Goal: Contribute content: Contribute content

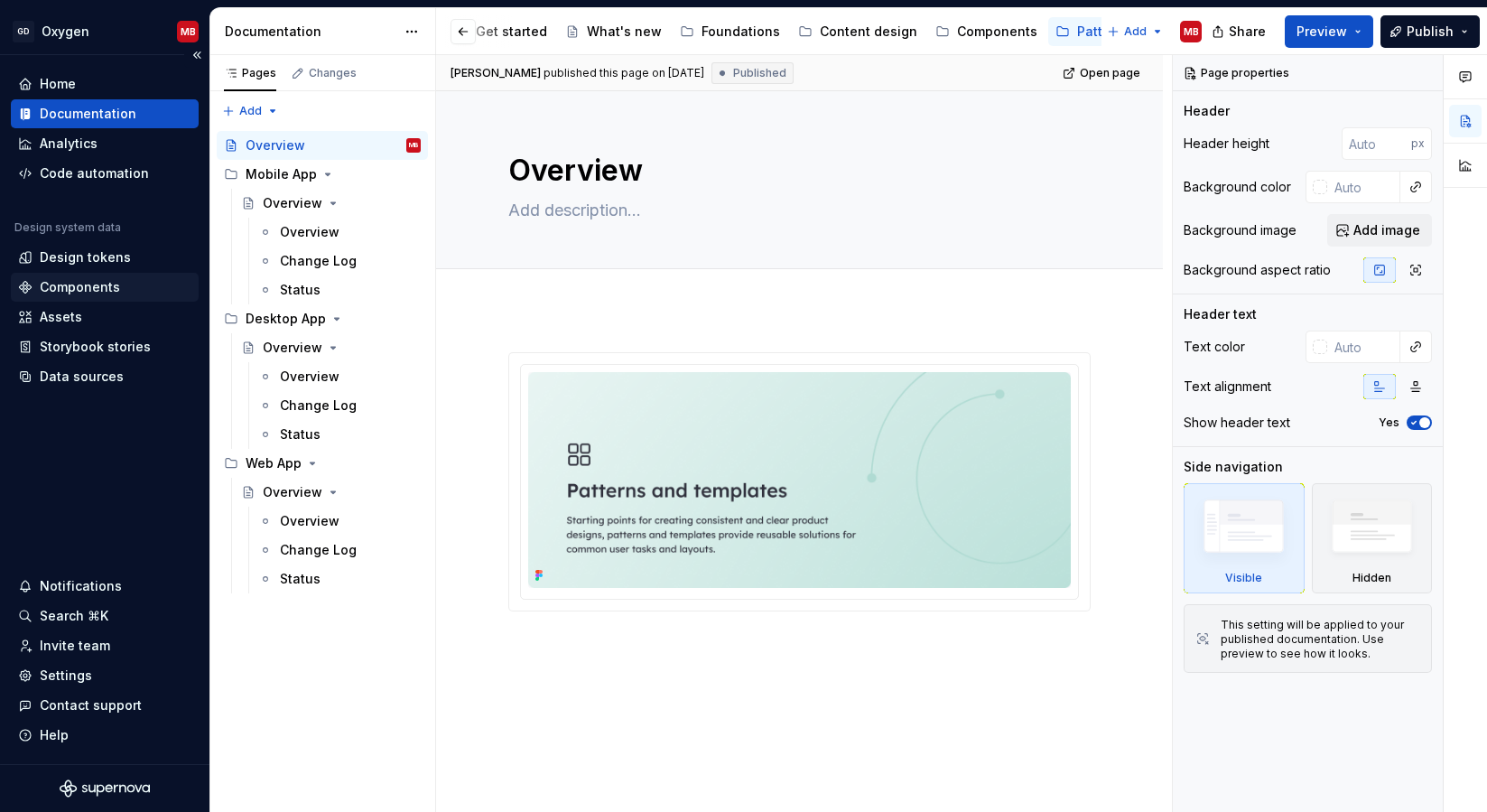
scroll to position [0, 222]
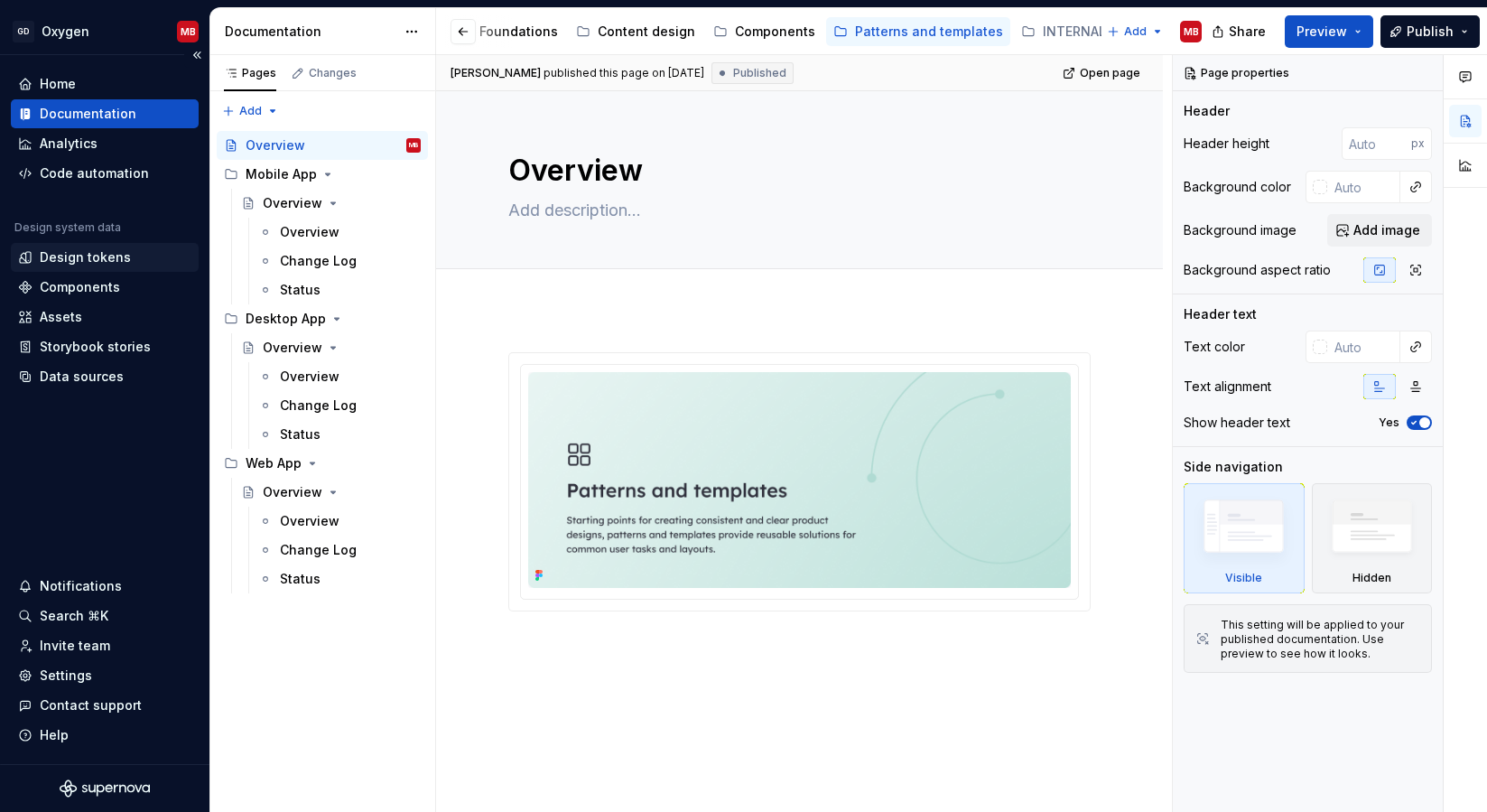
click at [77, 256] on div "Design tokens" at bounding box center [85, 257] width 91 height 18
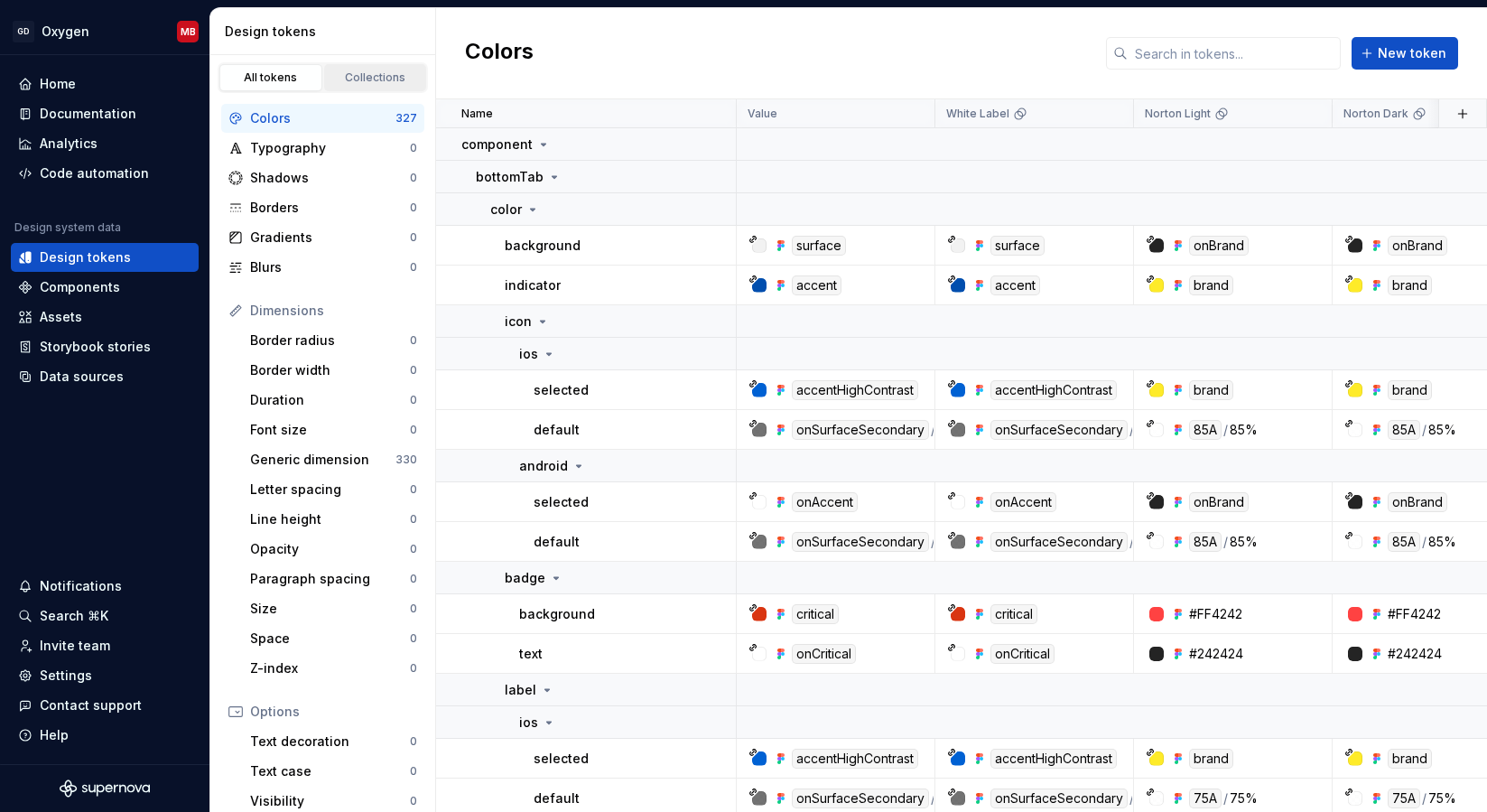
click at [371, 72] on div "Collections" at bounding box center [375, 77] width 90 height 15
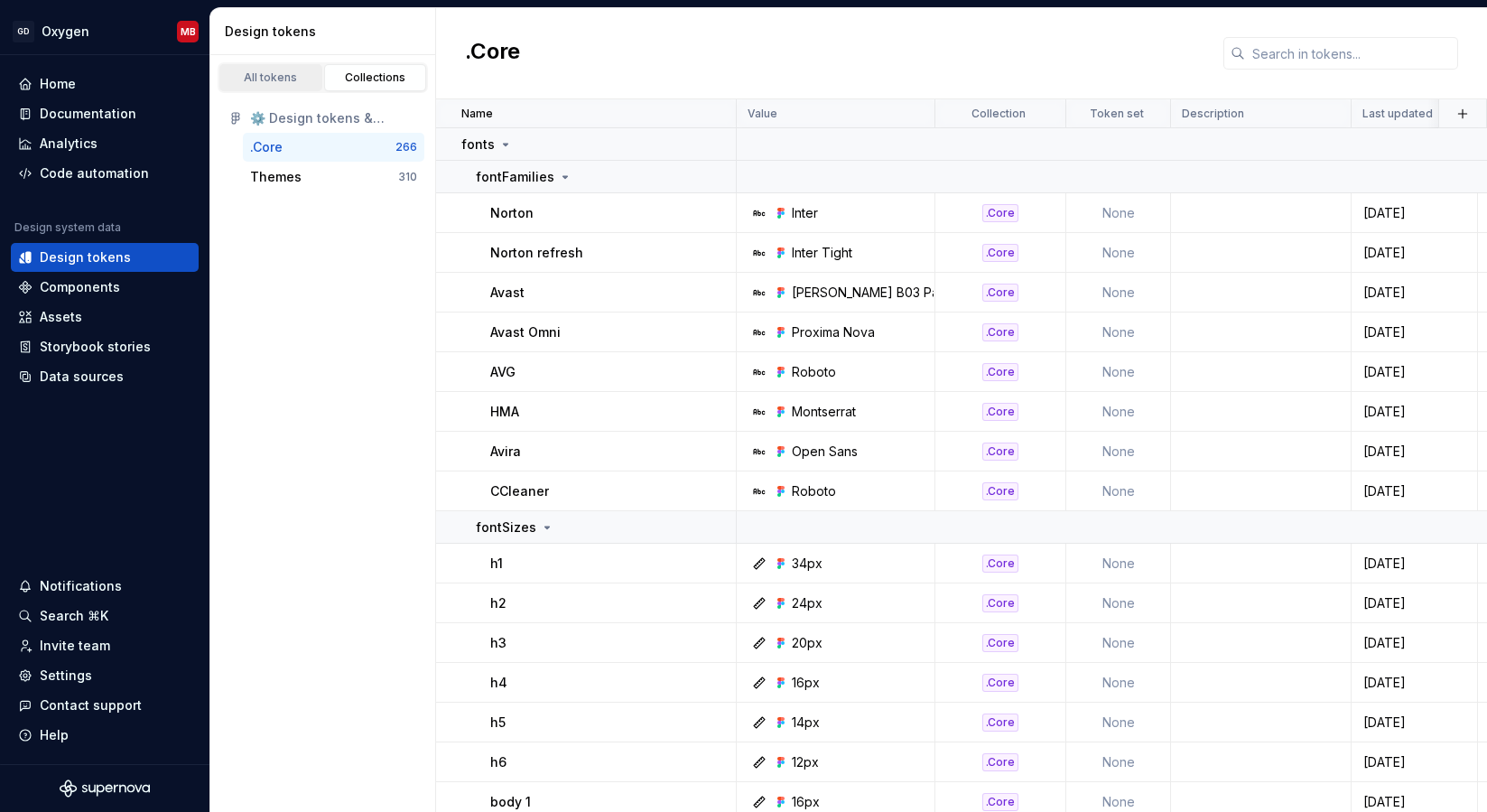
click at [285, 79] on div "All tokens" at bounding box center [270, 77] width 90 height 15
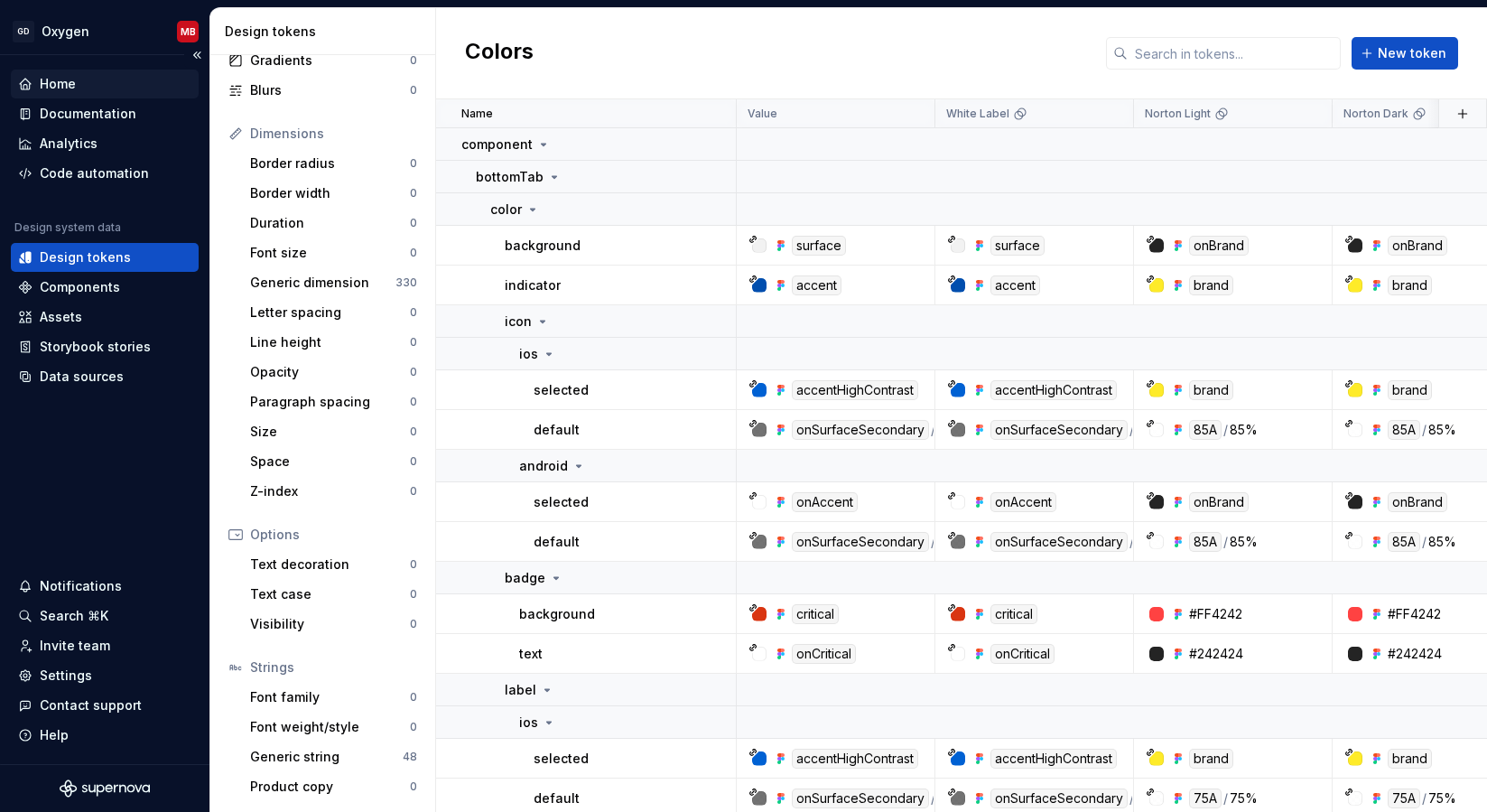
click at [106, 85] on div "Home" at bounding box center [105, 84] width 174 height 18
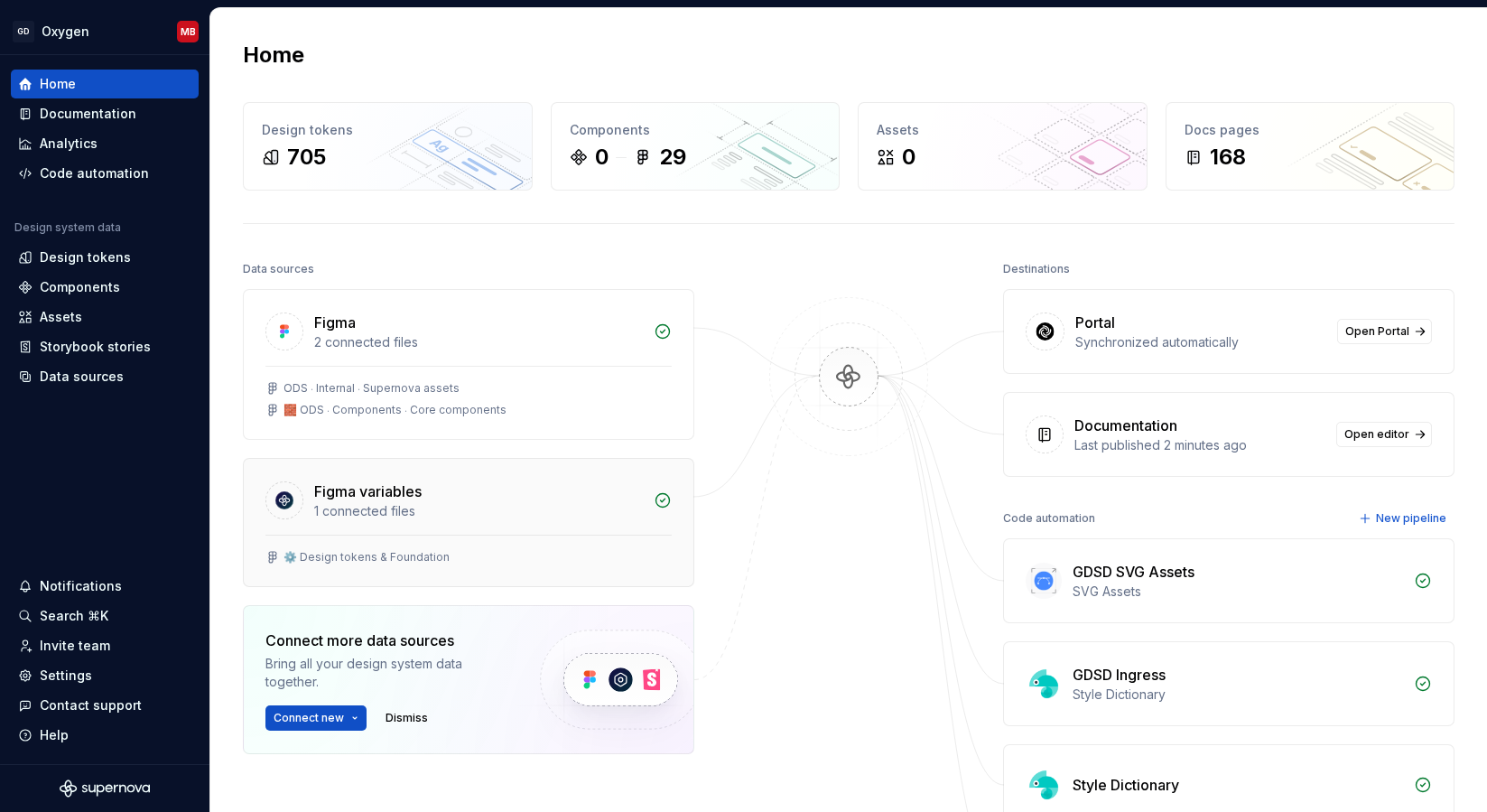
click at [429, 496] on div "Figma variables" at bounding box center [477, 491] width 328 height 22
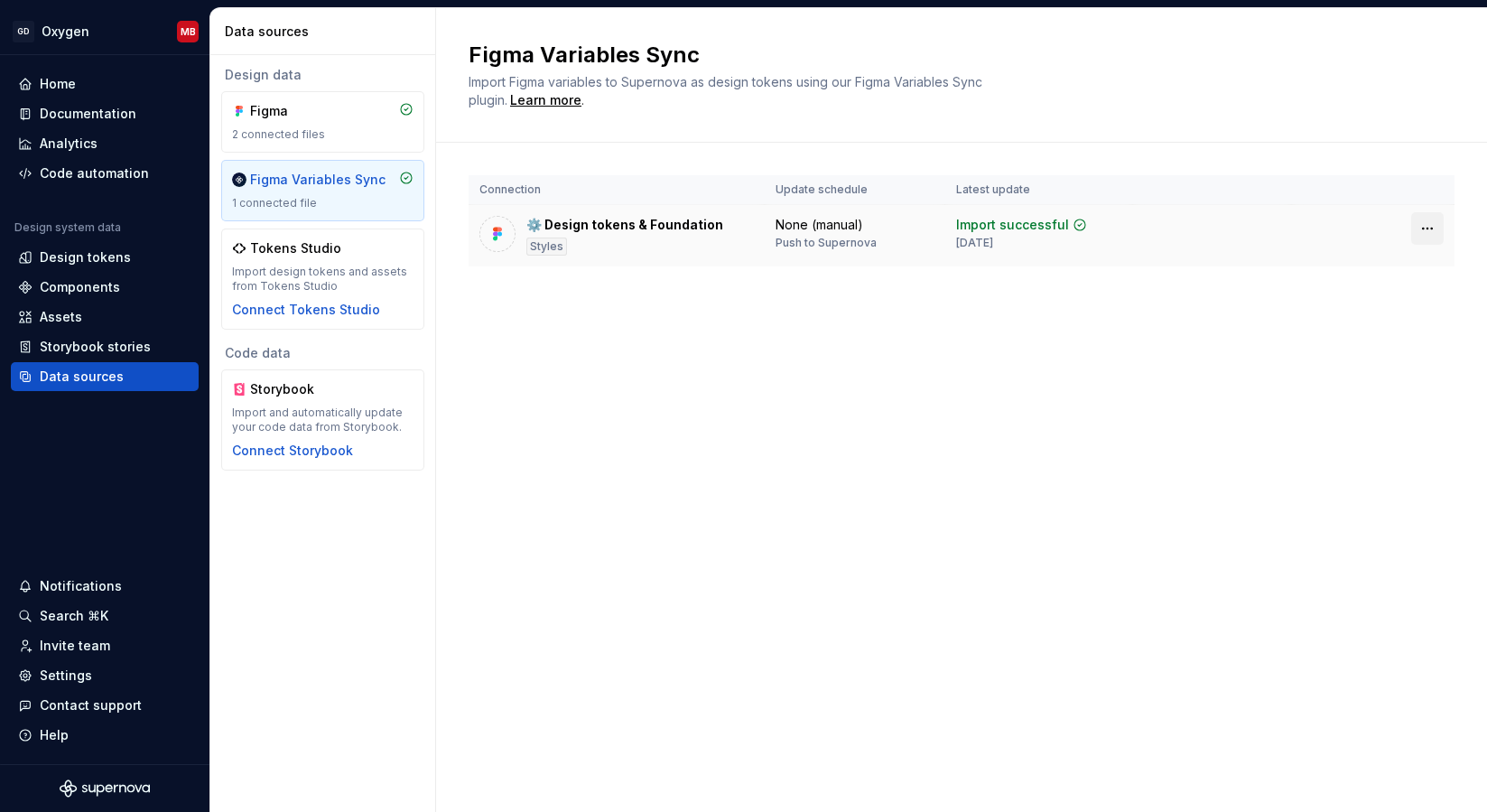
click at [1423, 227] on html "GD Oxygen MB Home Documentation Analytics Code automation Design system data De…" at bounding box center [743, 406] width 1487 height 812
click at [716, 302] on html "GD Oxygen MB Home Documentation Analytics Code automation Design system data De…" at bounding box center [743, 406] width 1487 height 812
click at [85, 105] on div "Documentation" at bounding box center [88, 114] width 96 height 18
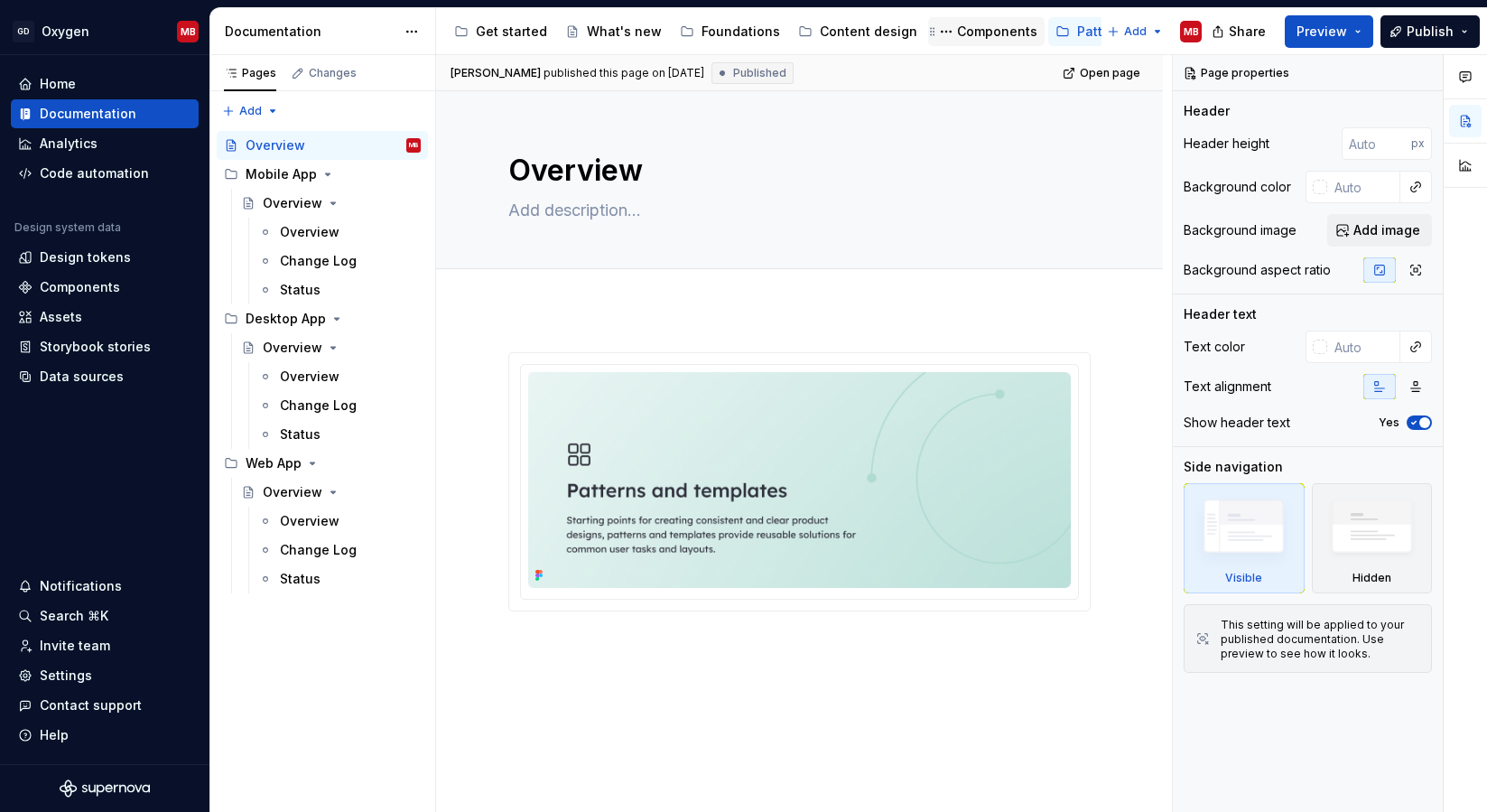
click at [984, 36] on div "Components" at bounding box center [997, 32] width 80 height 18
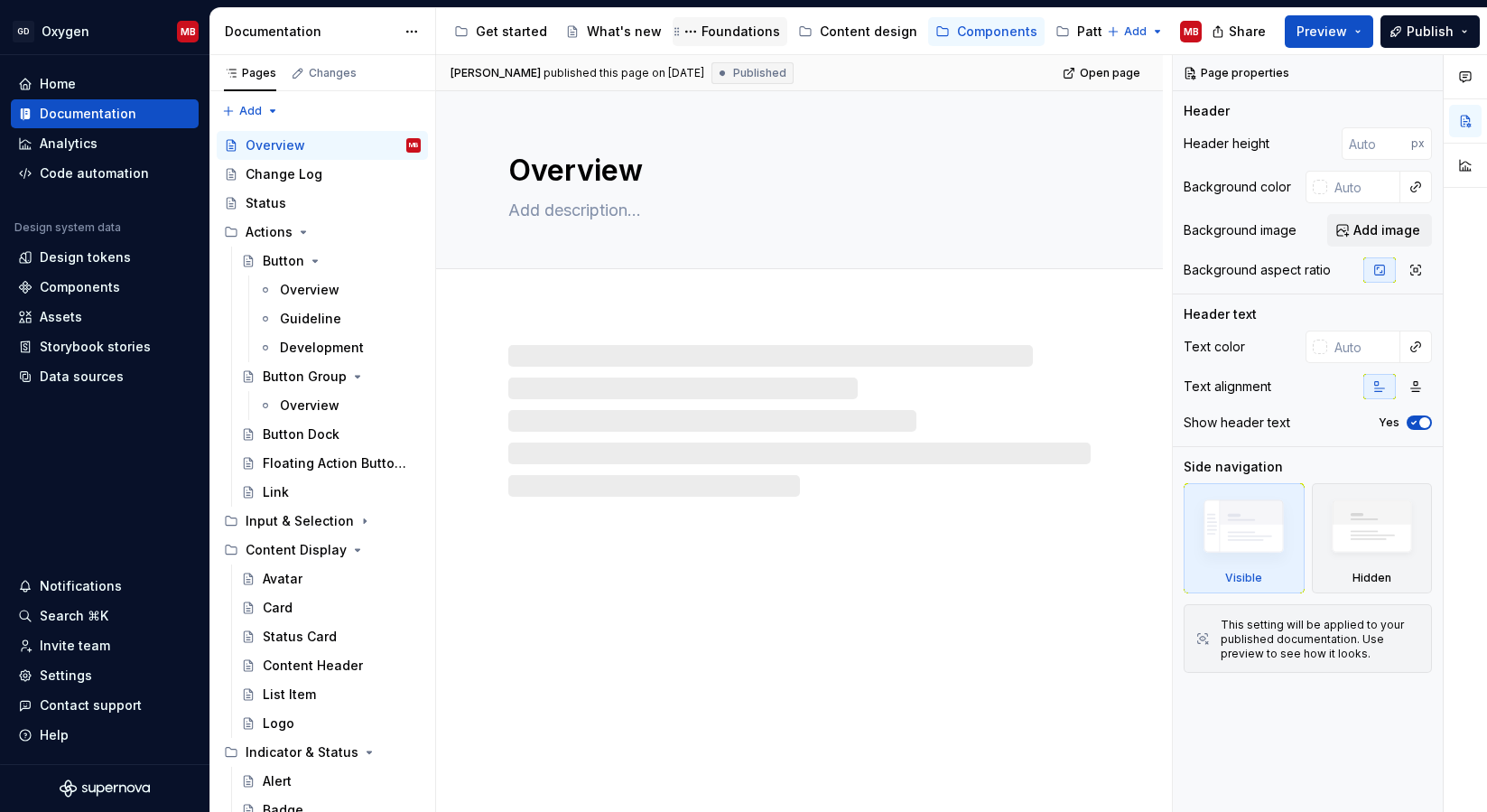
click at [707, 33] on div "Foundations" at bounding box center [740, 32] width 78 height 18
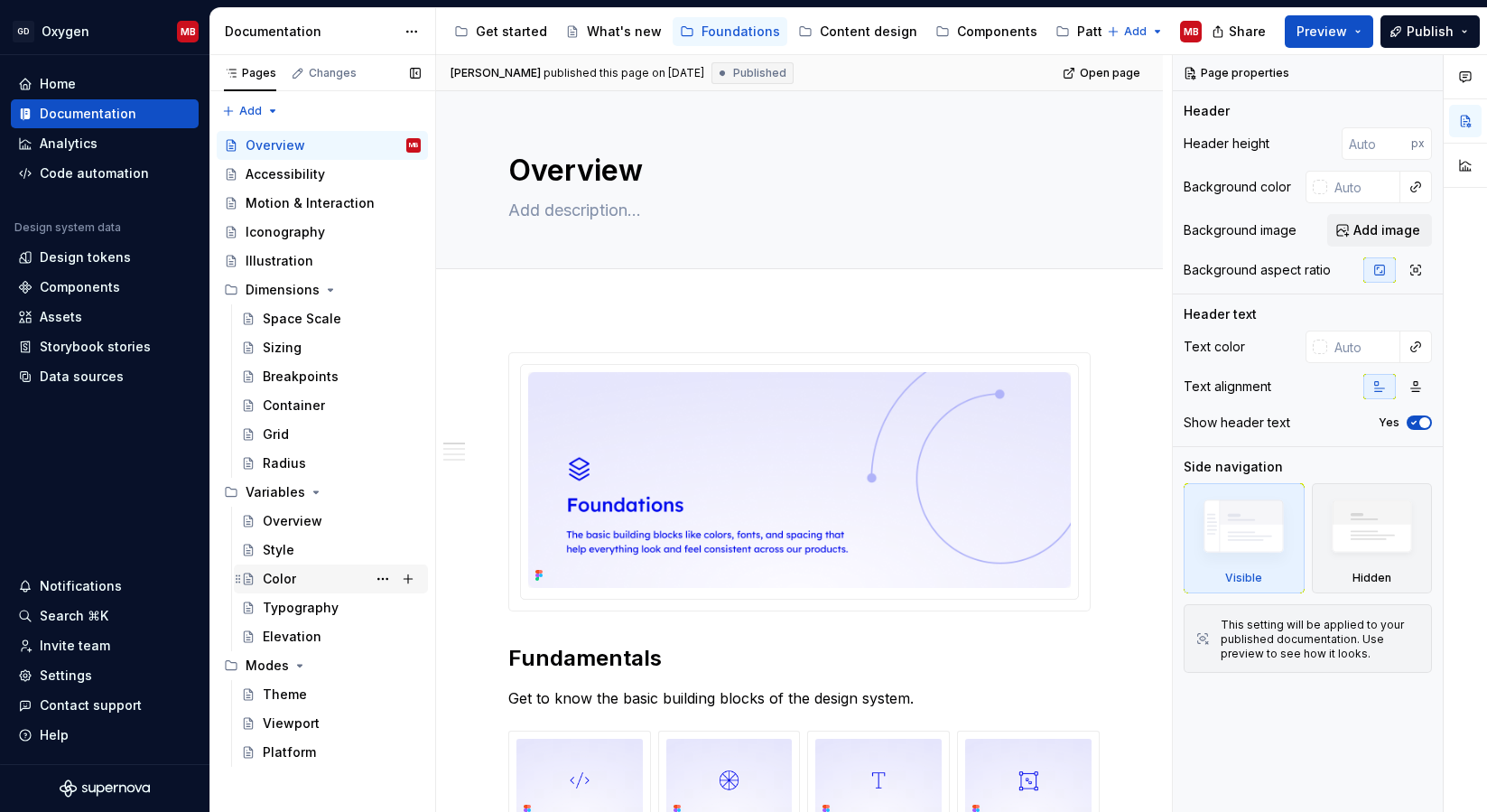
click at [294, 569] on div "Color" at bounding box center [279, 578] width 34 height 18
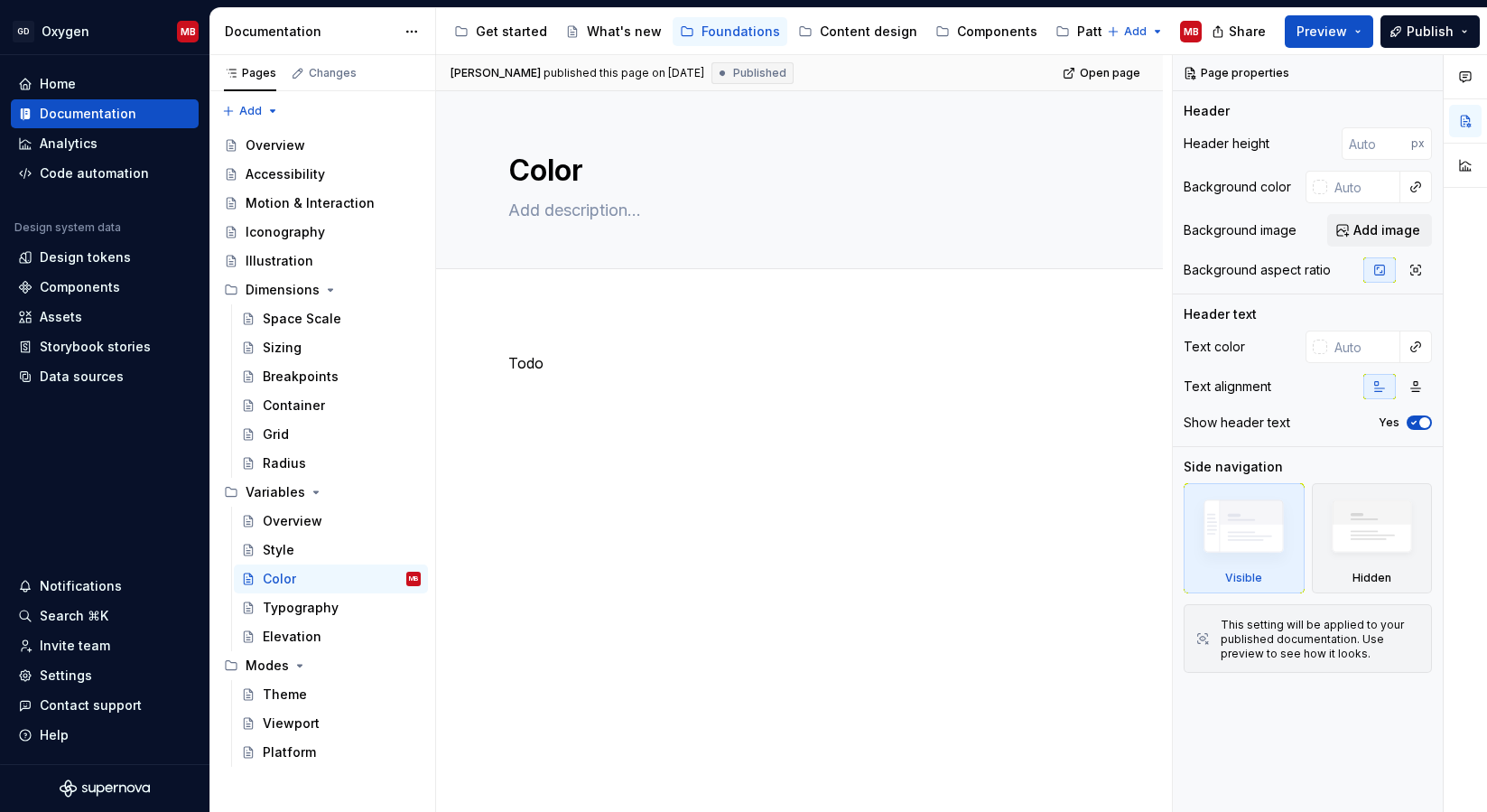
type textarea "*"
click at [597, 376] on div "Todo" at bounding box center [799, 386] width 582 height 68
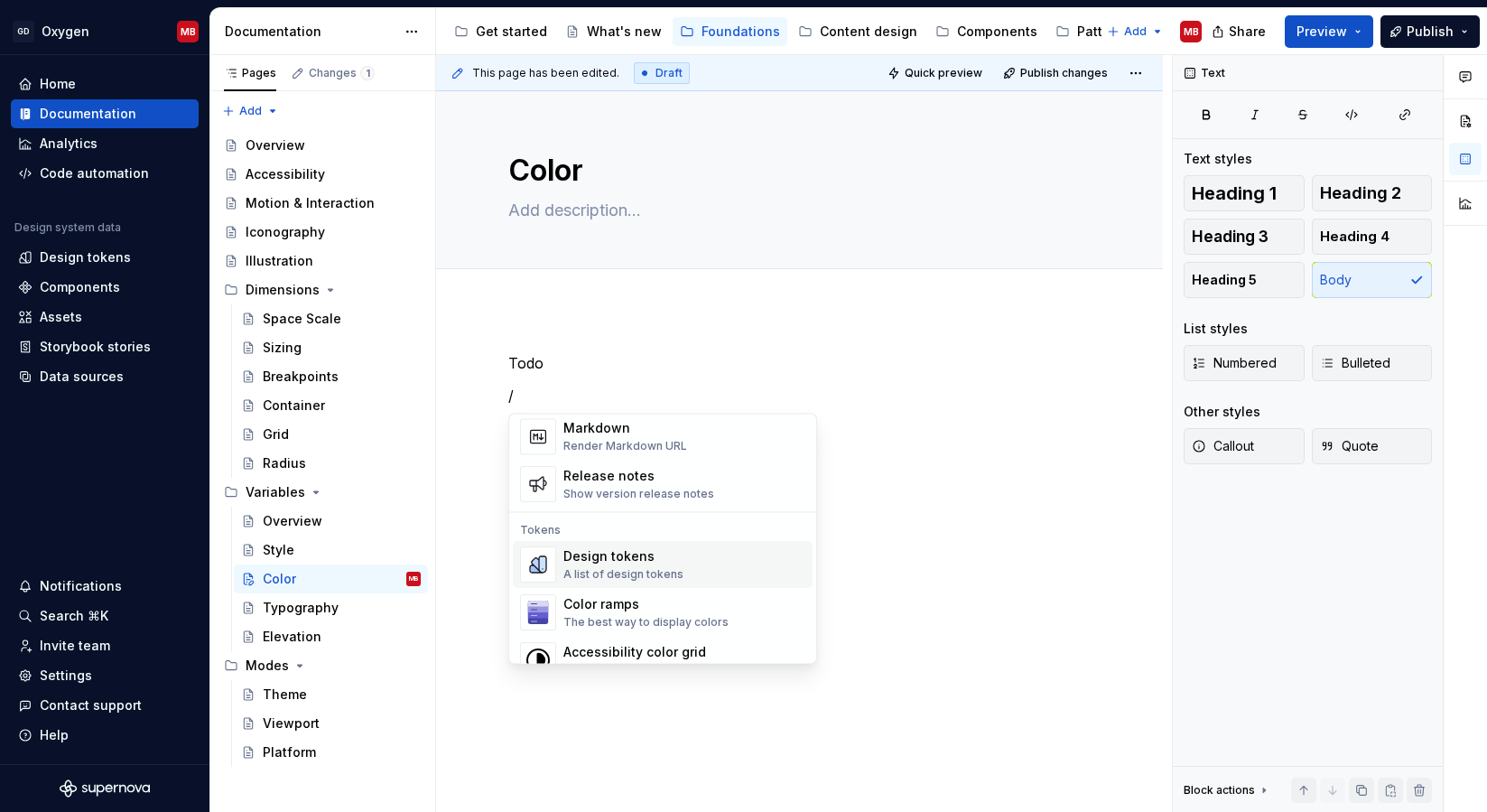
scroll to position [1233, 0]
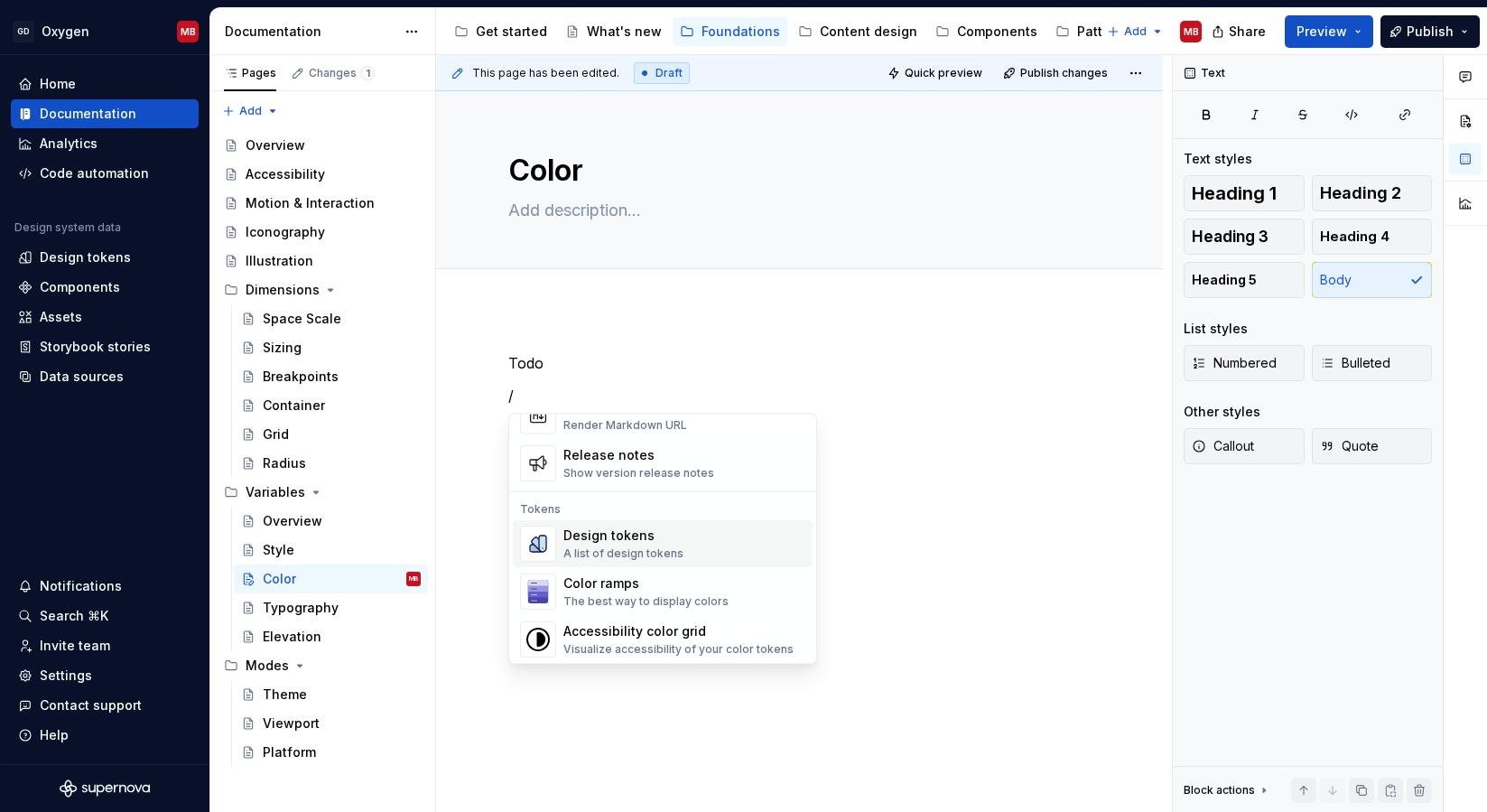
click at [656, 547] on div "A list of design tokens" at bounding box center [624, 555] width 120 height 15
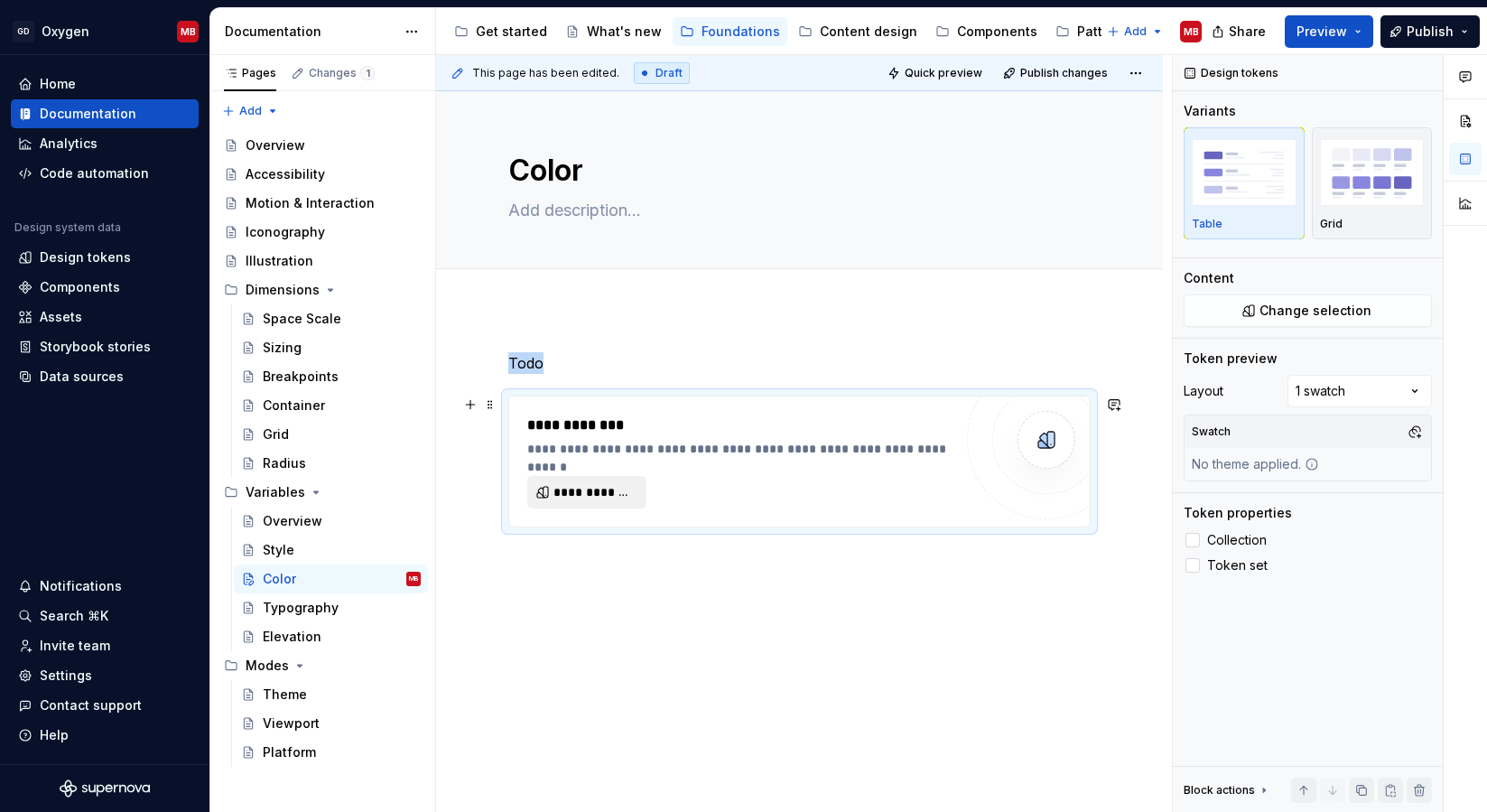
click at [550, 486] on button "**********" at bounding box center [587, 492] width 119 height 33
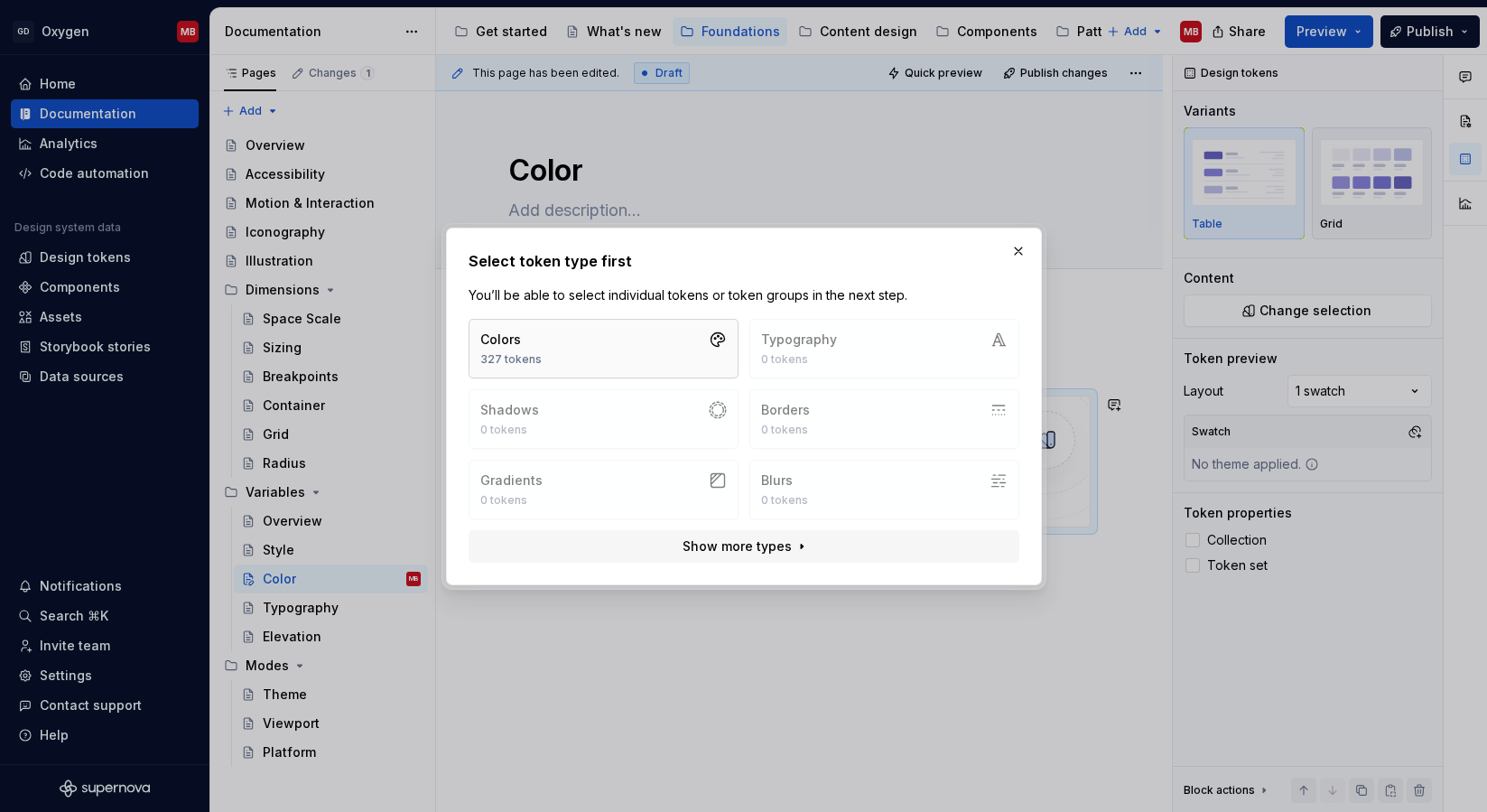
click at [593, 340] on button "Colors 327 tokens" at bounding box center [603, 348] width 270 height 60
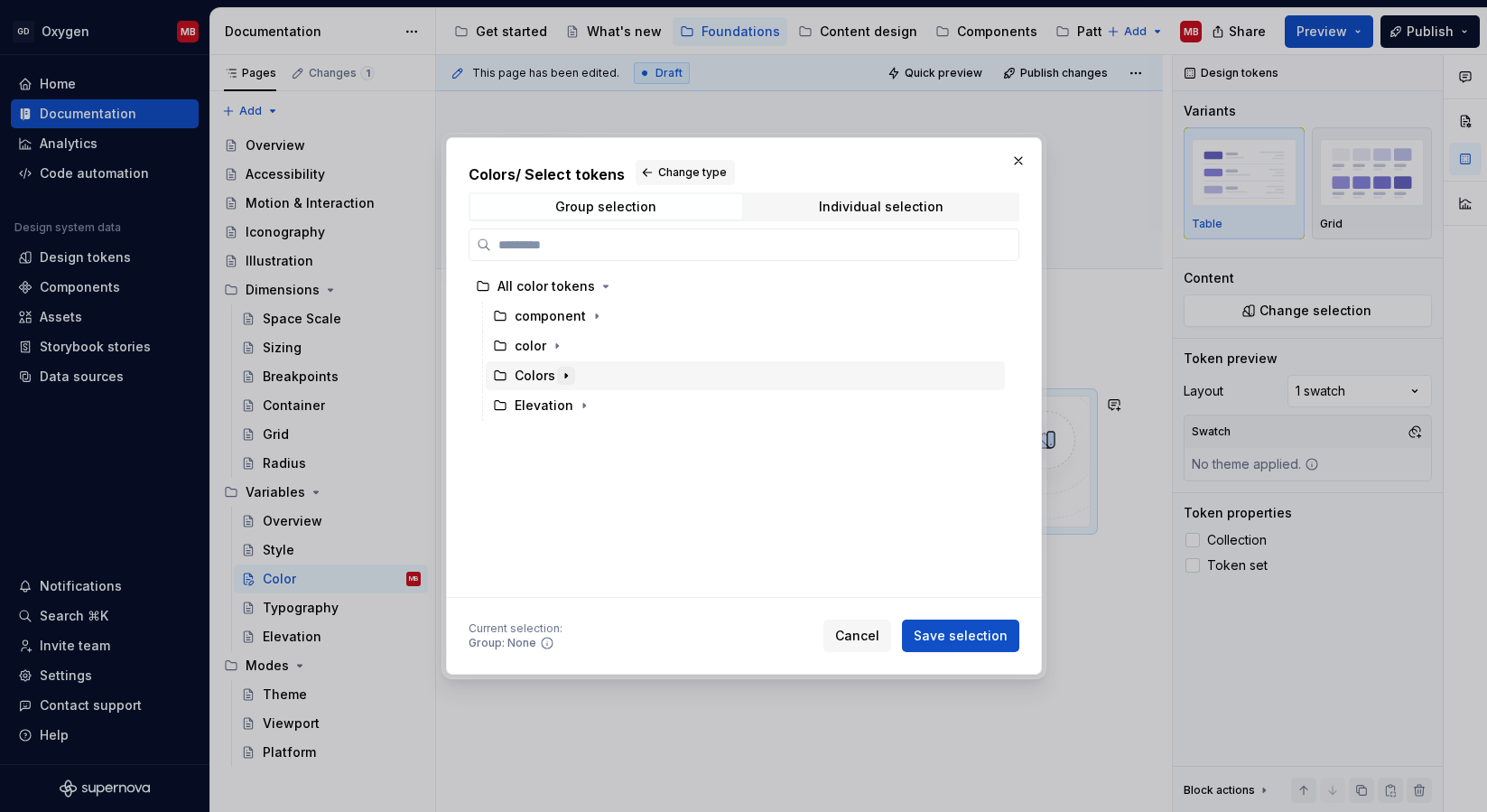
click at [566, 370] on icon "button" at bounding box center [567, 376] width 15 height 15
click at [558, 351] on icon "button" at bounding box center [558, 346] width 15 height 15
click at [558, 349] on icon "button" at bounding box center [558, 346] width 15 height 15
click at [558, 346] on icon "button" at bounding box center [558, 346] width 15 height 15
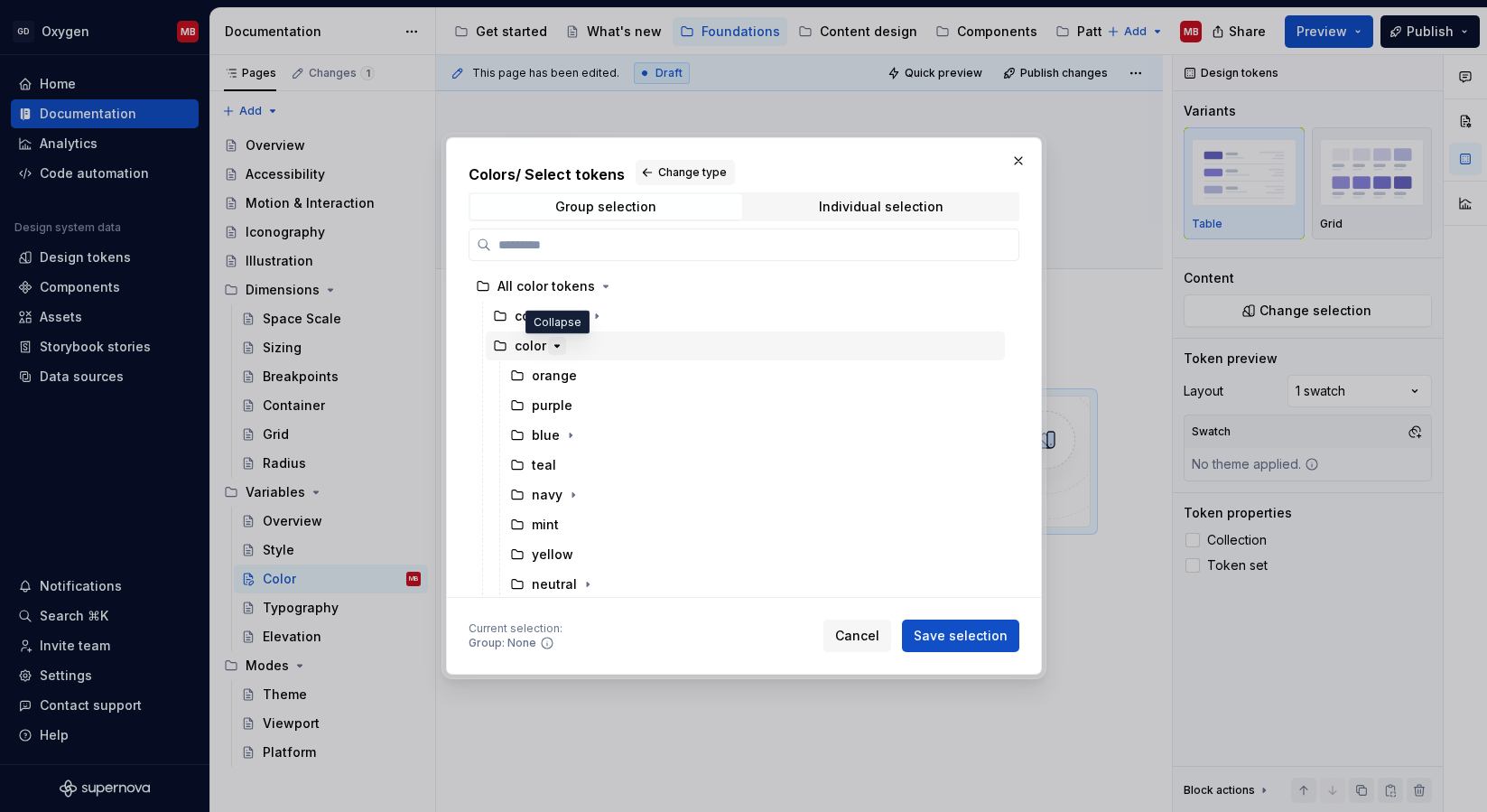
click at [554, 343] on icon "button" at bounding box center [558, 346] width 15 height 15
click at [854, 206] on div "Individual selection" at bounding box center [880, 206] width 125 height 15
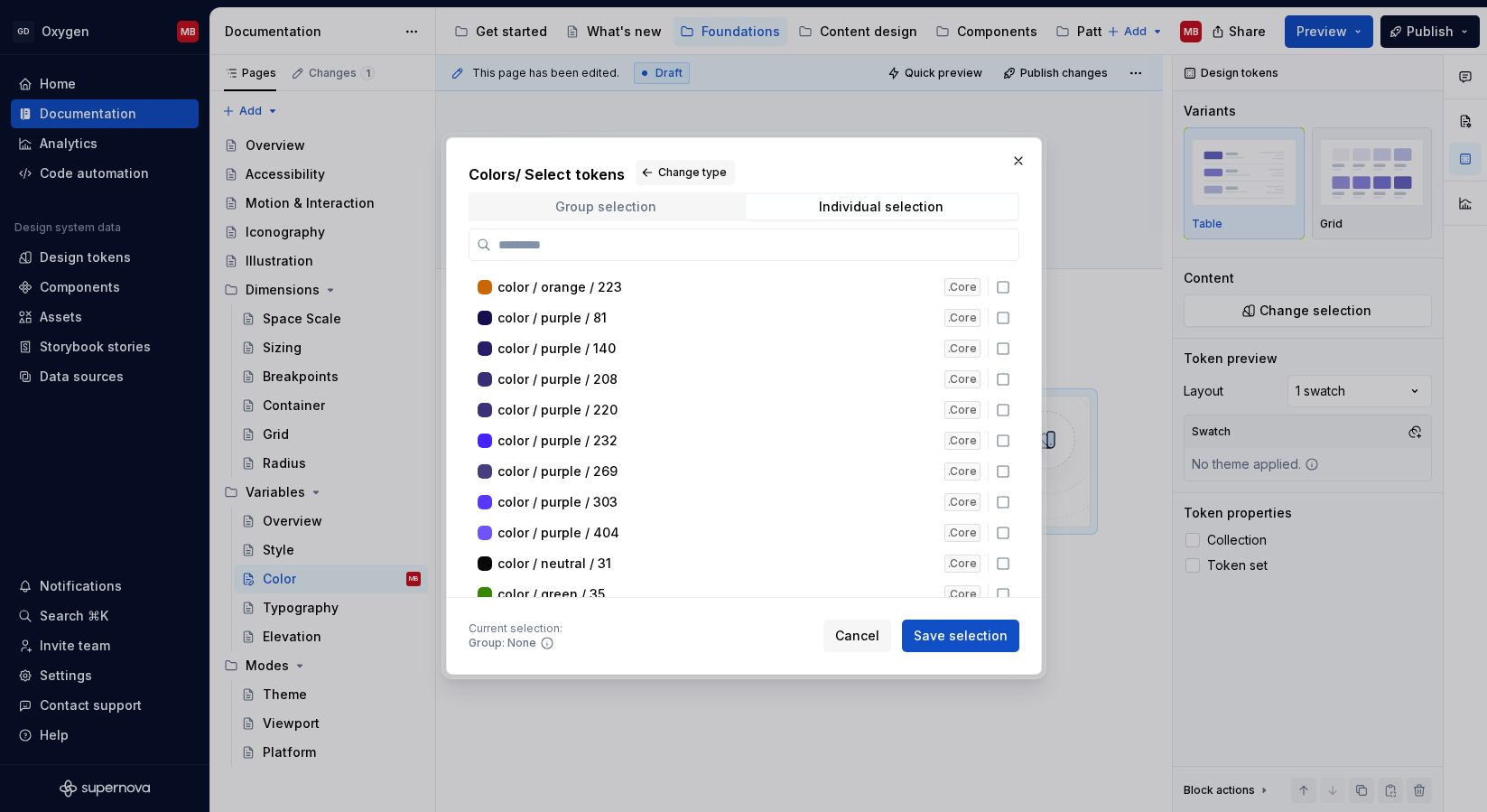
click at [629, 199] on div "Group selection" at bounding box center [606, 206] width 101 height 15
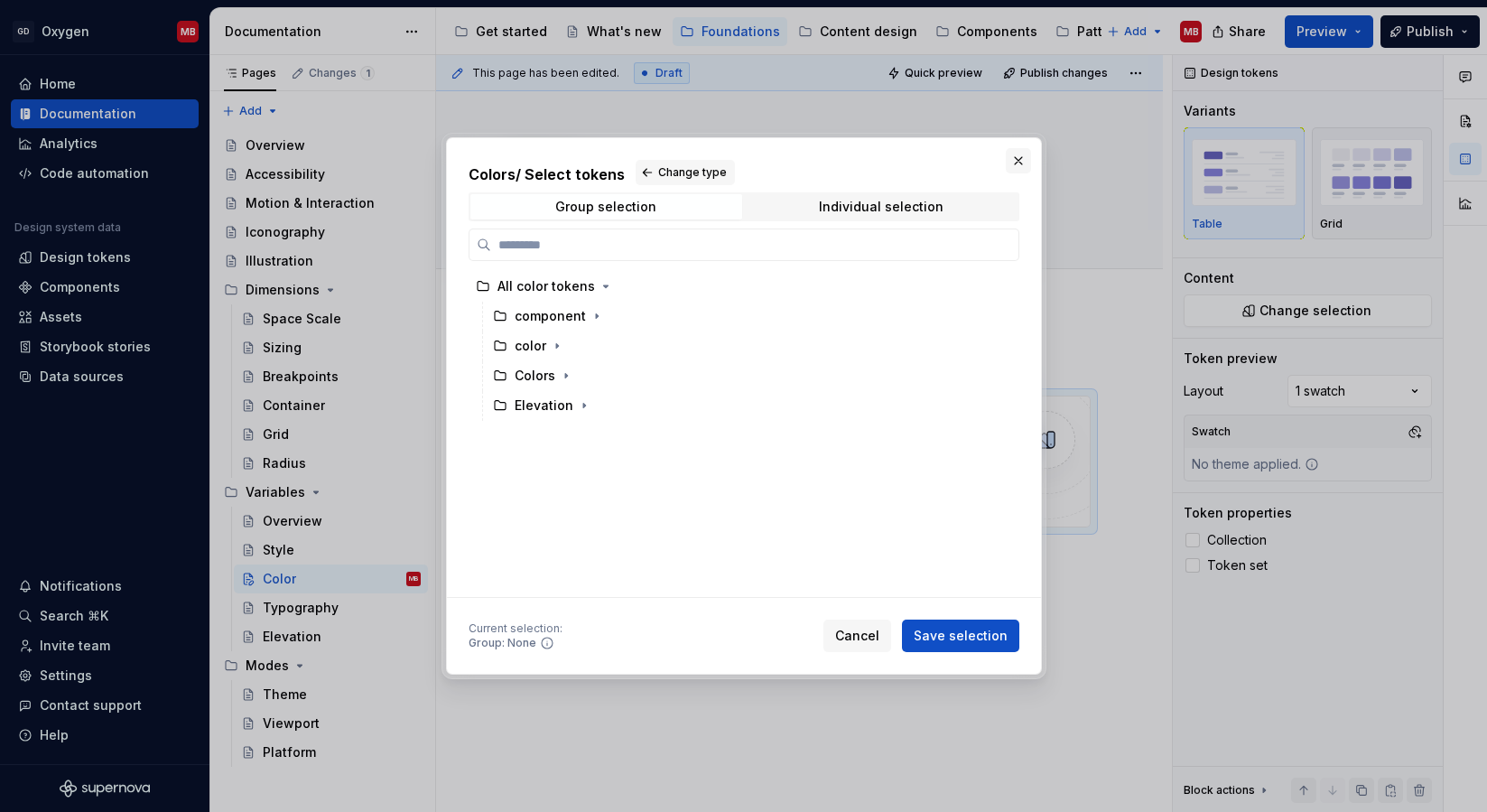
click at [1016, 158] on button "button" at bounding box center [1019, 161] width 25 height 25
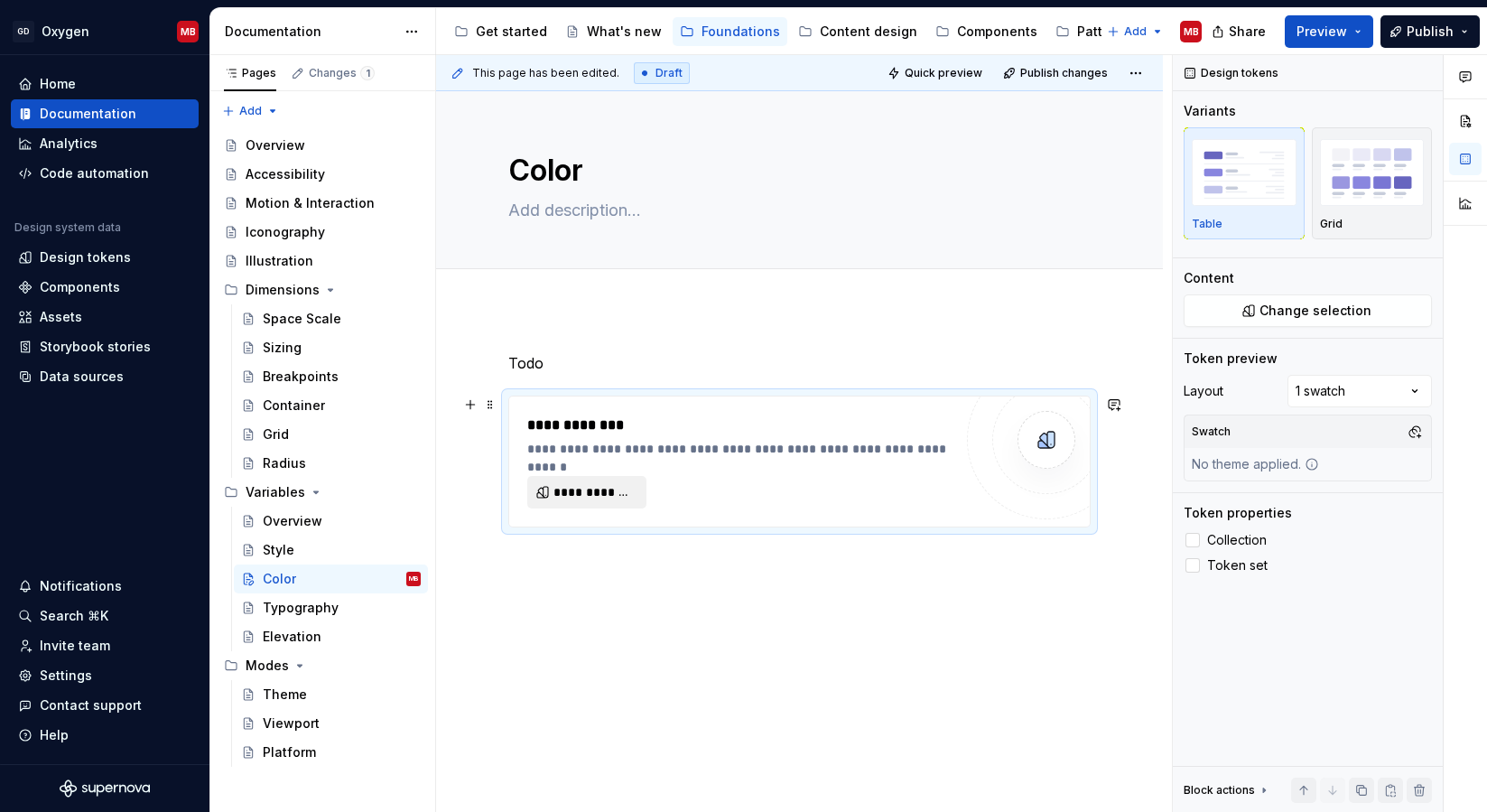
click at [605, 500] on span "**********" at bounding box center [594, 492] width 81 height 18
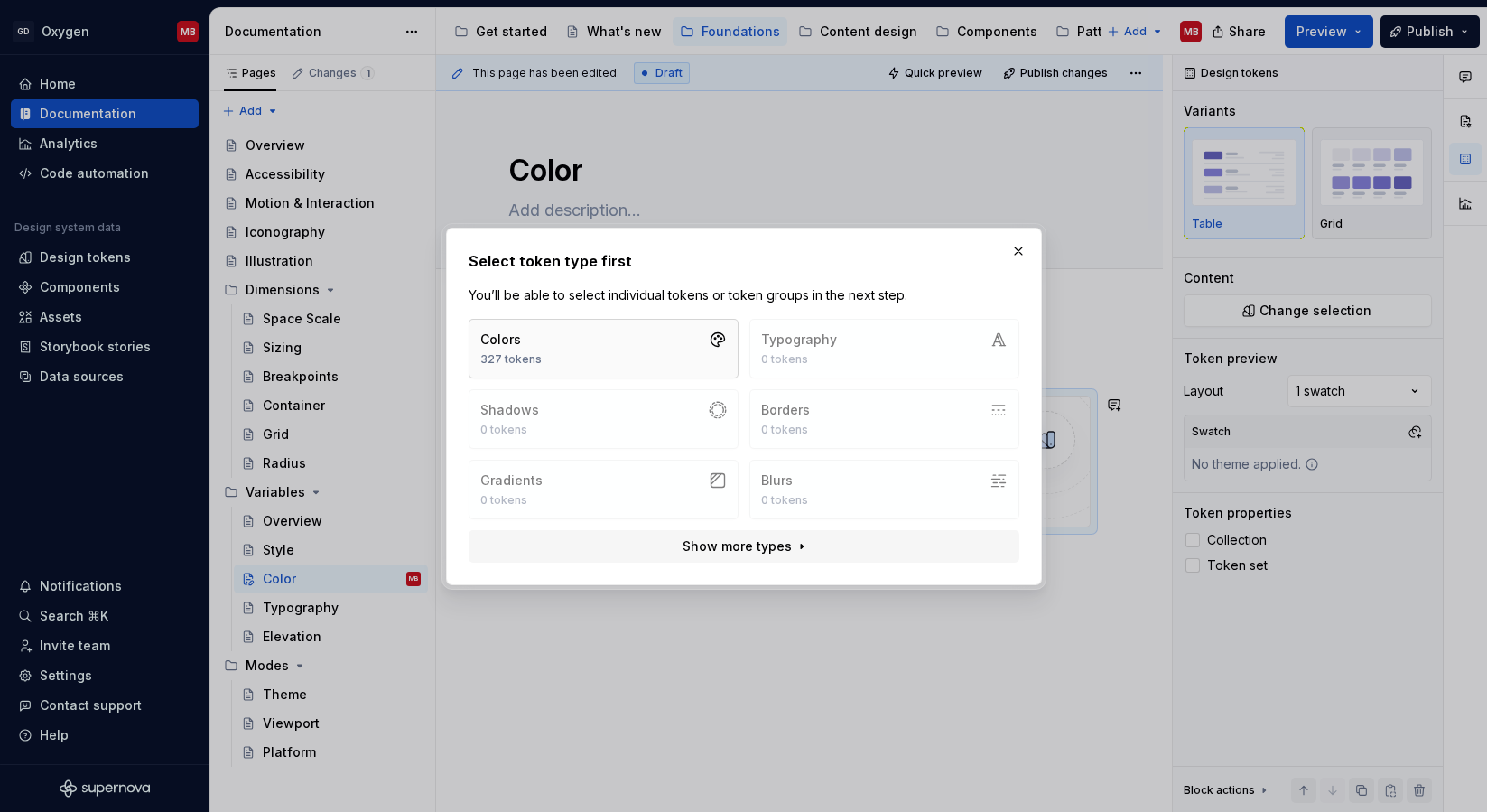
click at [677, 348] on button "Colors 327 tokens" at bounding box center [603, 348] width 270 height 60
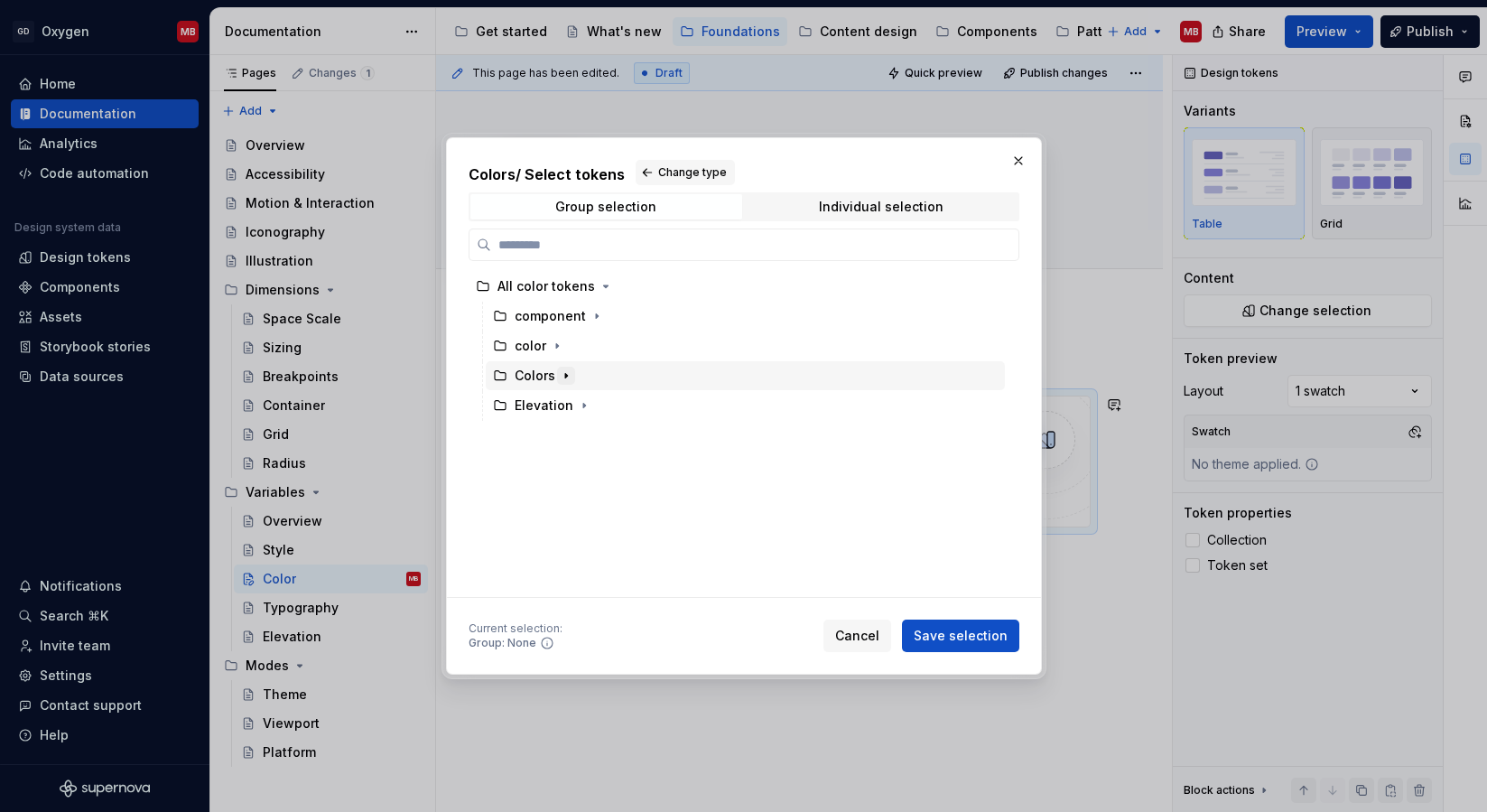
click at [563, 376] on icon "button" at bounding box center [567, 376] width 15 height 15
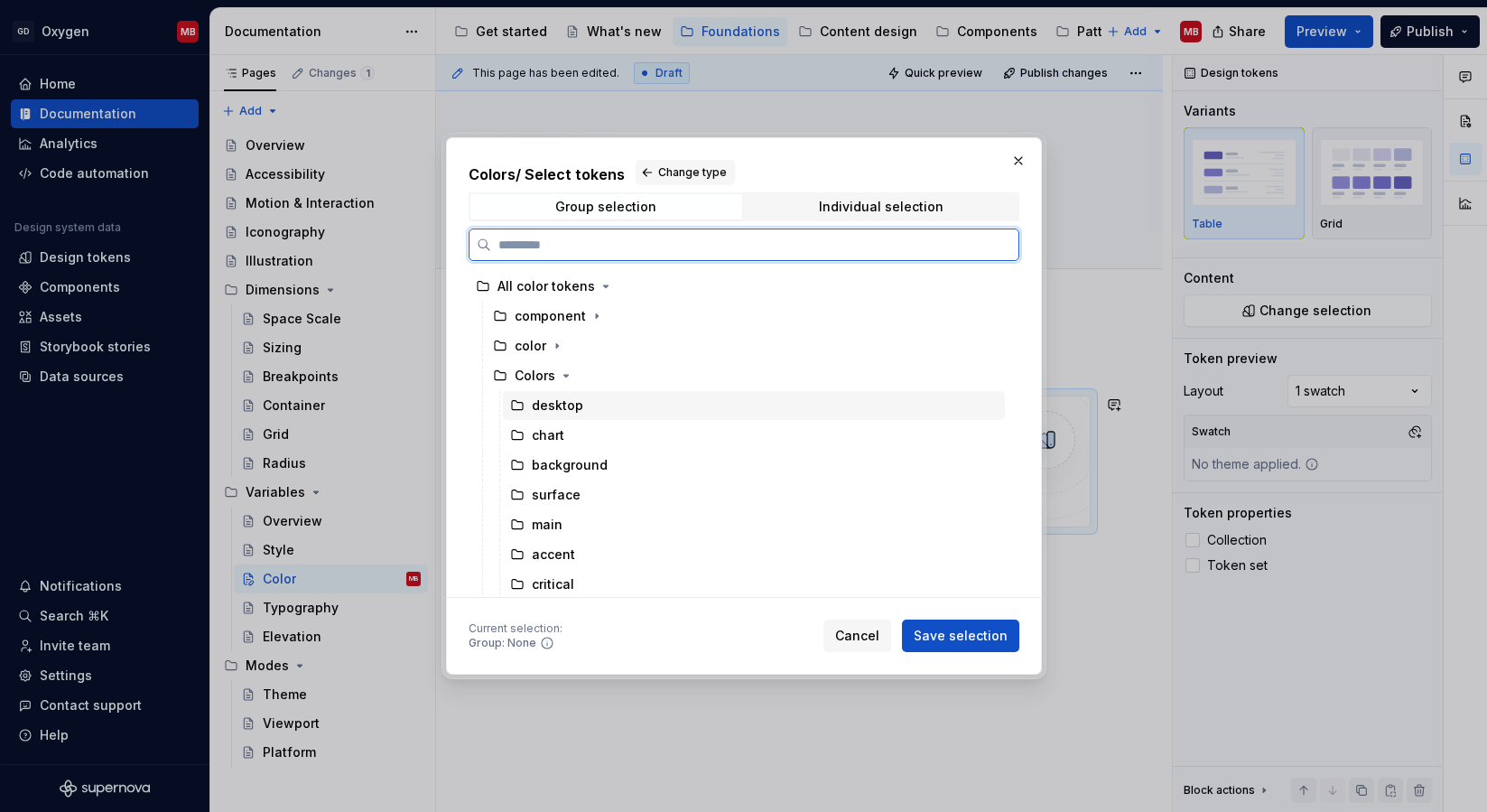
click at [556, 402] on div "desktop" at bounding box center [558, 406] width 52 height 18
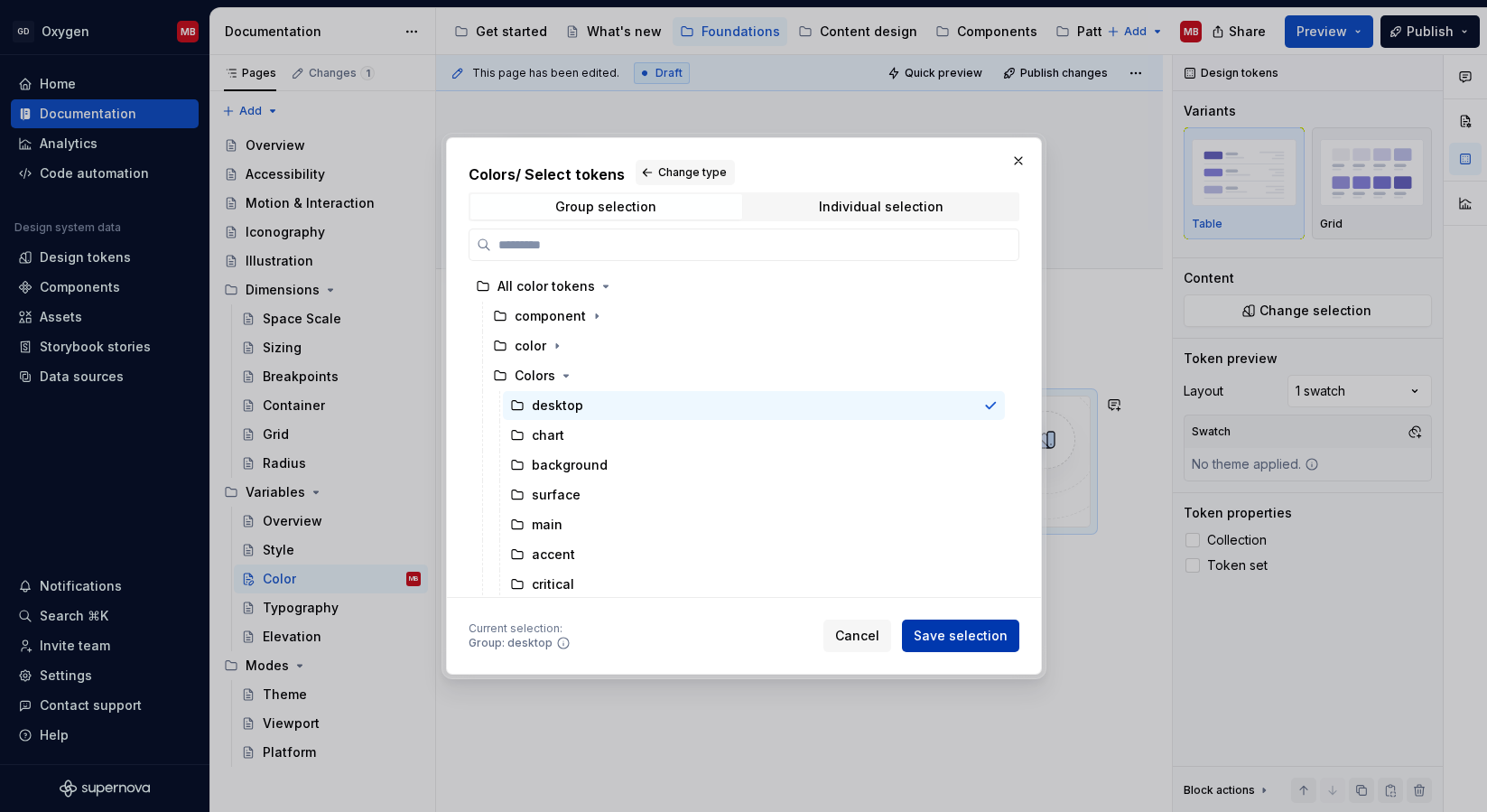
click at [957, 632] on span "Save selection" at bounding box center [960, 636] width 94 height 18
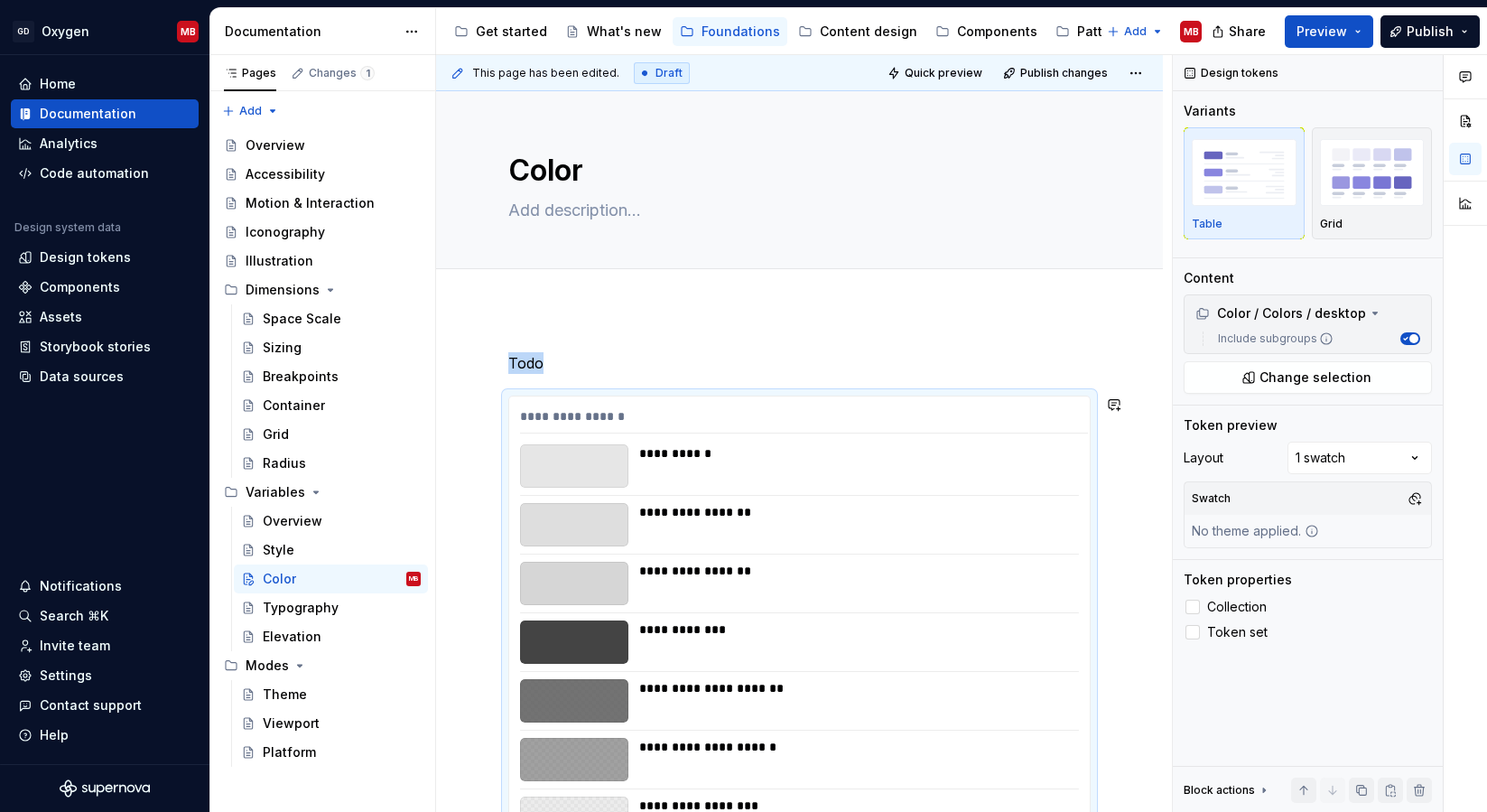
scroll to position [274, 0]
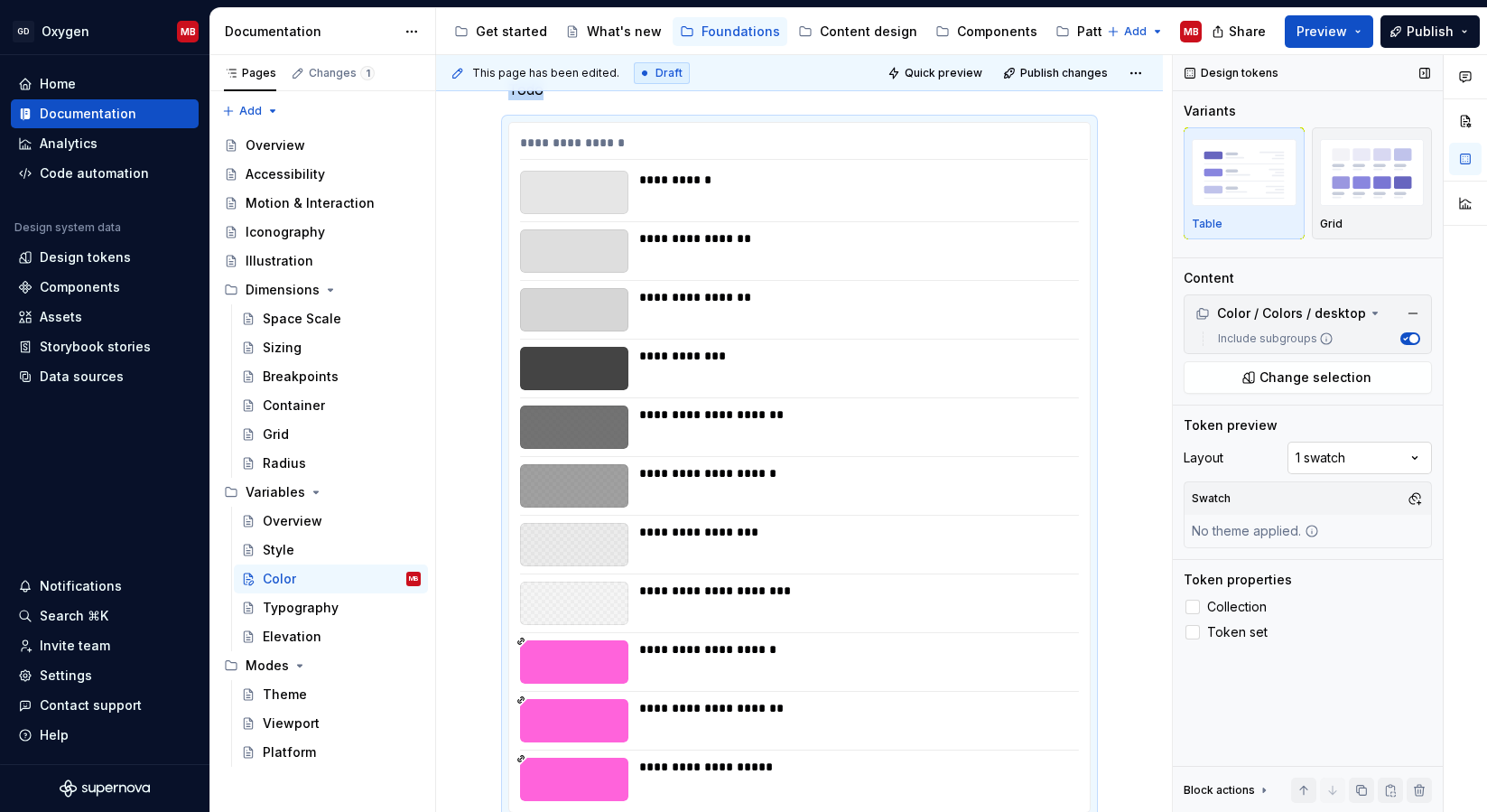
click at [1339, 457] on div "Comments Open comments No comments yet Select ‘Comment’ from the block context …" at bounding box center [1330, 434] width 314 height 757
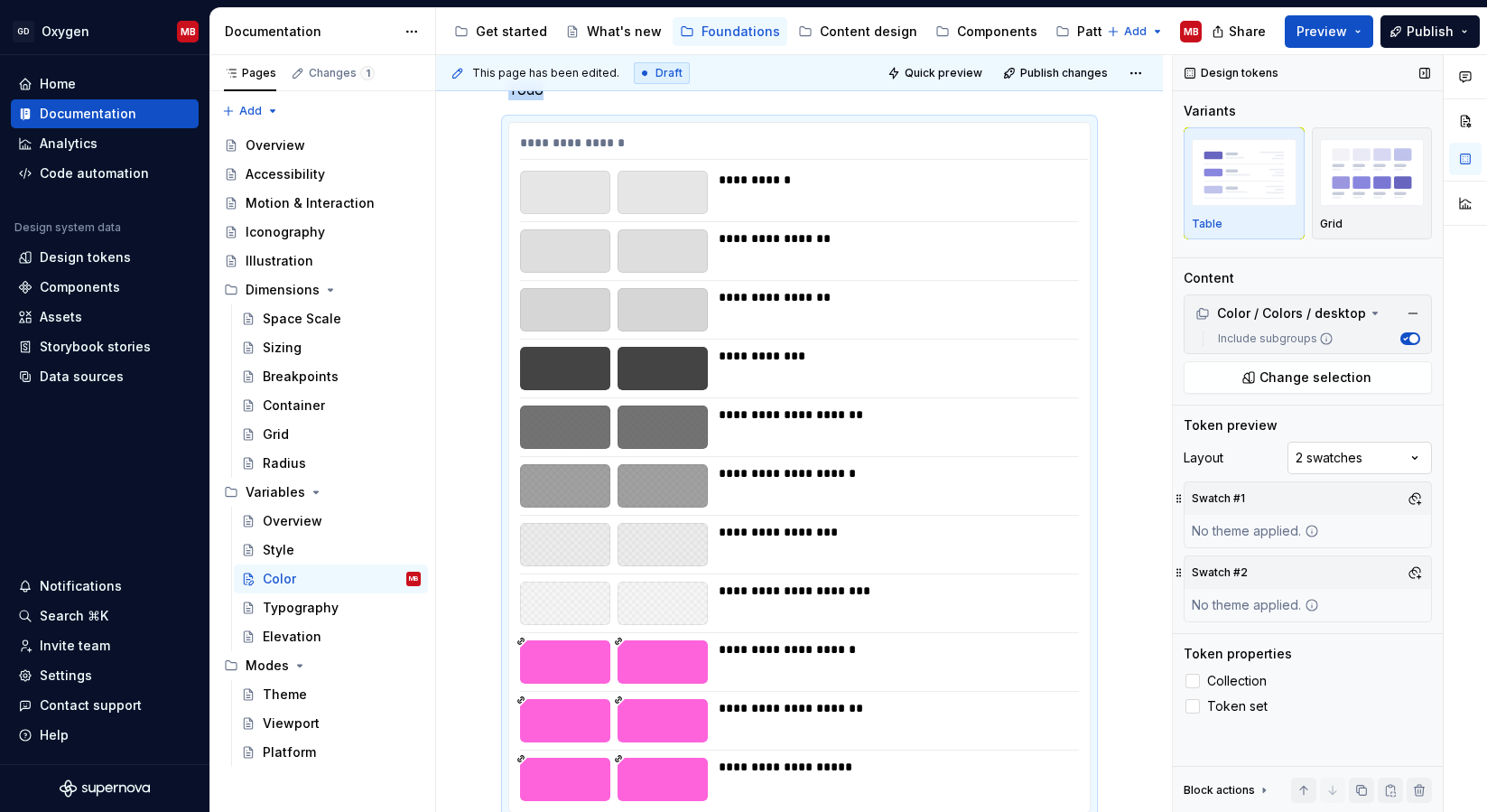
click at [1357, 450] on div "Comments Open comments No comments yet Select ‘Comment’ from the block context …" at bounding box center [1330, 434] width 314 height 757
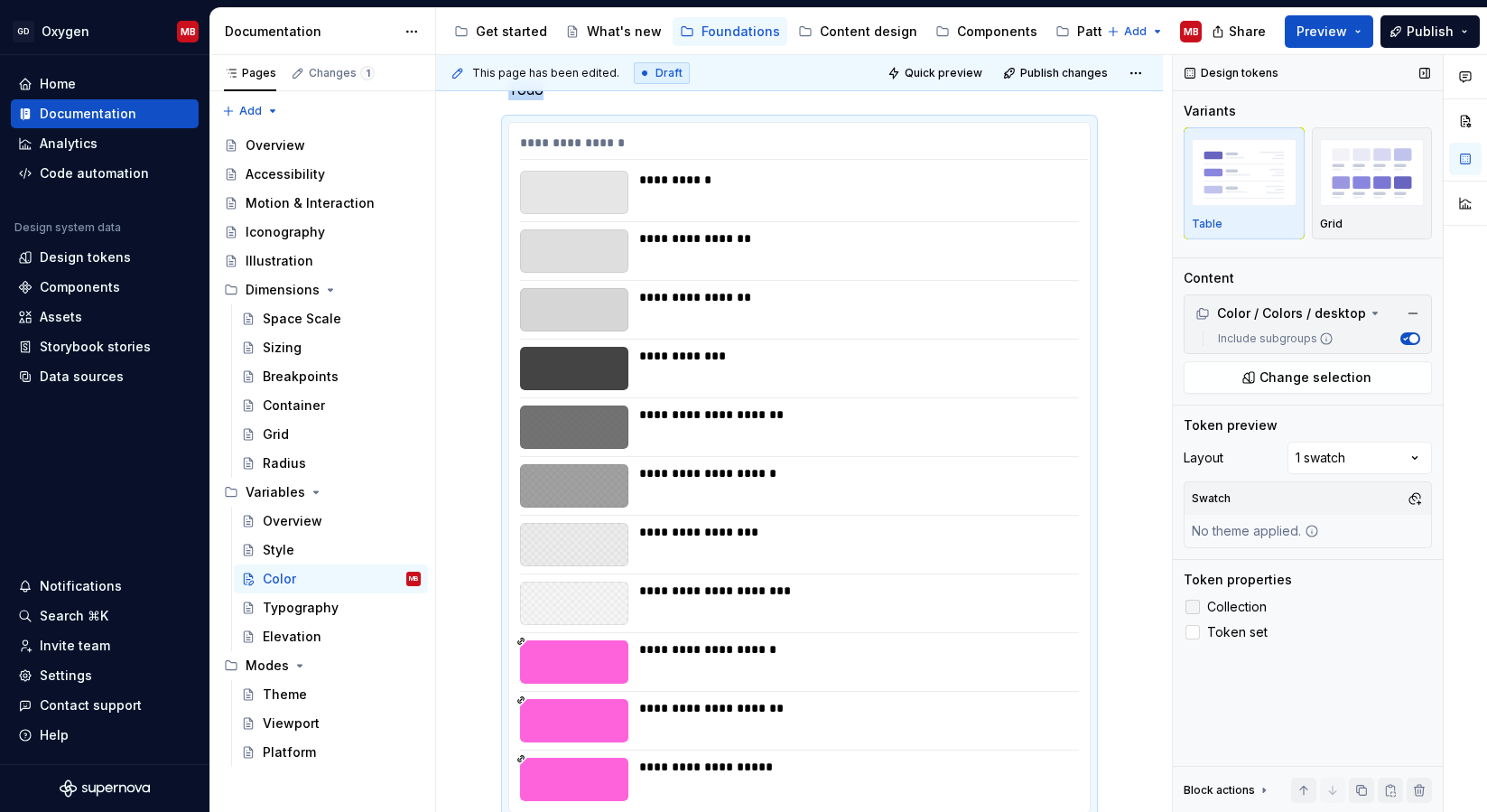
click at [1240, 603] on span "Collection" at bounding box center [1237, 606] width 60 height 15
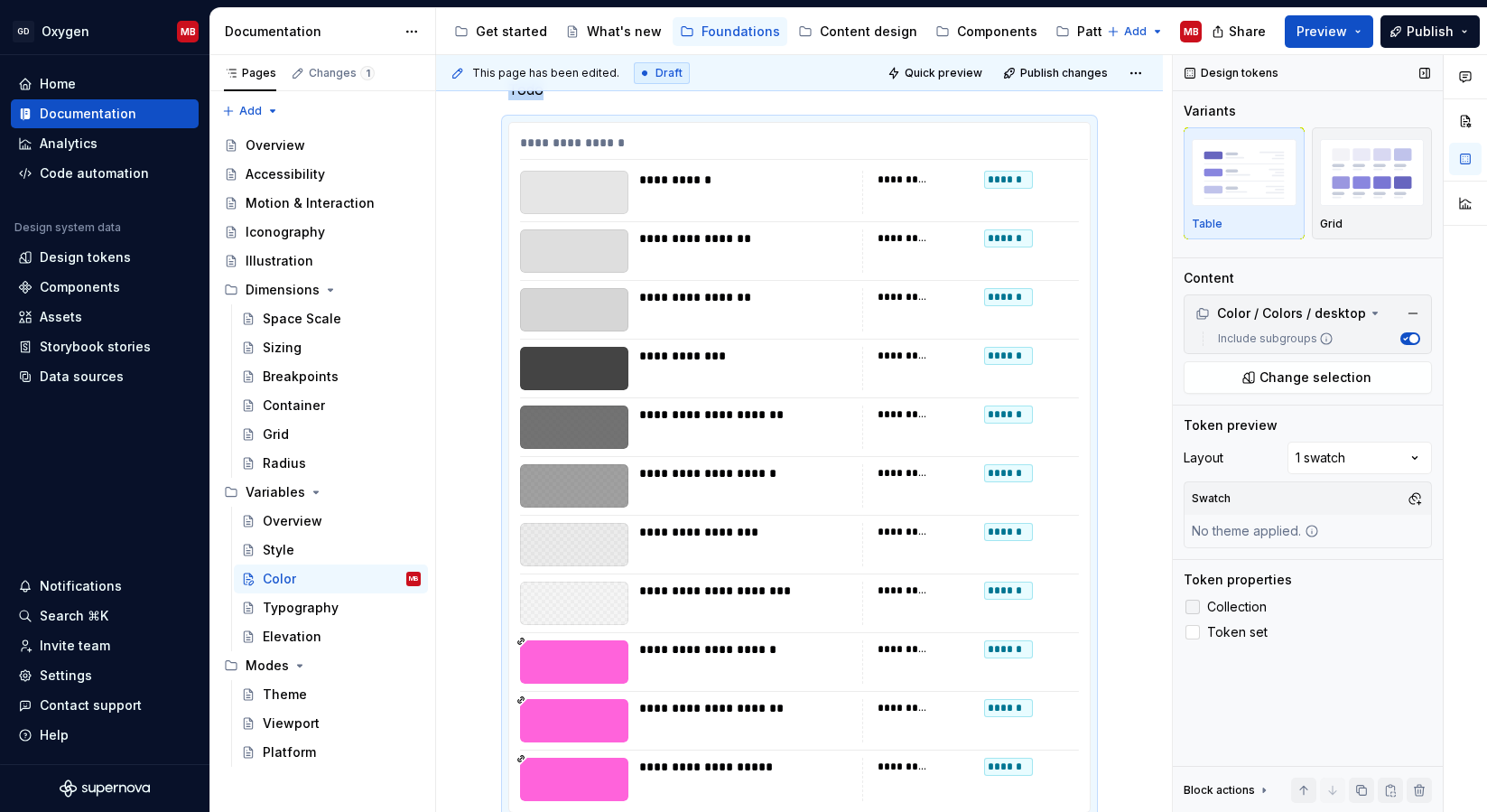
click at [1240, 604] on span "Collection" at bounding box center [1237, 606] width 60 height 15
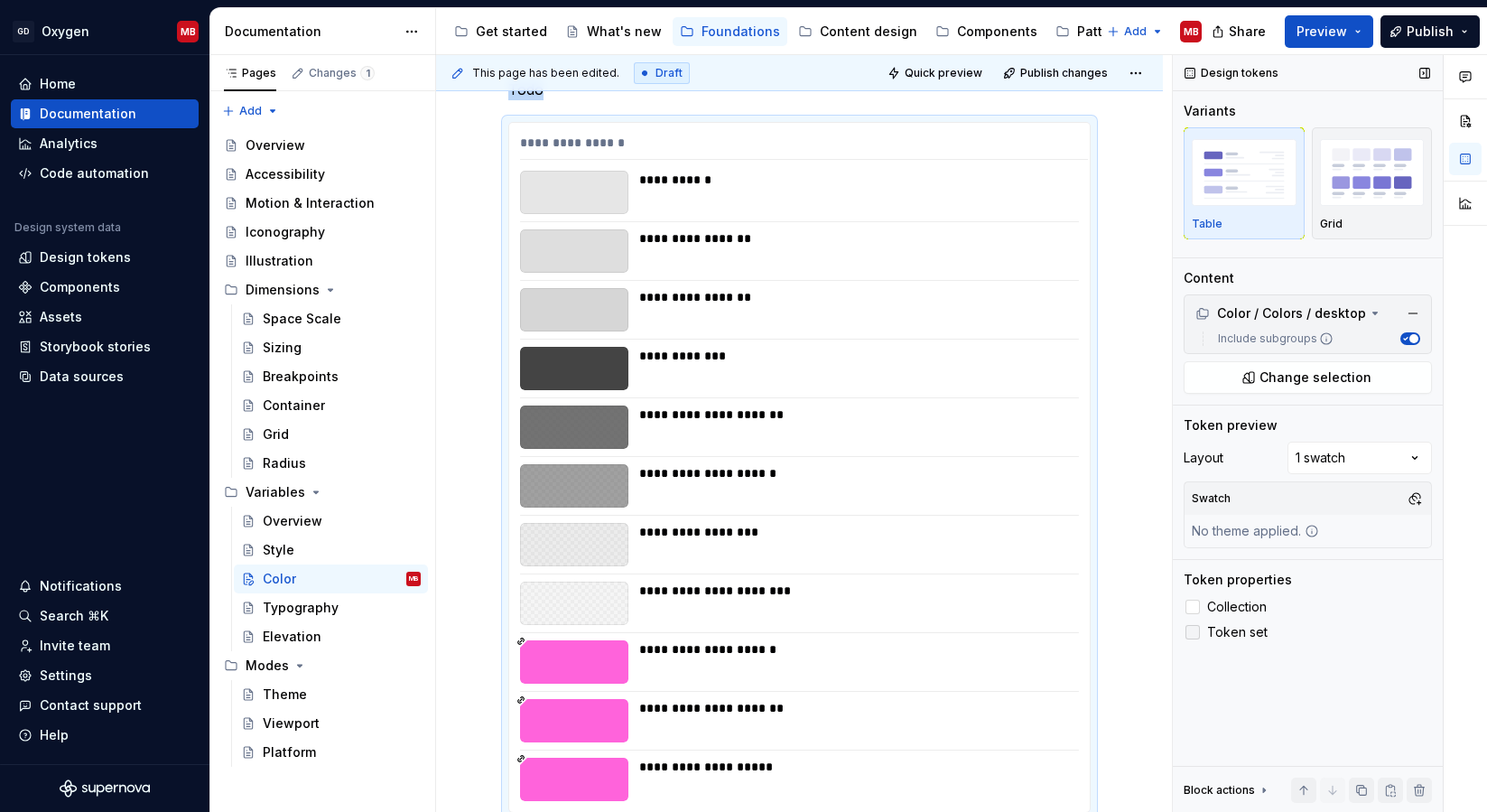
click at [1233, 629] on span "Token set" at bounding box center [1237, 632] width 61 height 15
click at [1243, 631] on span "Token set" at bounding box center [1237, 632] width 61 height 15
click at [1370, 205] on div "button" at bounding box center [1371, 172] width 105 height 74
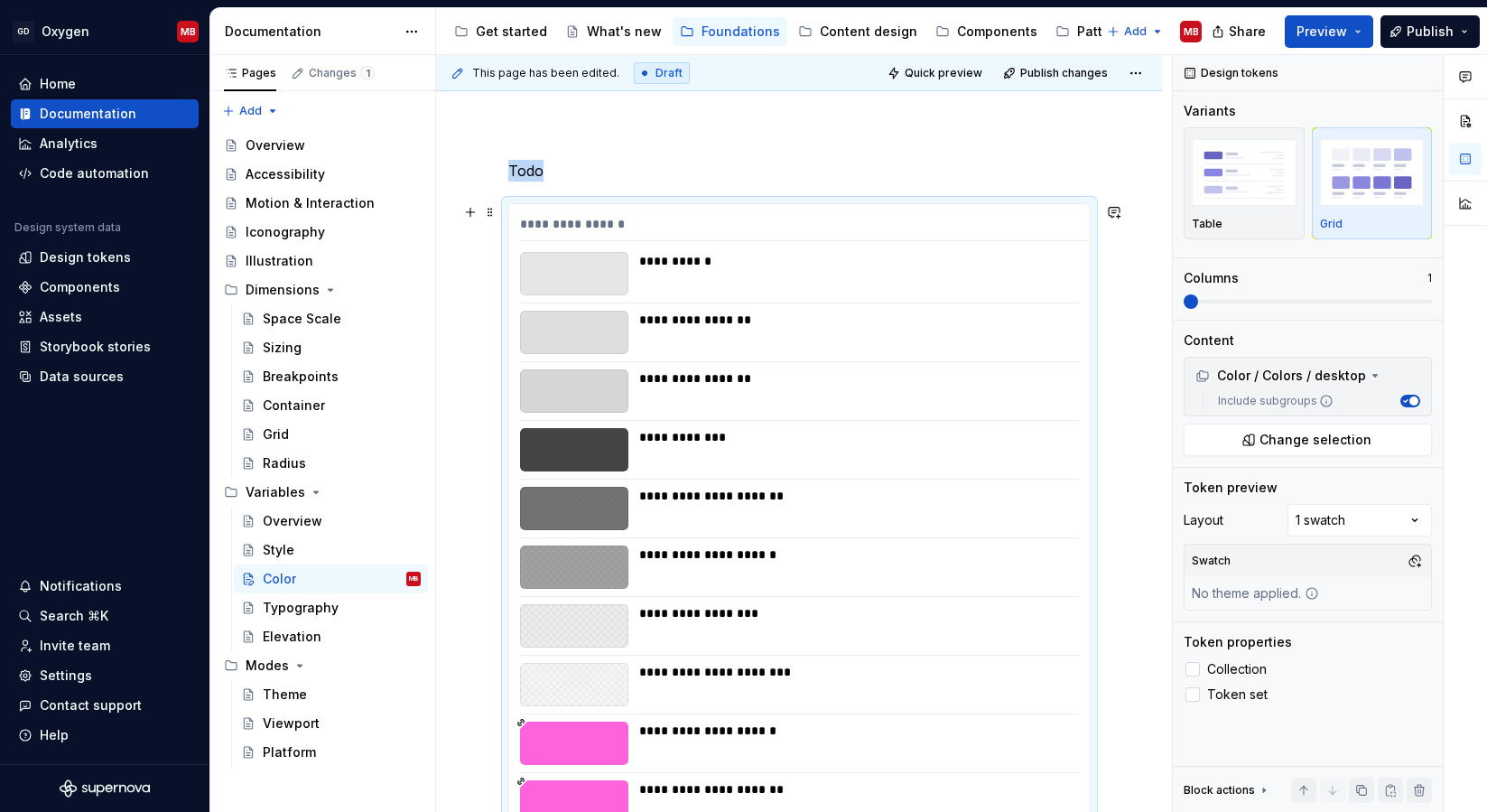
scroll to position [129, 0]
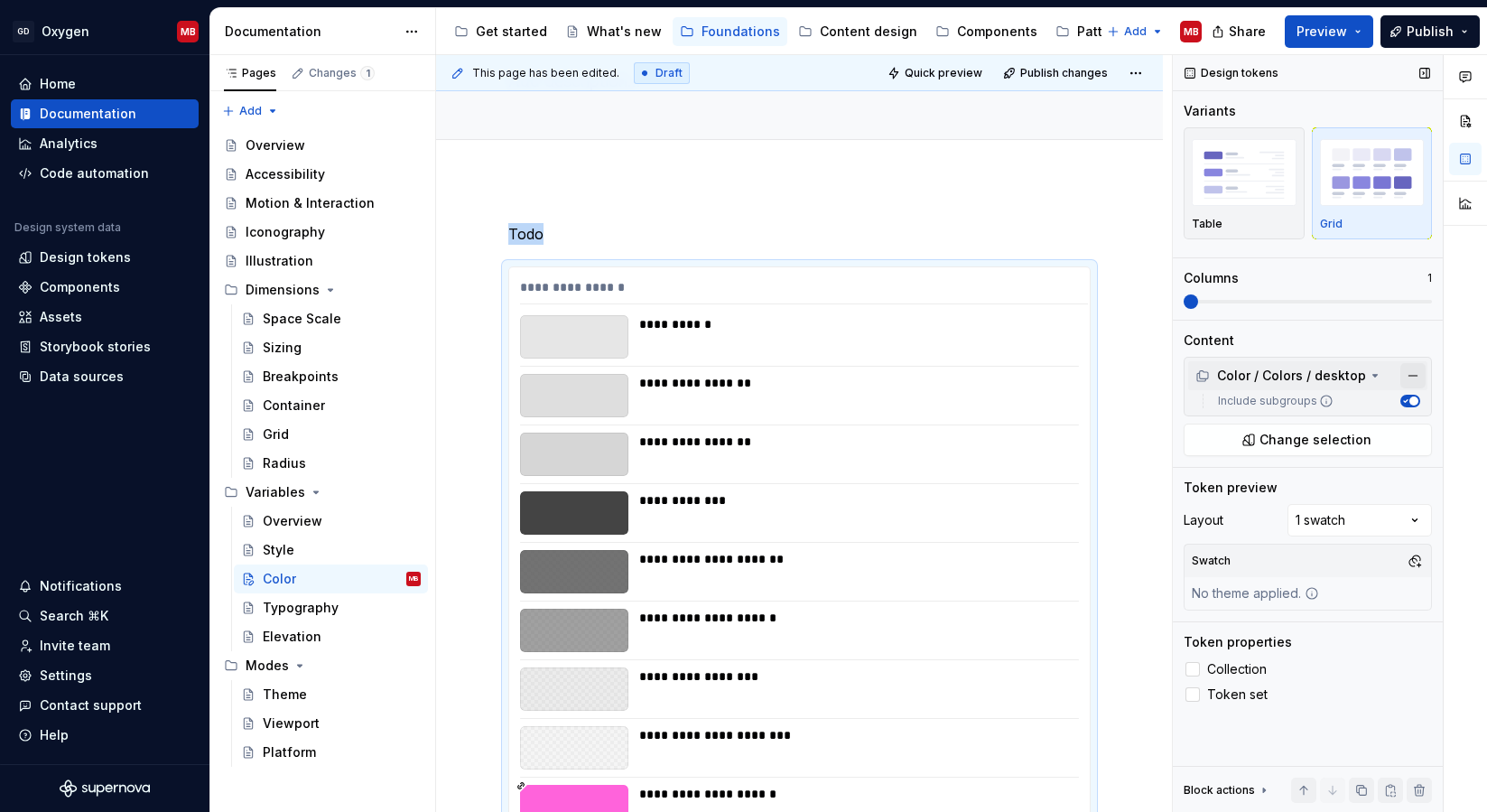
click at [1415, 381] on button "button" at bounding box center [1413, 376] width 25 height 25
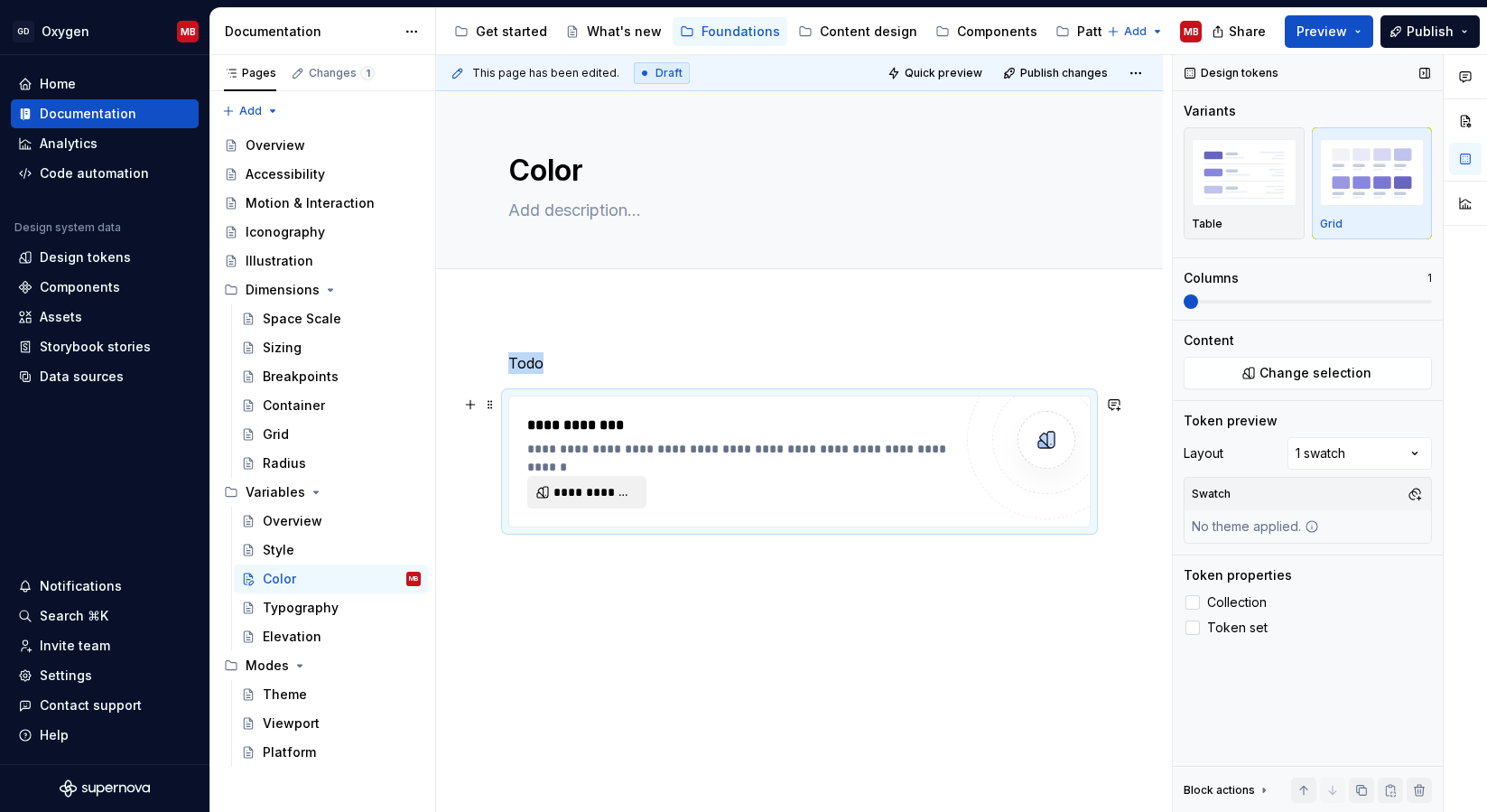
click at [598, 481] on button "**********" at bounding box center [587, 492] width 119 height 33
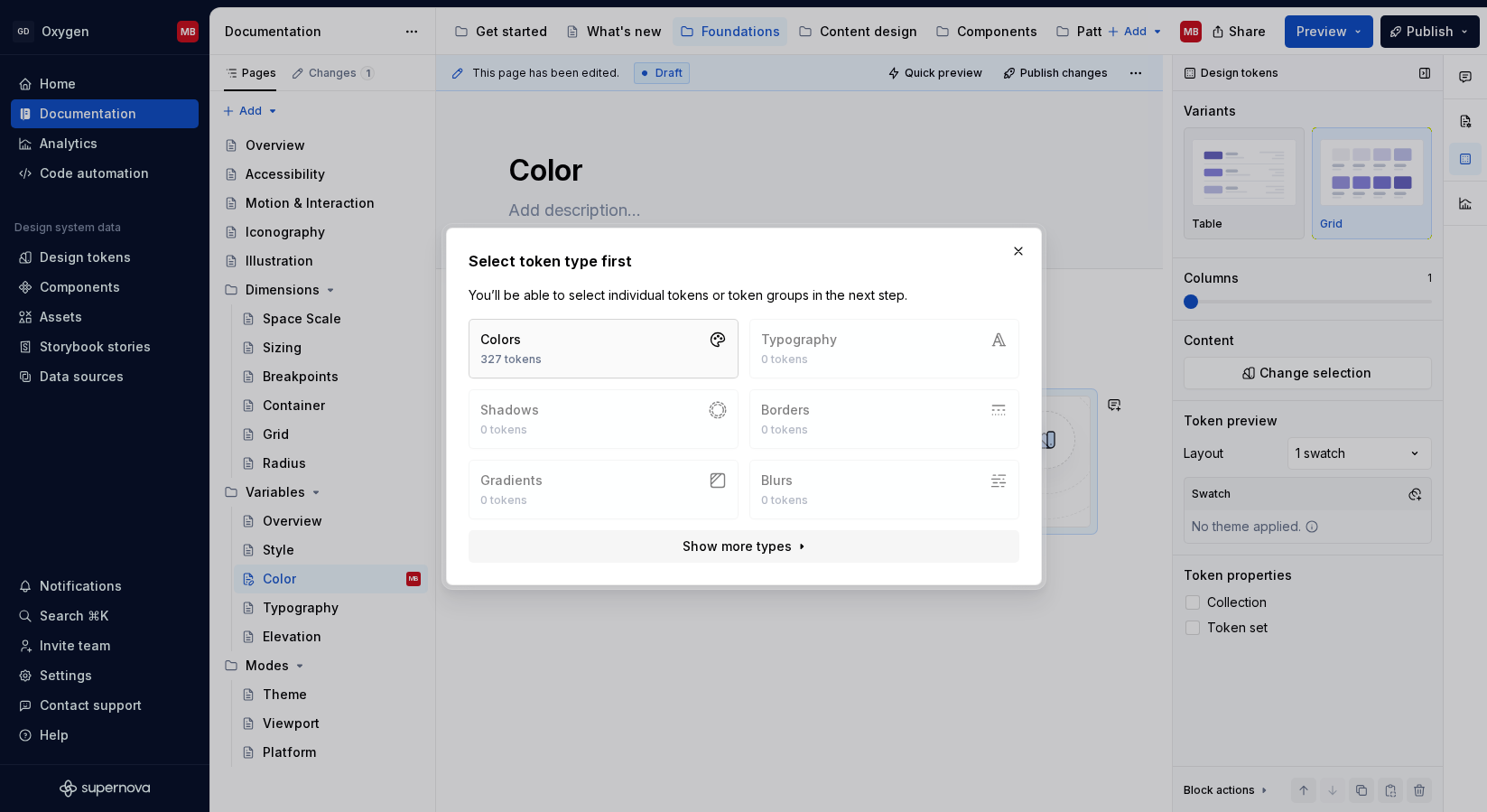
click at [620, 346] on button "Colors 327 tokens" at bounding box center [603, 348] width 270 height 60
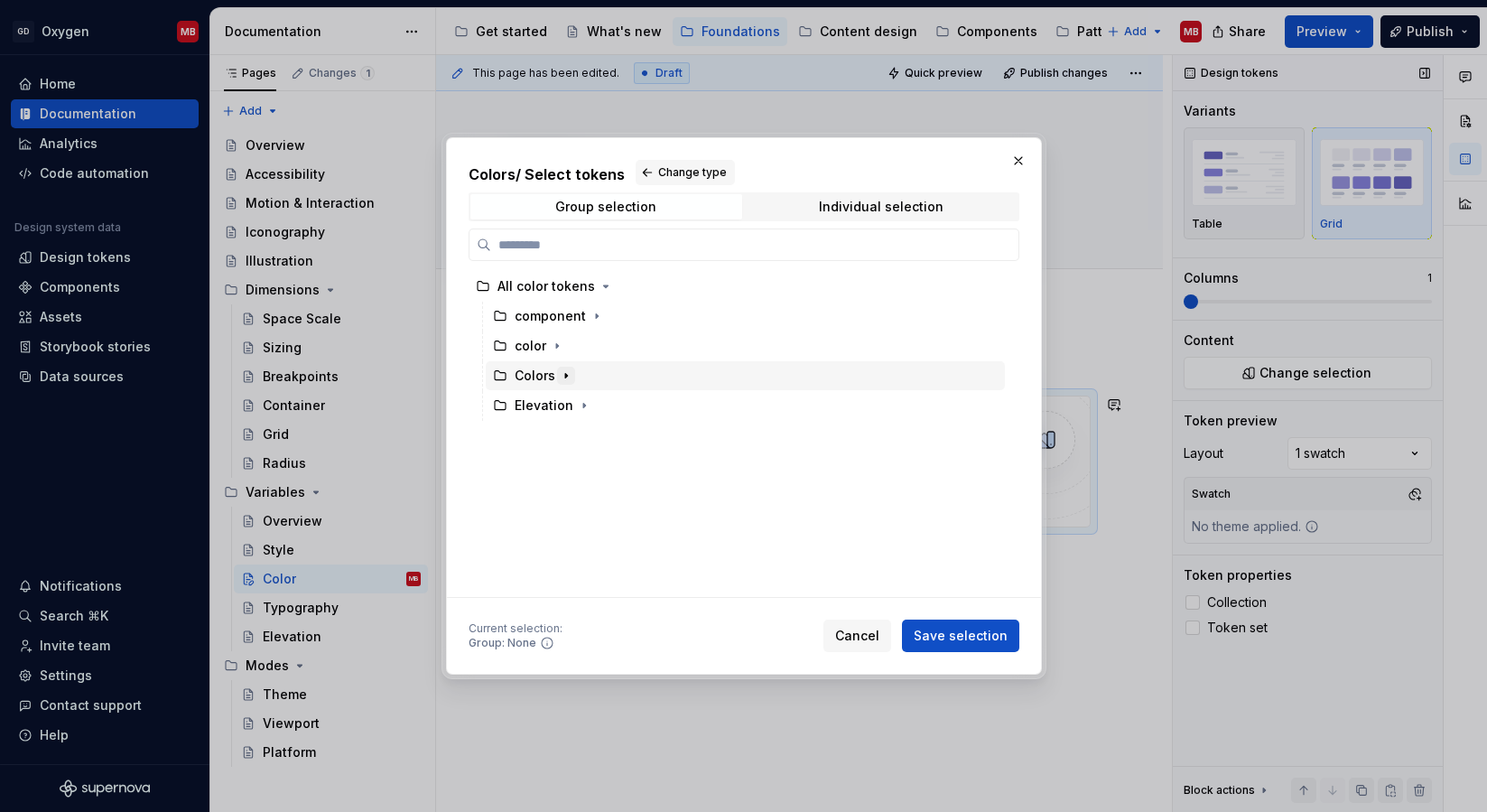
click at [559, 381] on icon "button" at bounding box center [567, 376] width 15 height 15
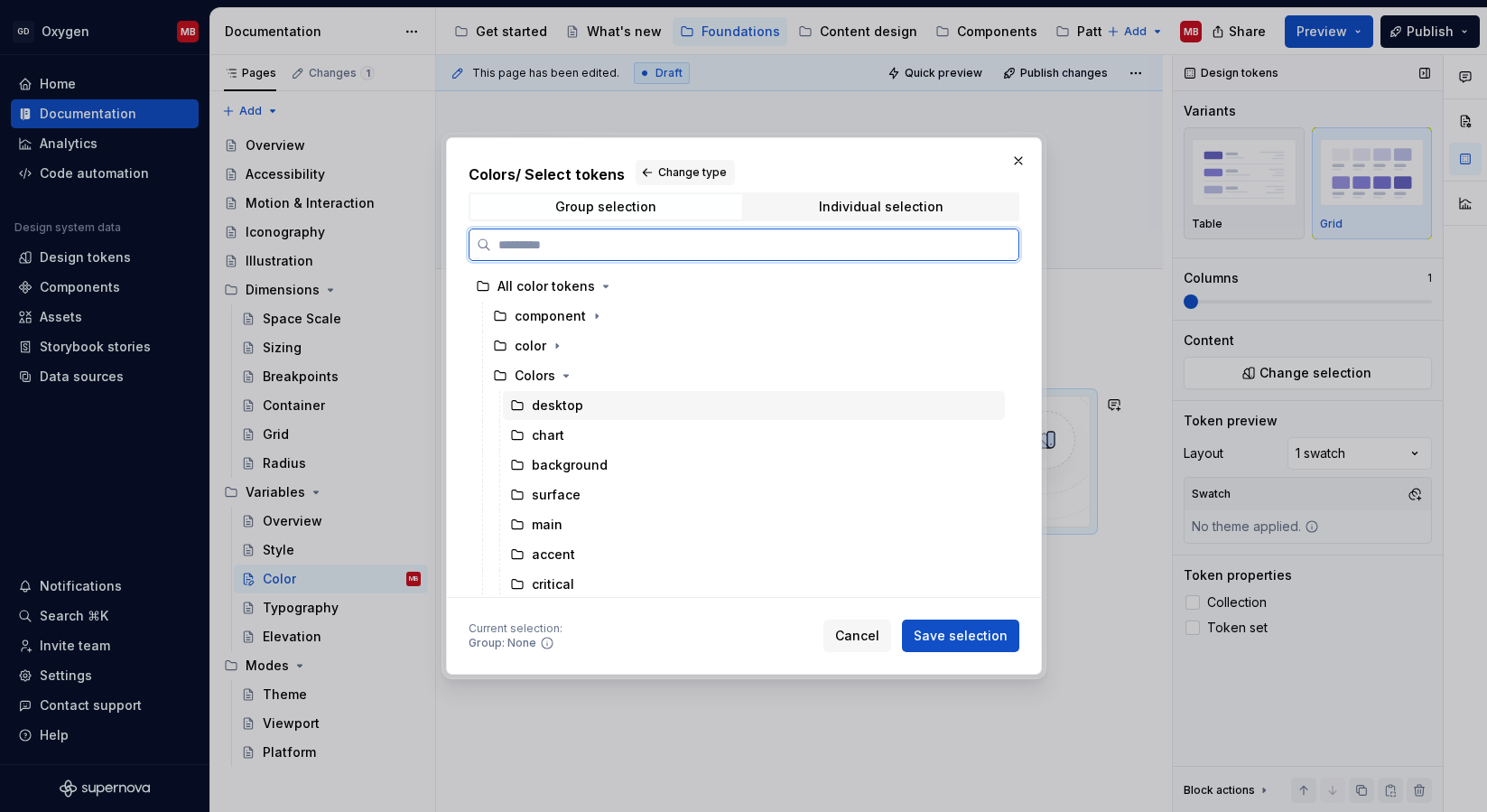
click at [553, 430] on div "chart" at bounding box center [548, 436] width 33 height 18
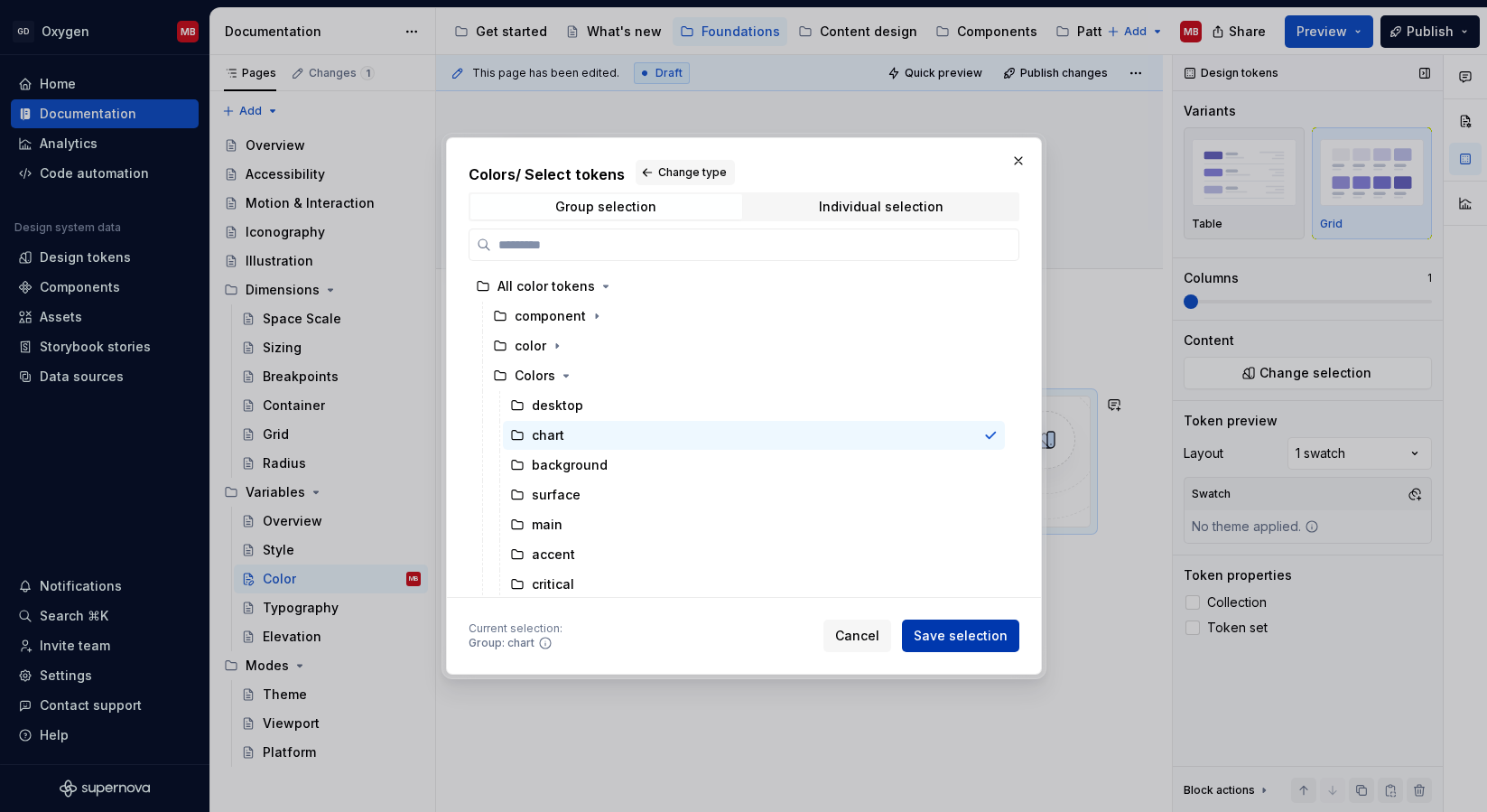
click at [977, 637] on span "Save selection" at bounding box center [960, 636] width 94 height 18
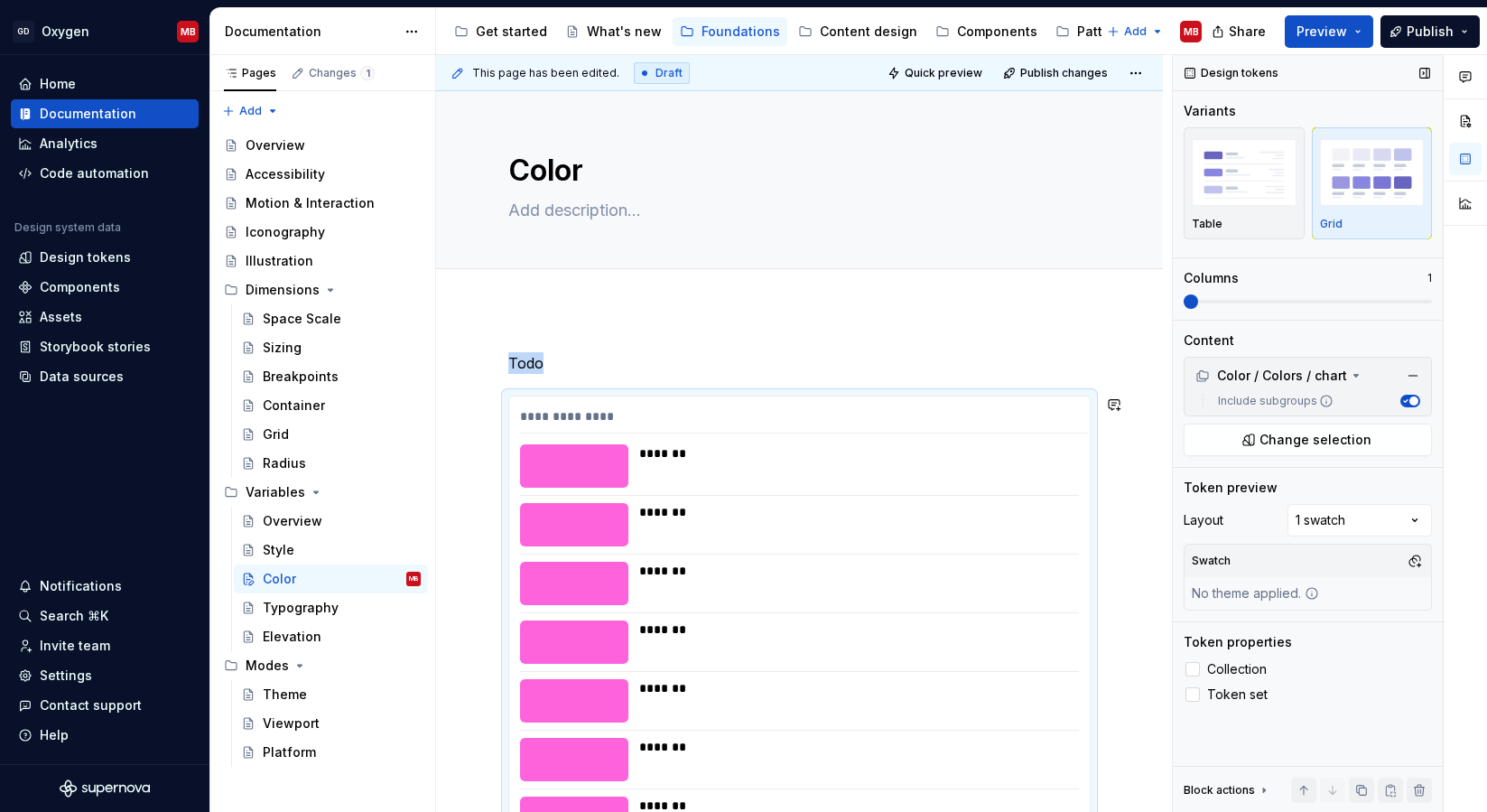
scroll to position [97, 0]
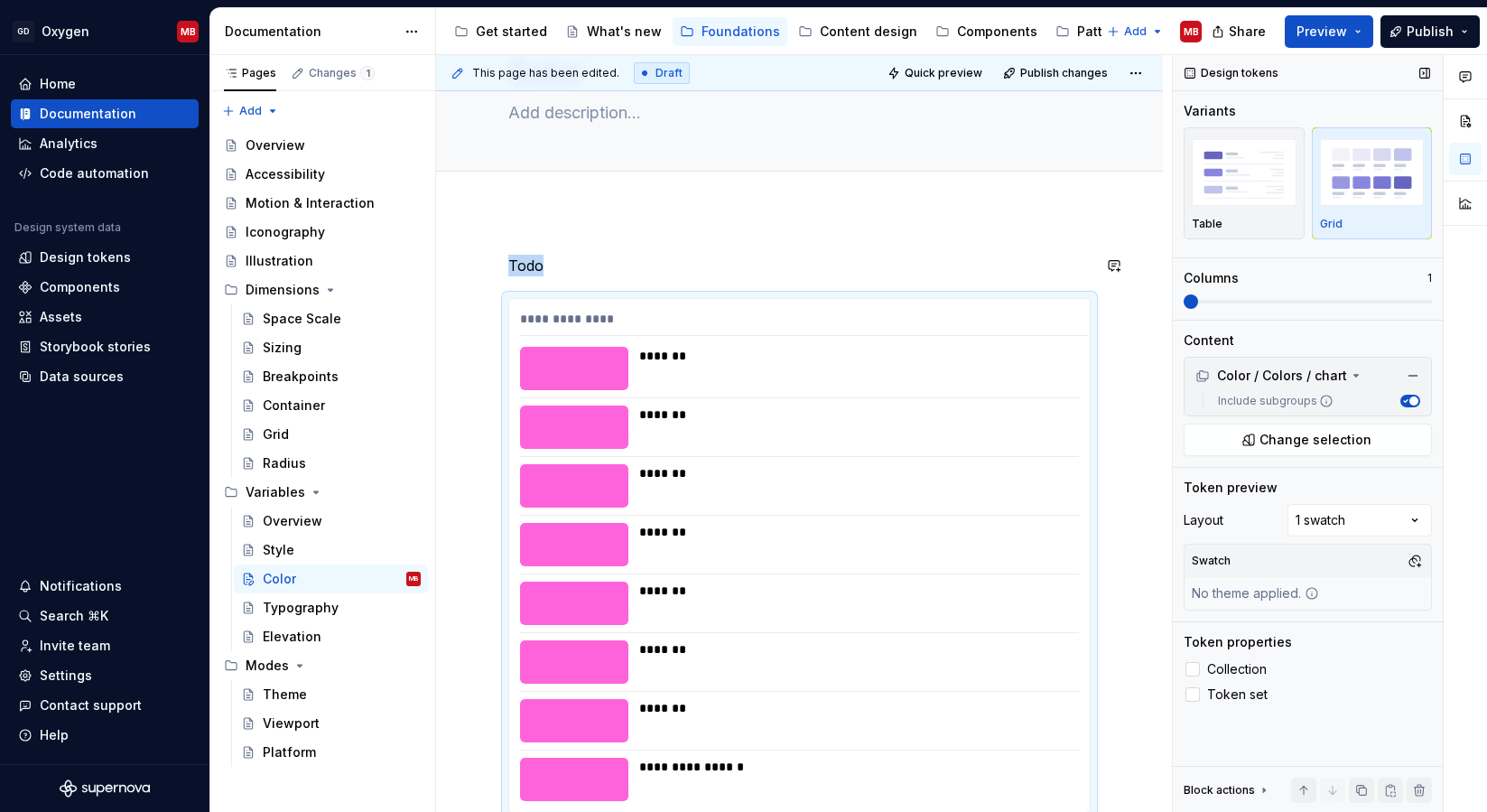
click at [909, 243] on div "**********" at bounding box center [799, 644] width 727 height 867
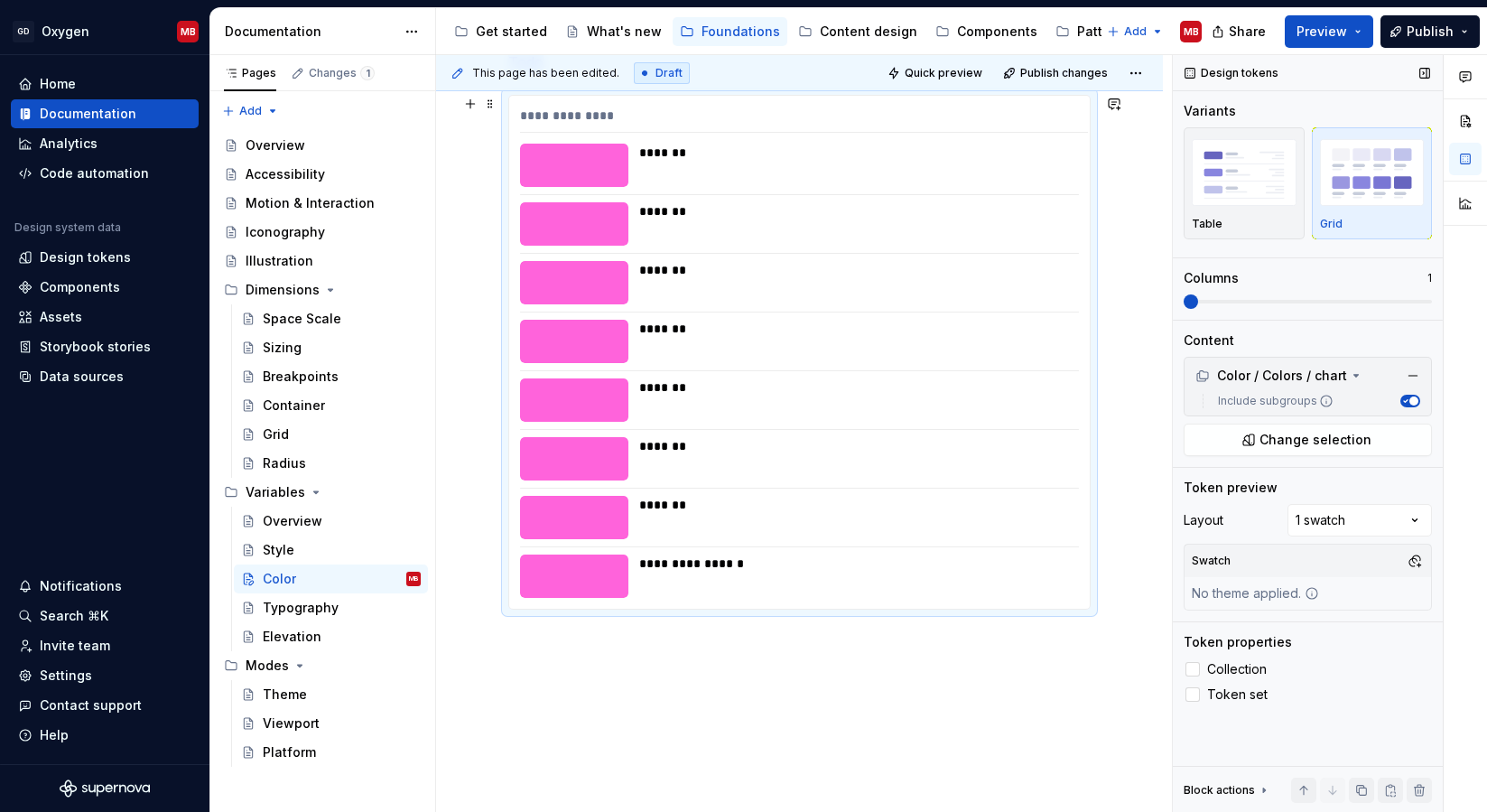
scroll to position [362, 0]
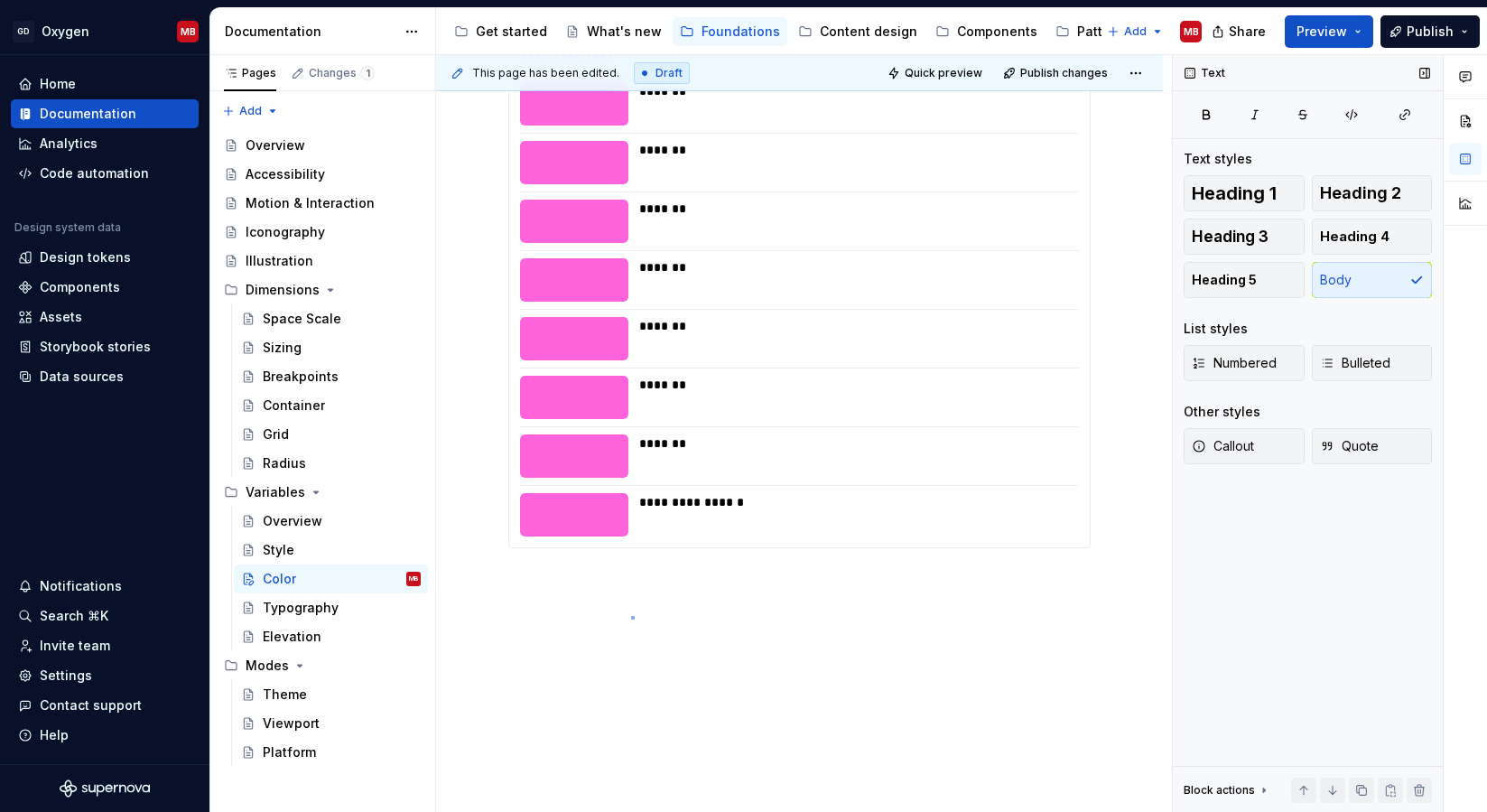
click at [631, 616] on div "**********" at bounding box center [804, 434] width 736 height 757
click at [723, 243] on div "**********" at bounding box center [799, 291] width 580 height 513
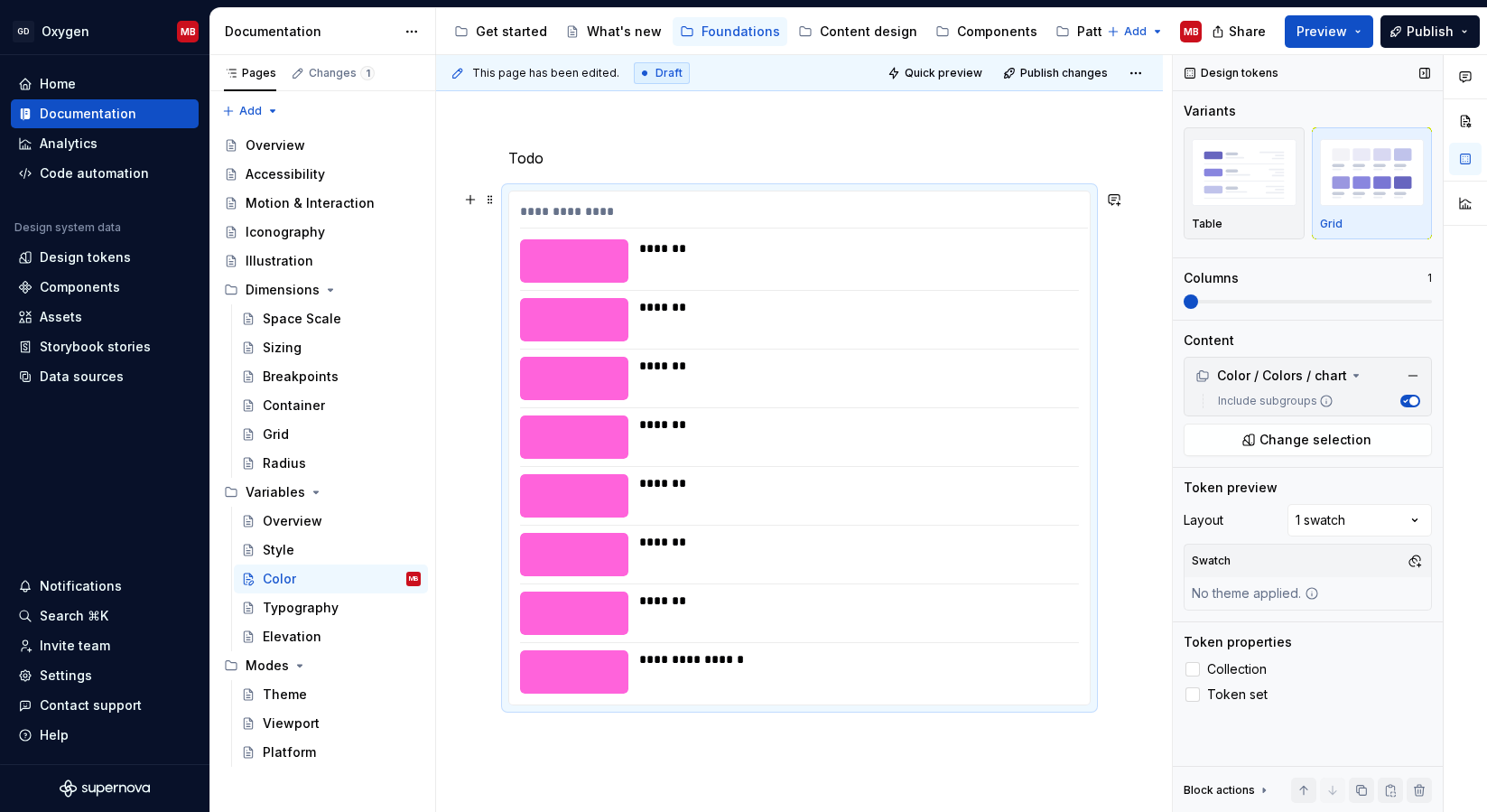
scroll to position [162, 0]
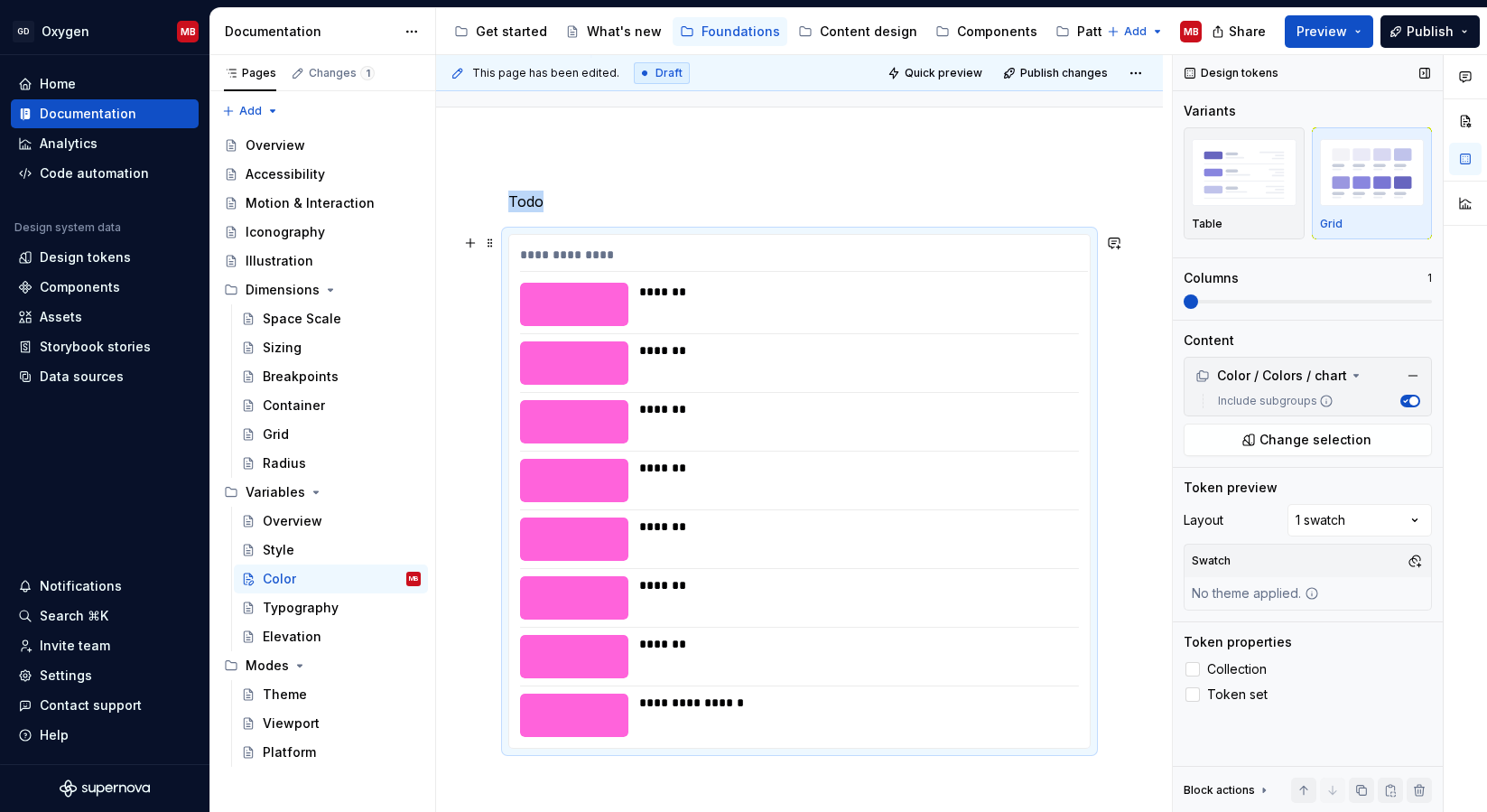
click at [694, 313] on div "*******" at bounding box center [854, 305] width 429 height 44
click at [659, 300] on div "*******" at bounding box center [854, 305] width 429 height 44
click at [604, 296] on div at bounding box center [574, 305] width 108 height 44
click at [1158, 414] on div "**********" at bounding box center [804, 434] width 736 height 757
click at [511, 234] on div "**********" at bounding box center [799, 491] width 582 height 515
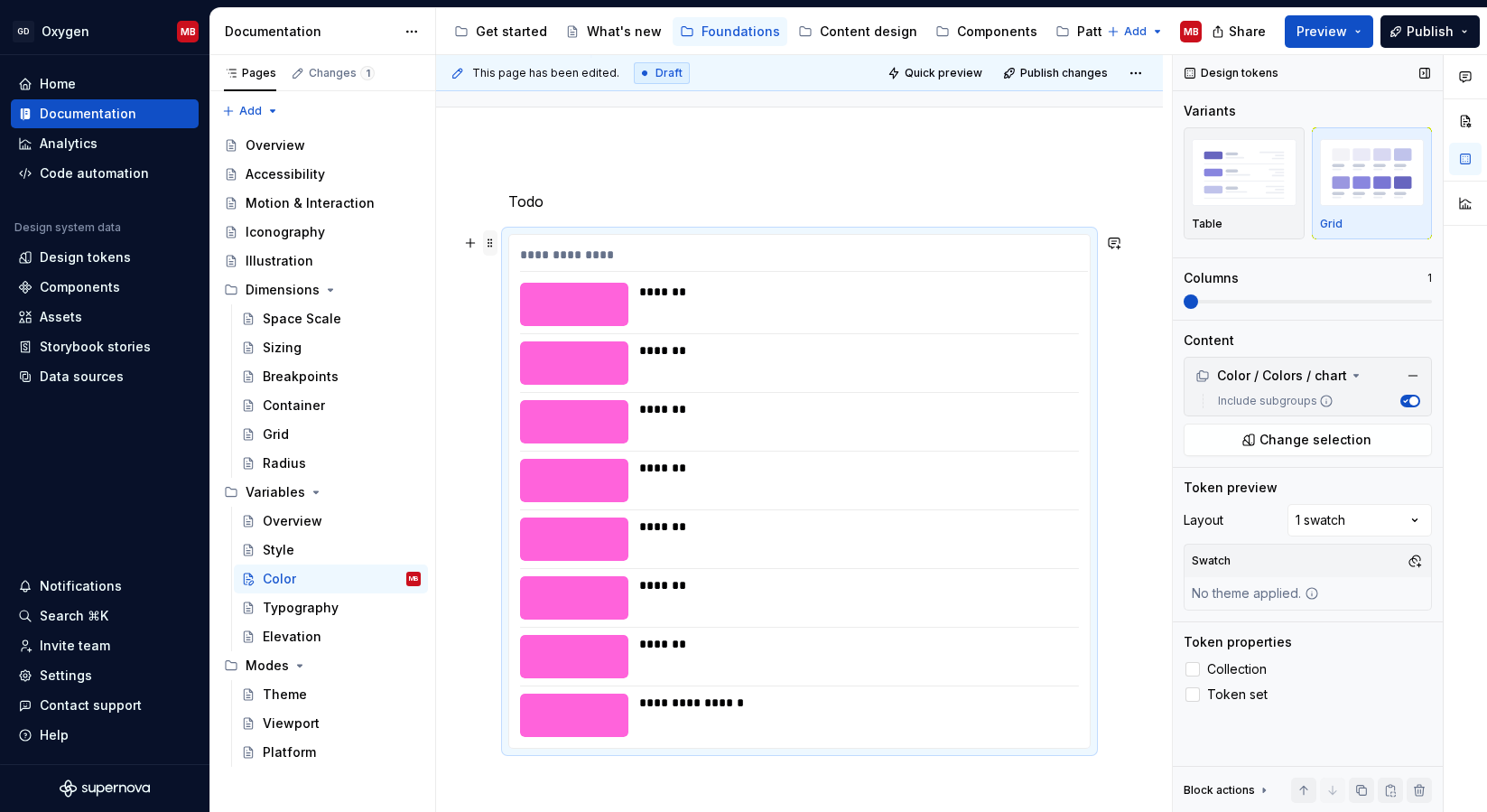
click at [497, 238] on span at bounding box center [490, 243] width 15 height 25
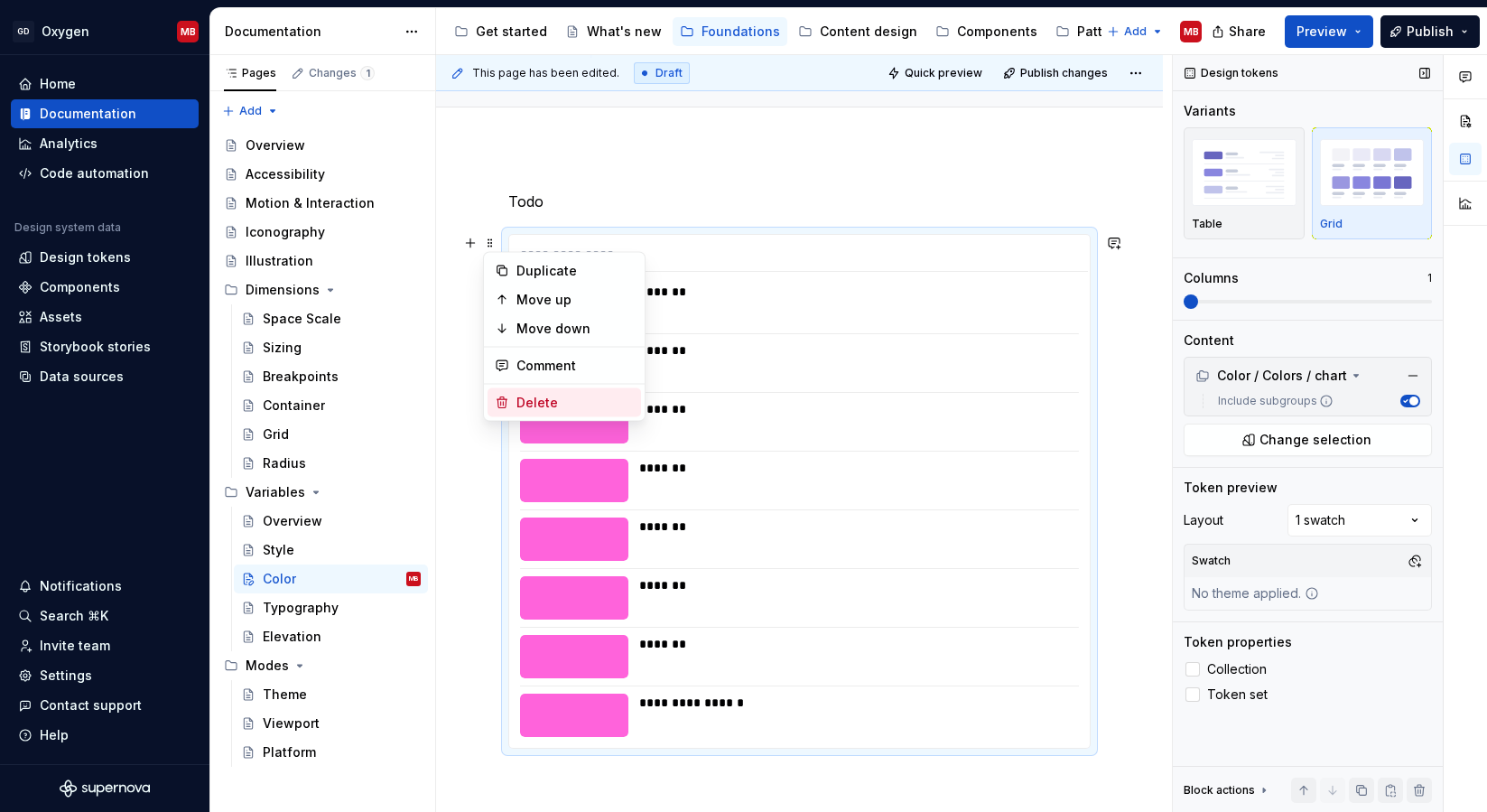
click at [537, 401] on div "Delete" at bounding box center [575, 403] width 117 height 18
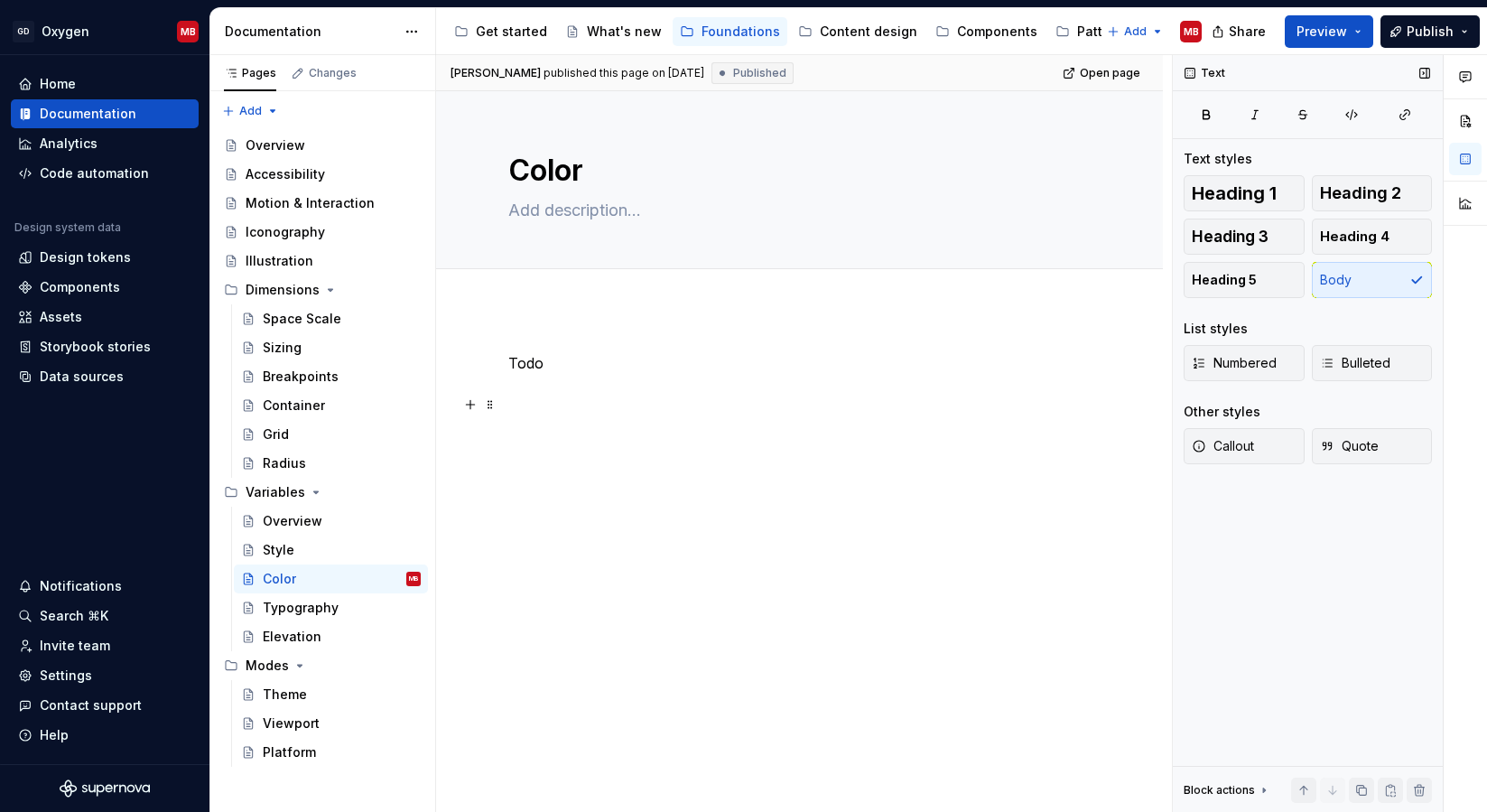
scroll to position [0, 0]
click at [528, 368] on p "Todo" at bounding box center [799, 363] width 582 height 22
click at [528, 389] on div "Todo" at bounding box center [799, 386] width 582 height 68
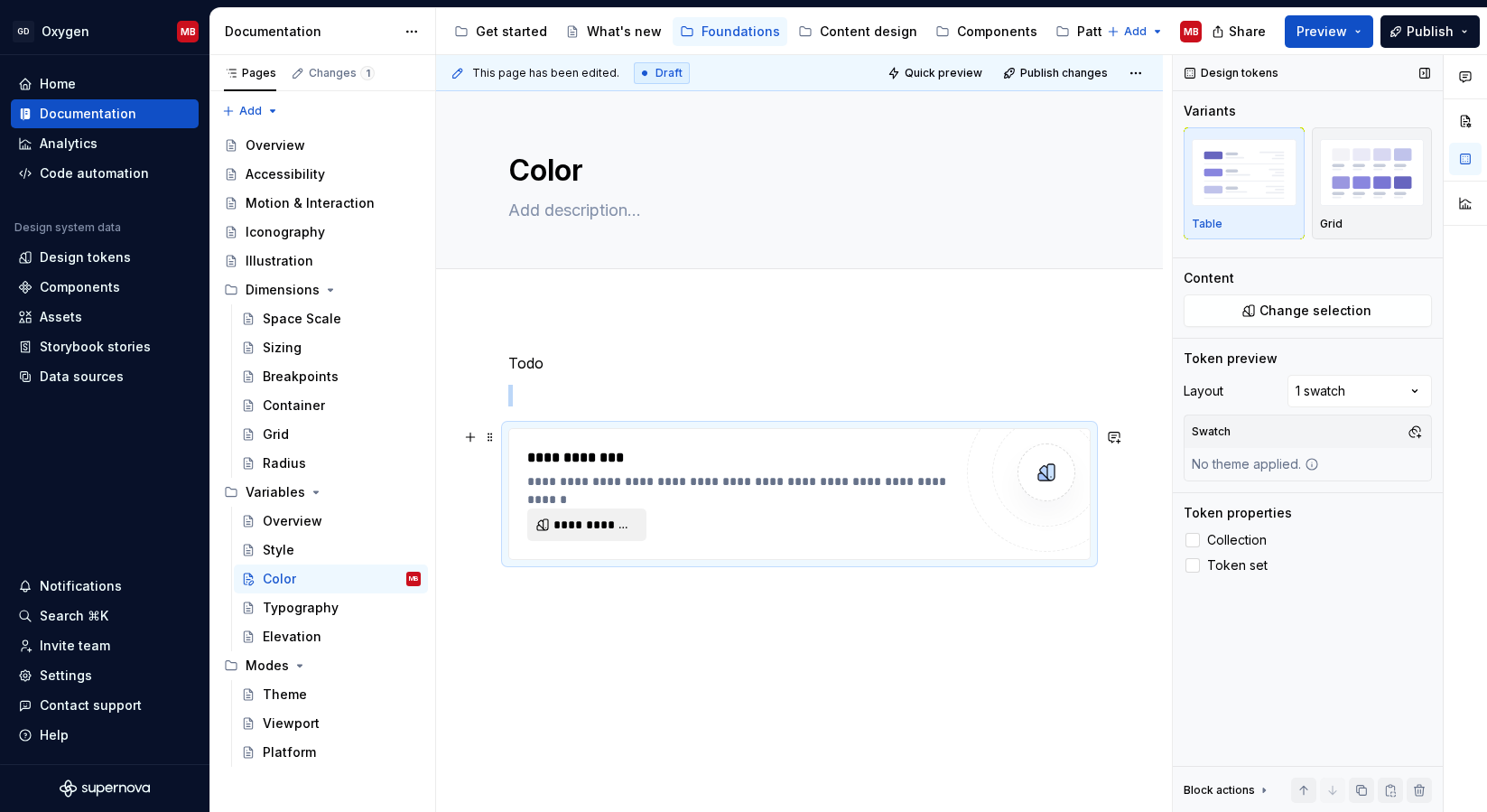
click at [603, 519] on span "**********" at bounding box center [594, 525] width 81 height 18
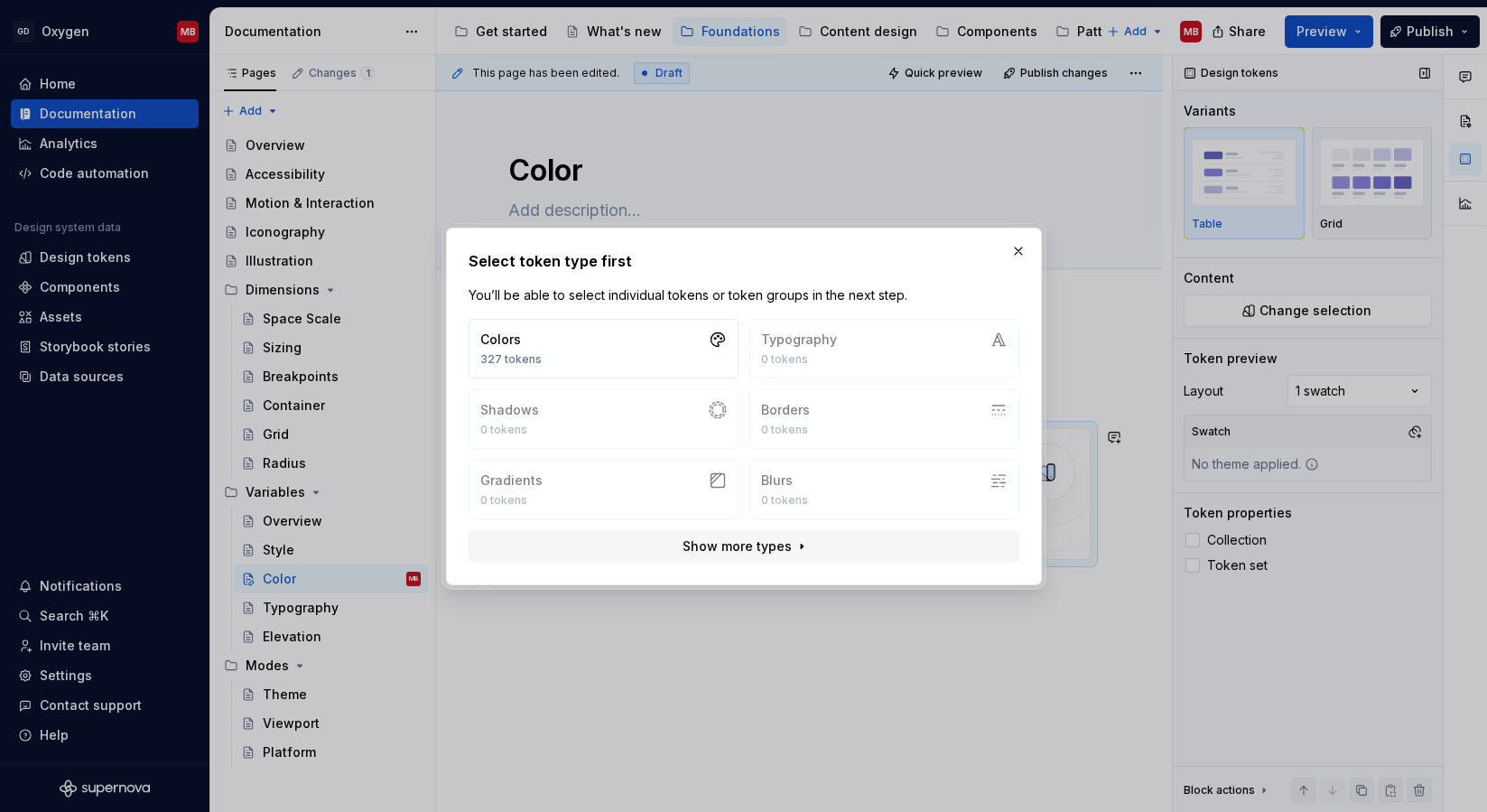
click at [637, 316] on div "Colors 327 tokens Typography 0 tokens Shadows 0 tokens Borders 0 tokens Gradien…" at bounding box center [744, 441] width 566 height 258
click at [607, 355] on button "Colors 327 tokens" at bounding box center [603, 348] width 270 height 60
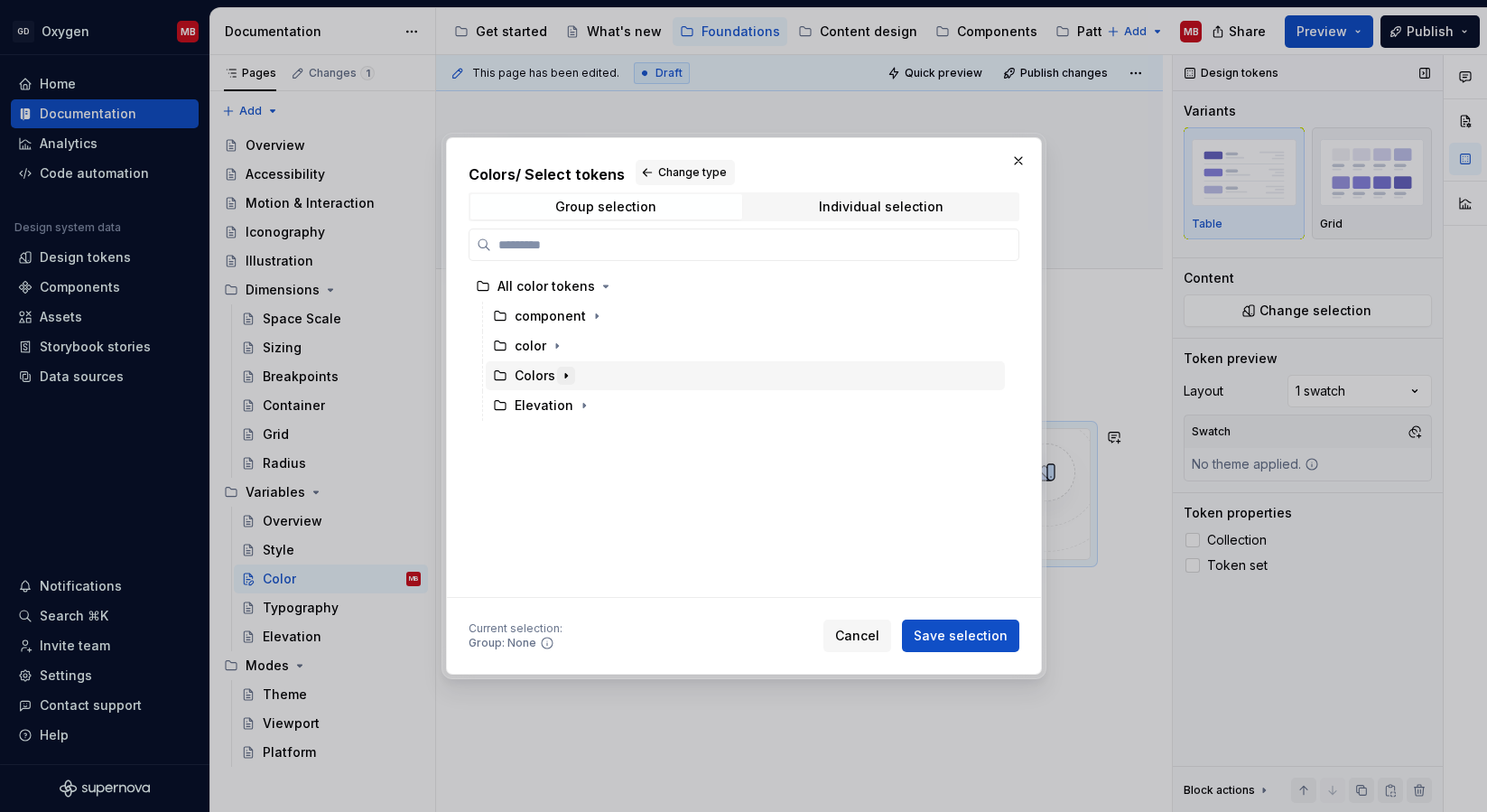
click at [566, 378] on icon "button" at bounding box center [567, 376] width 2 height 5
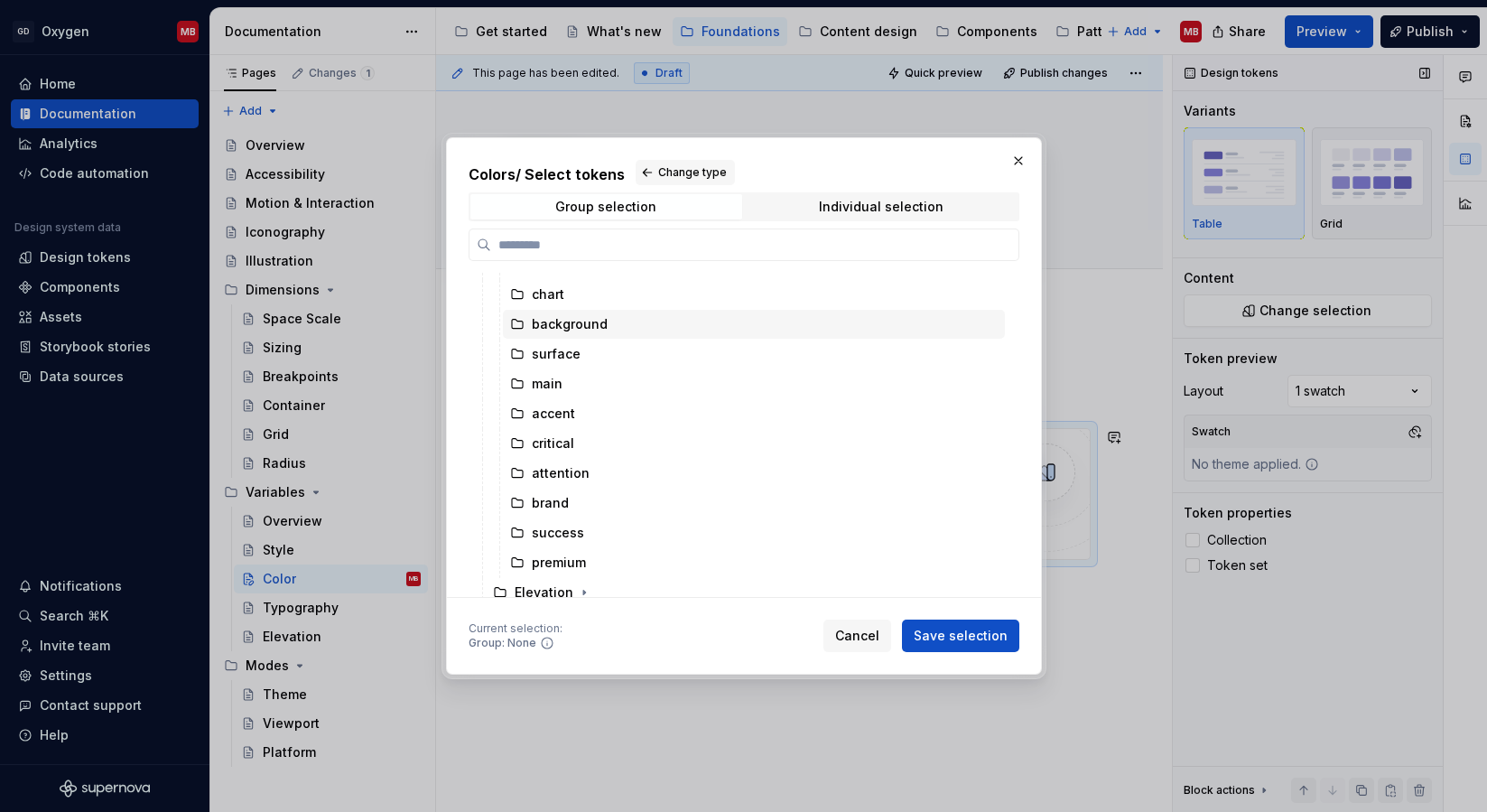
scroll to position [152, 0]
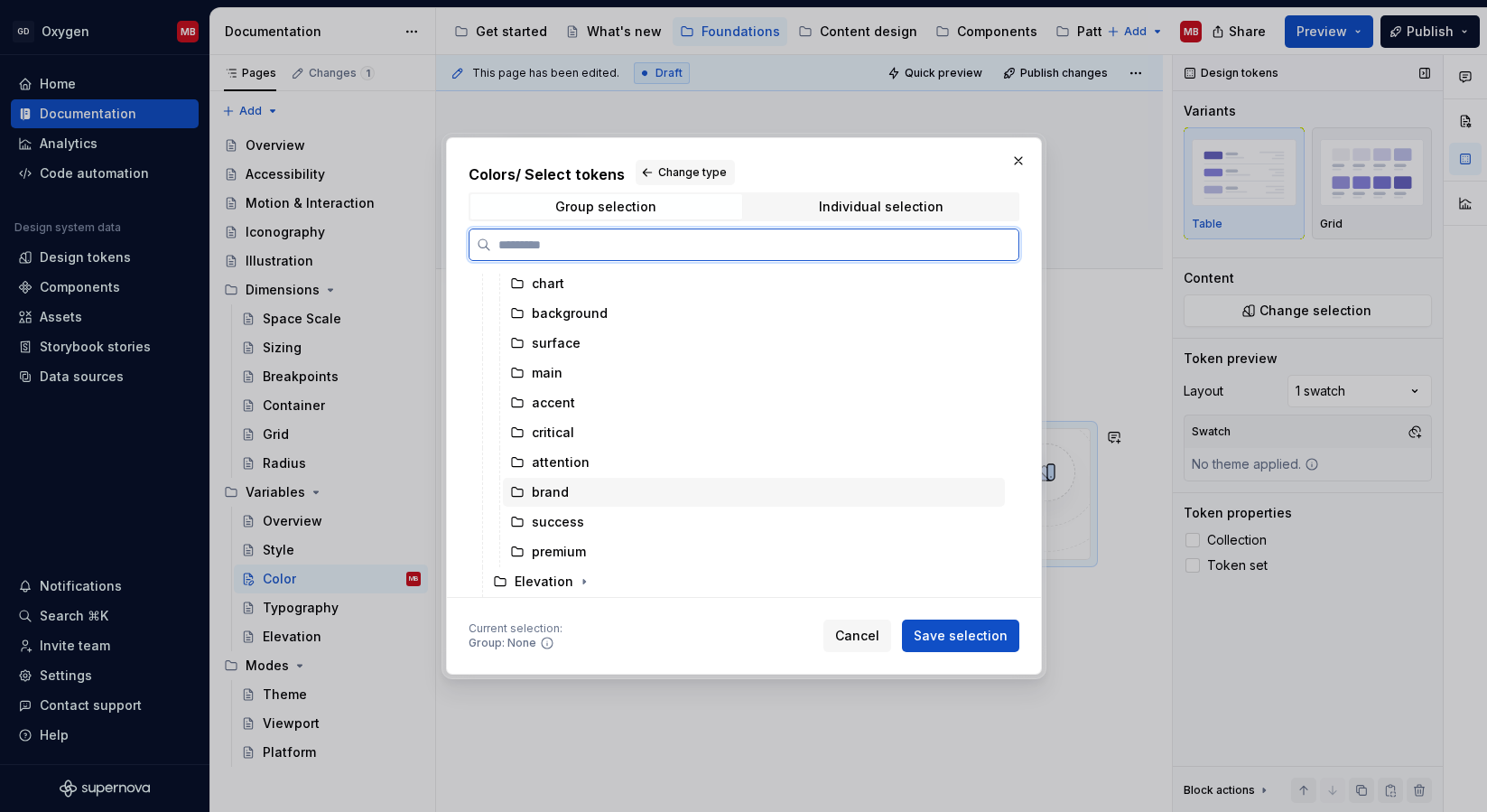
click at [552, 492] on div "brand" at bounding box center [550, 492] width 37 height 18
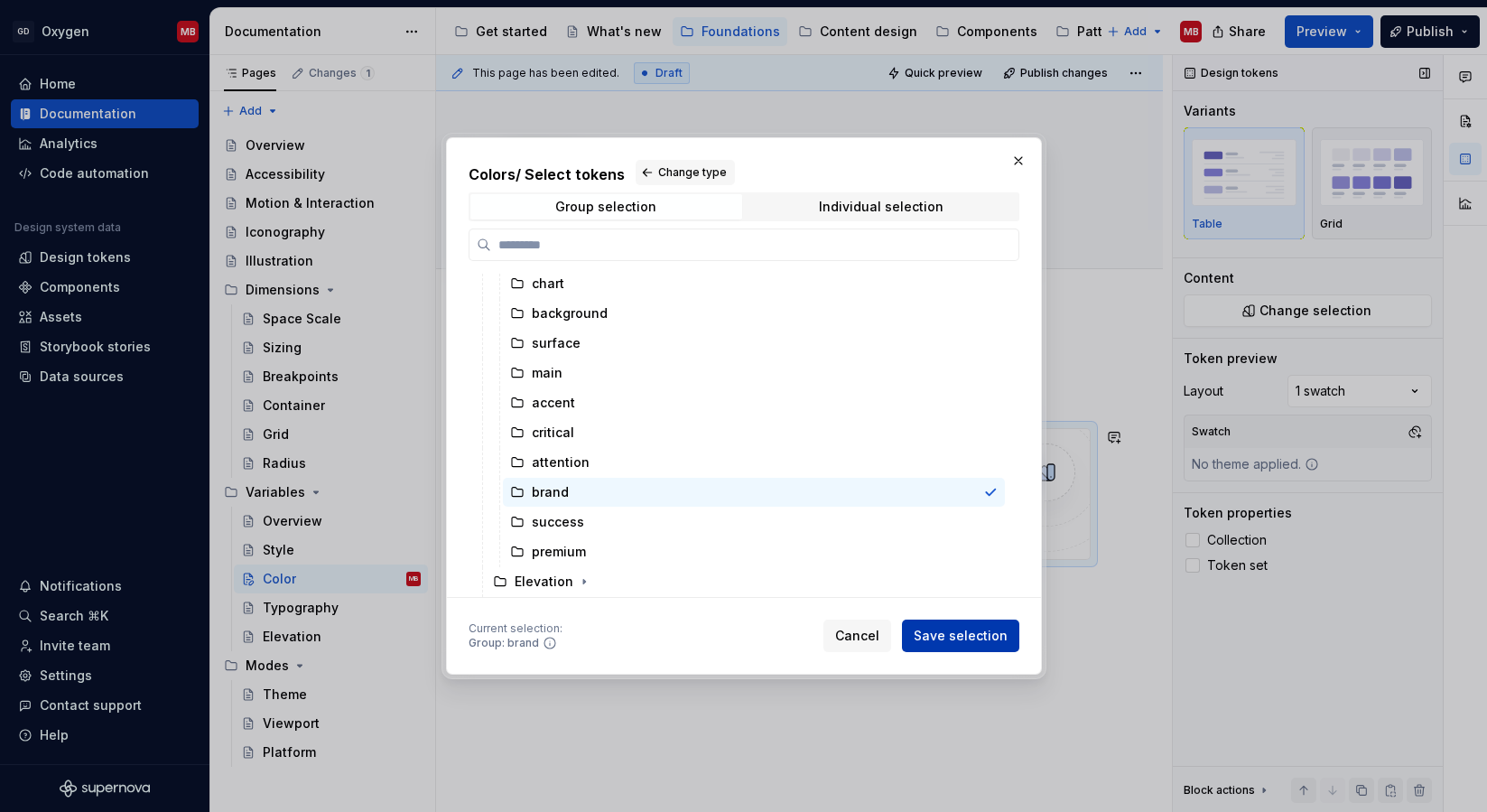
click at [942, 634] on span "Save selection" at bounding box center [960, 636] width 94 height 18
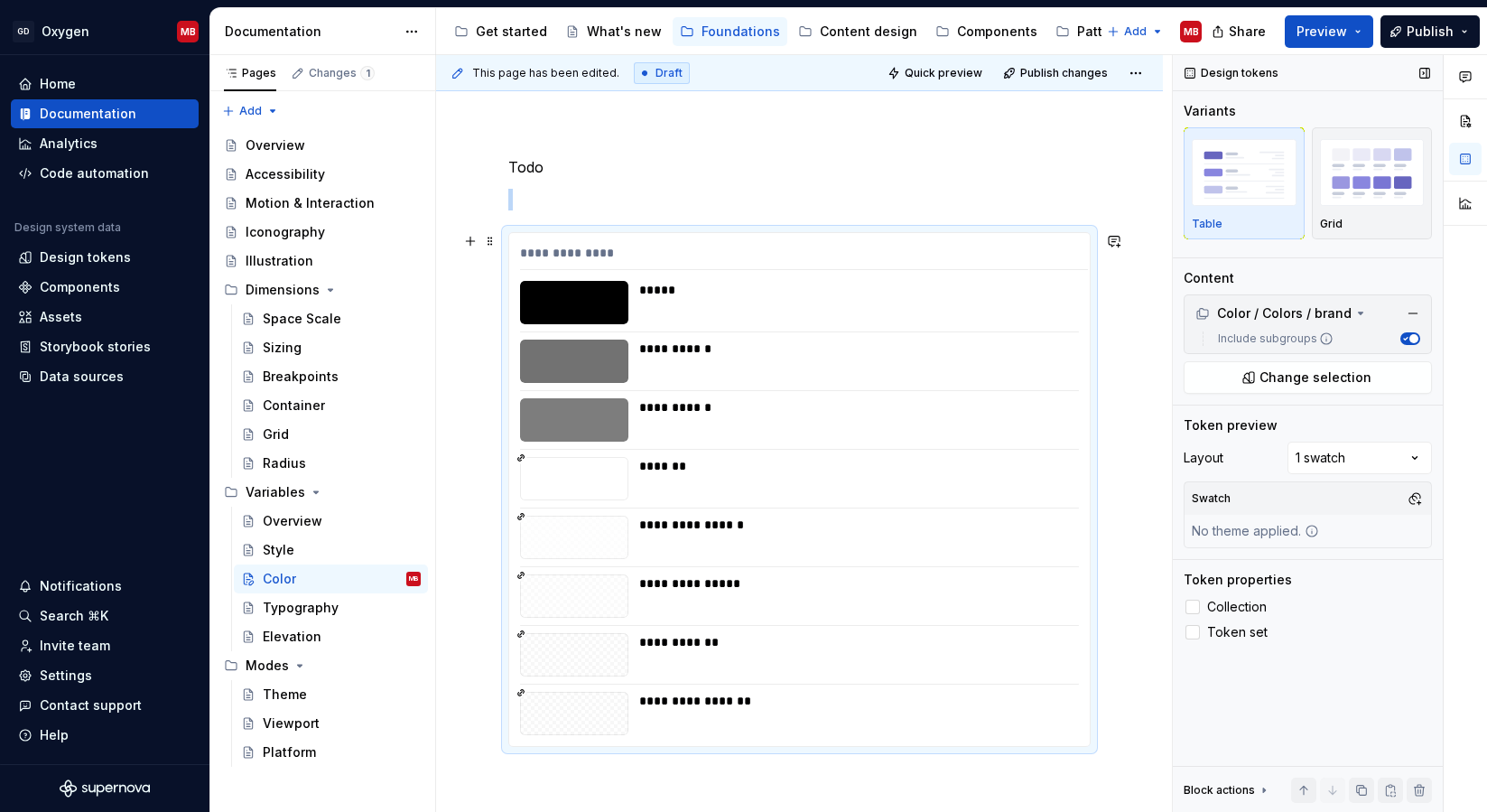
scroll to position [225, 0]
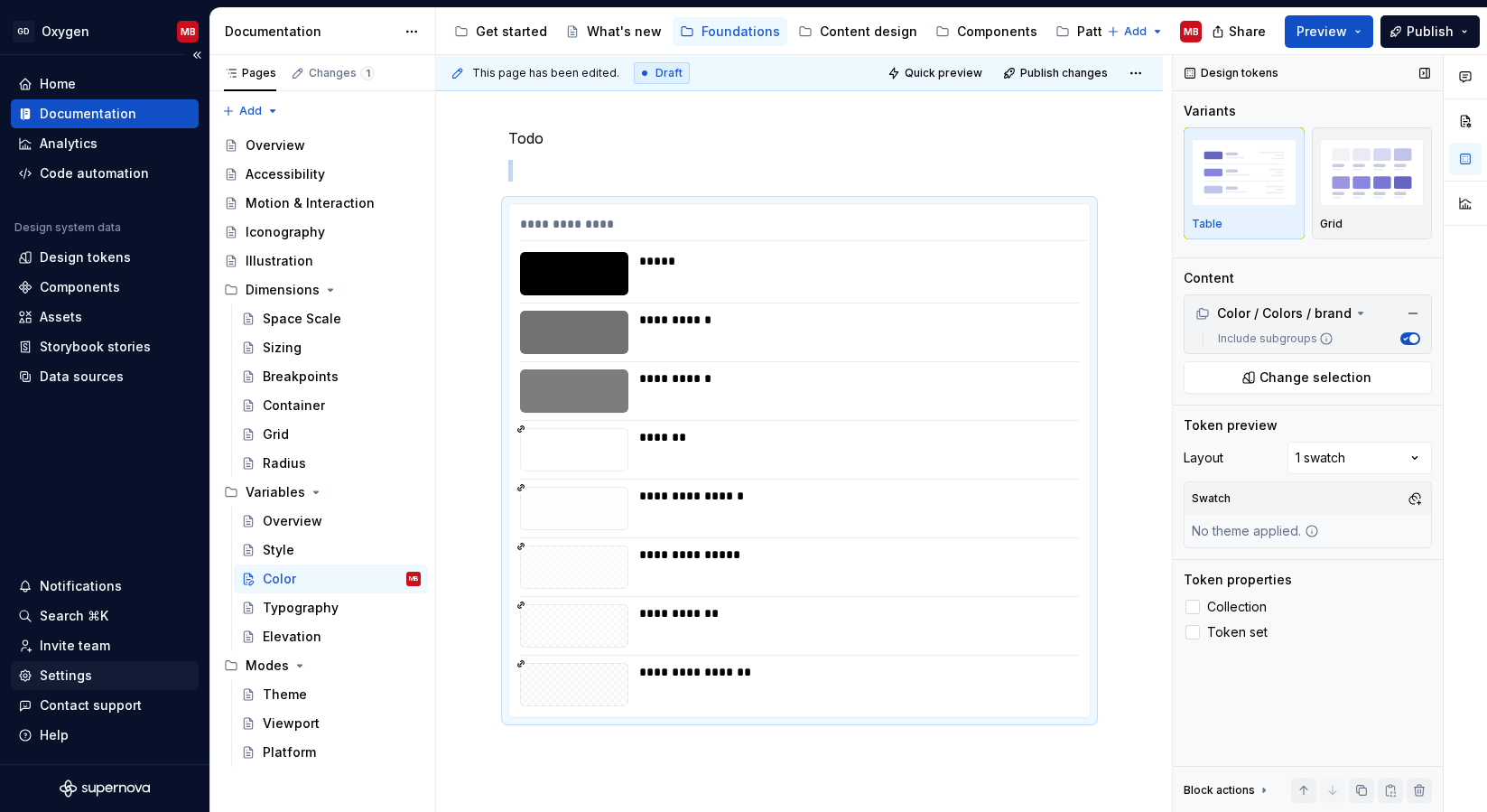
click at [66, 676] on div "Settings" at bounding box center [66, 676] width 53 height 18
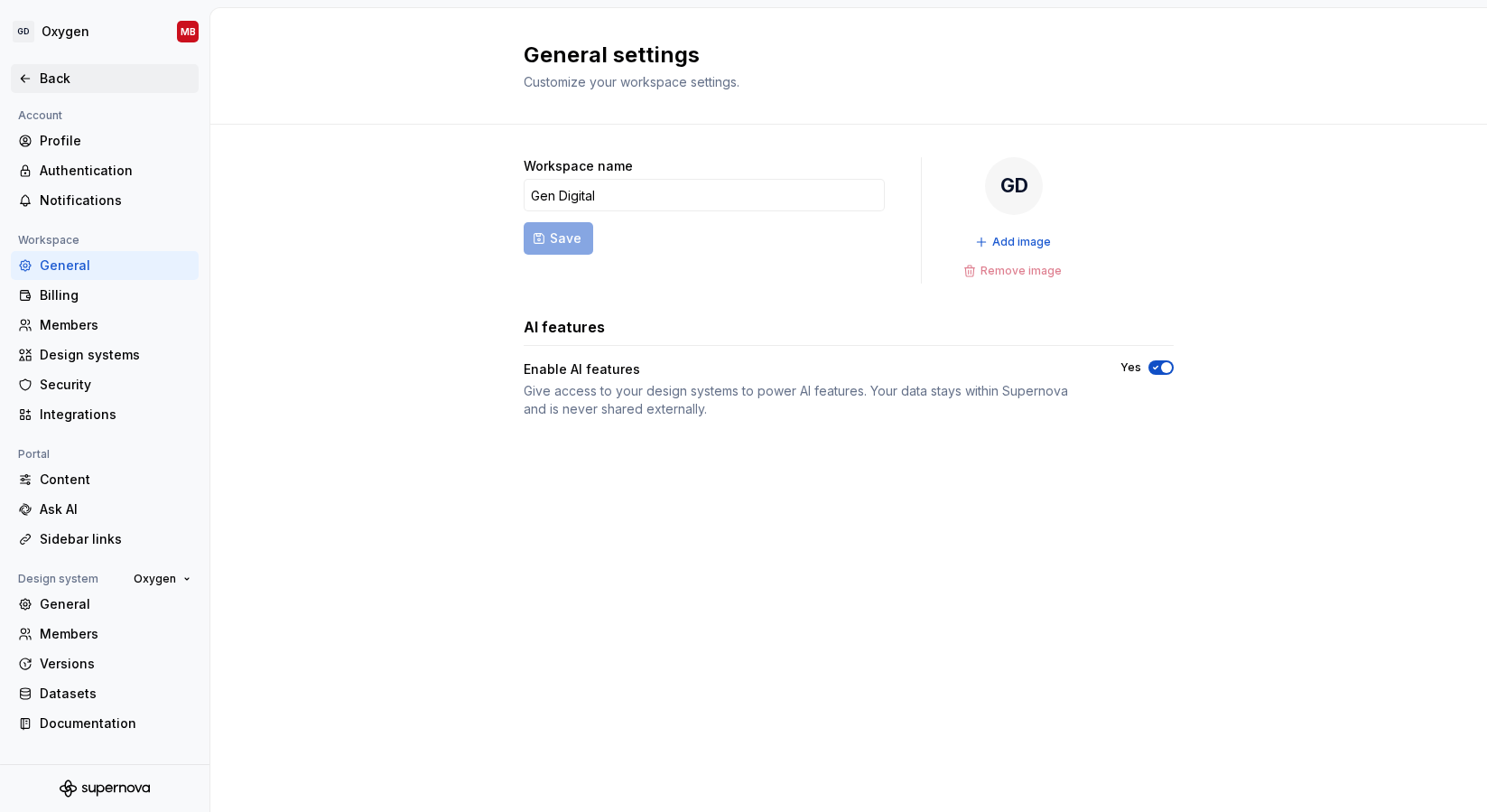
click at [43, 85] on div "Back" at bounding box center [116, 78] width 152 height 18
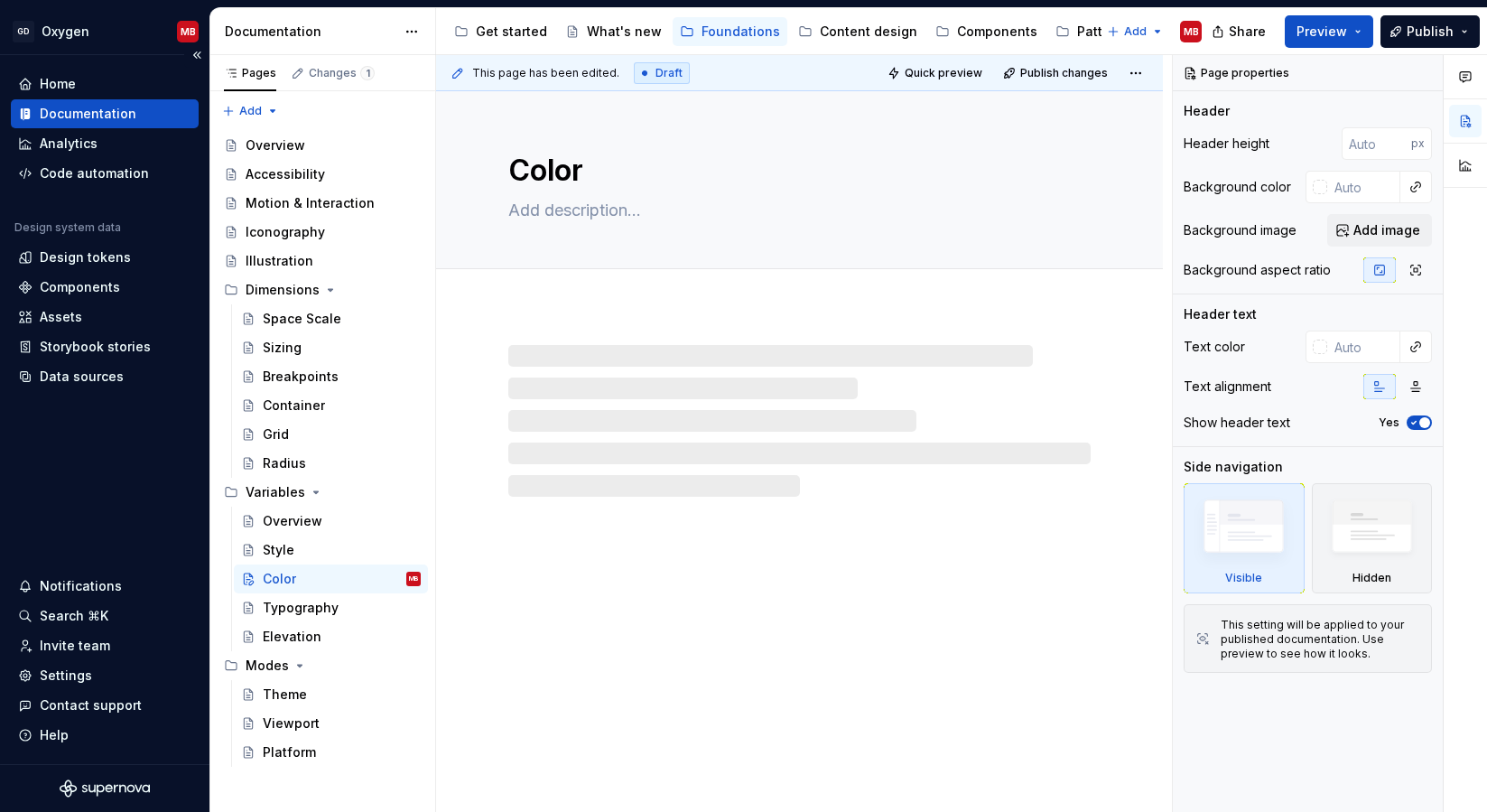
type textarea "*"
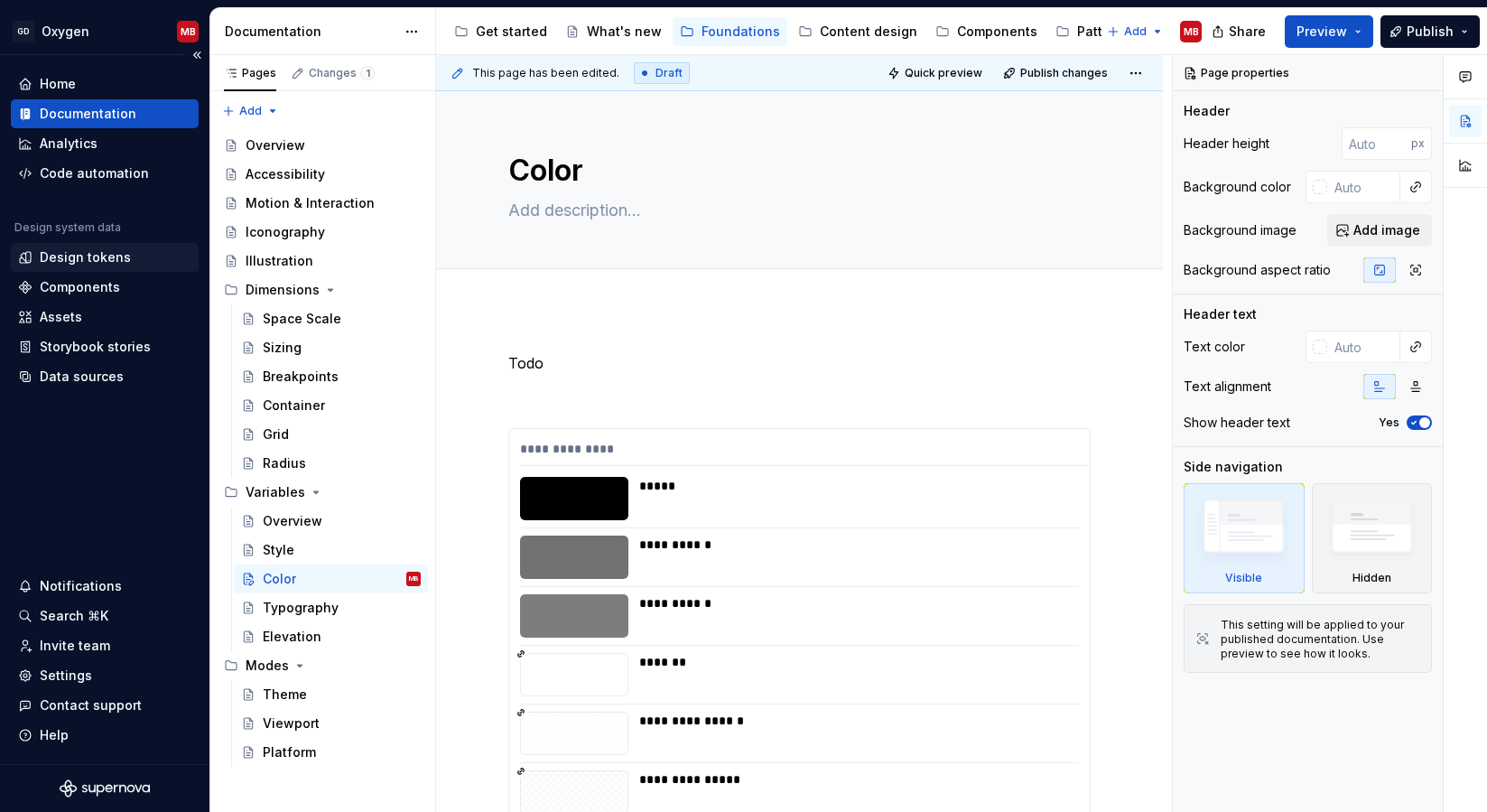
click at [86, 259] on div "Design tokens" at bounding box center [85, 257] width 91 height 18
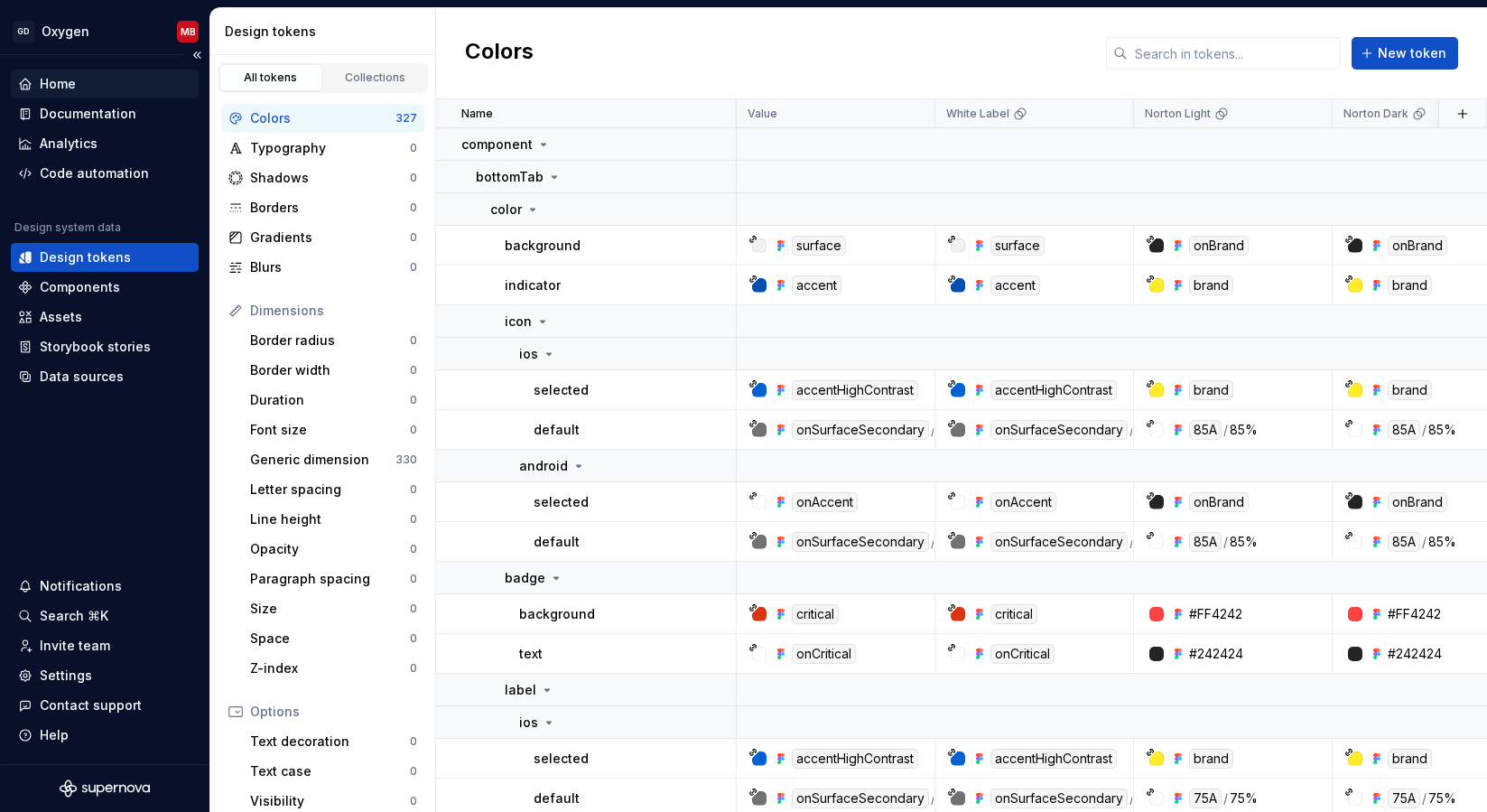
click at [79, 80] on div "Home" at bounding box center [105, 84] width 174 height 18
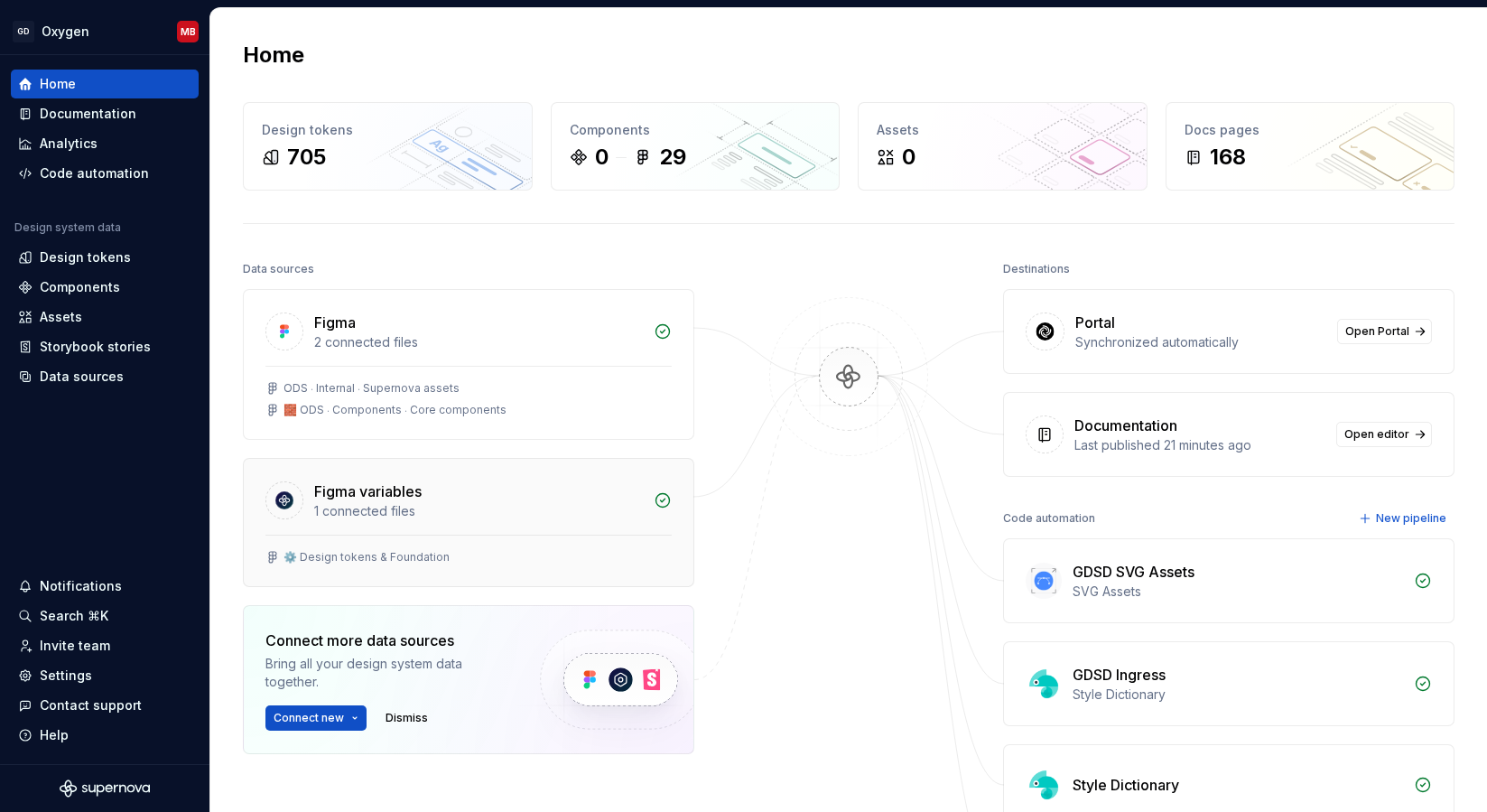
click at [459, 492] on div "Figma variables" at bounding box center [477, 491] width 328 height 22
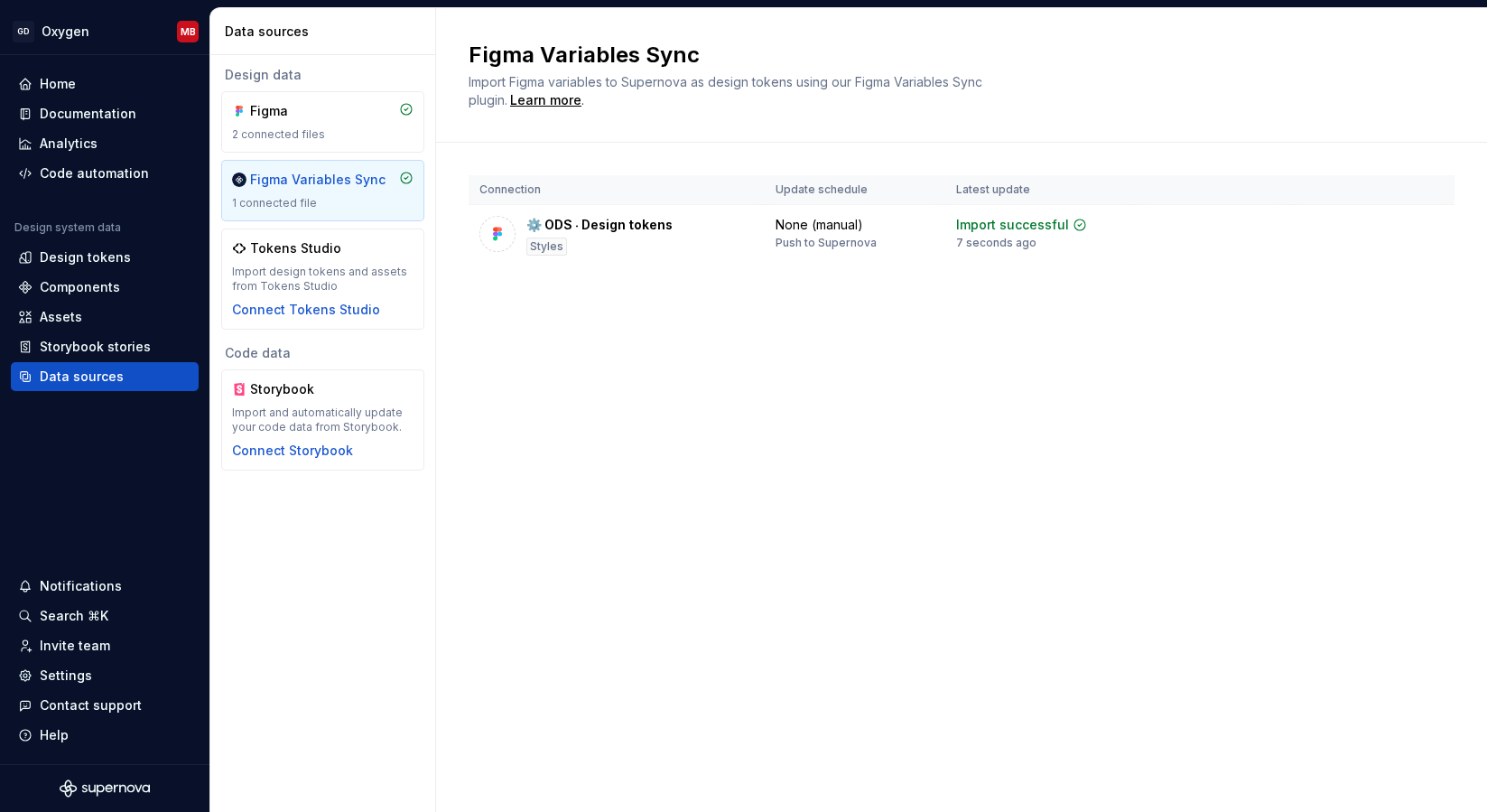
click at [698, 355] on div "Figma Variables Sync Import Figma variables to Supernova as design tokens using…" at bounding box center [962, 410] width 1051 height 804
click at [92, 114] on div "Documentation" at bounding box center [88, 114] width 96 height 18
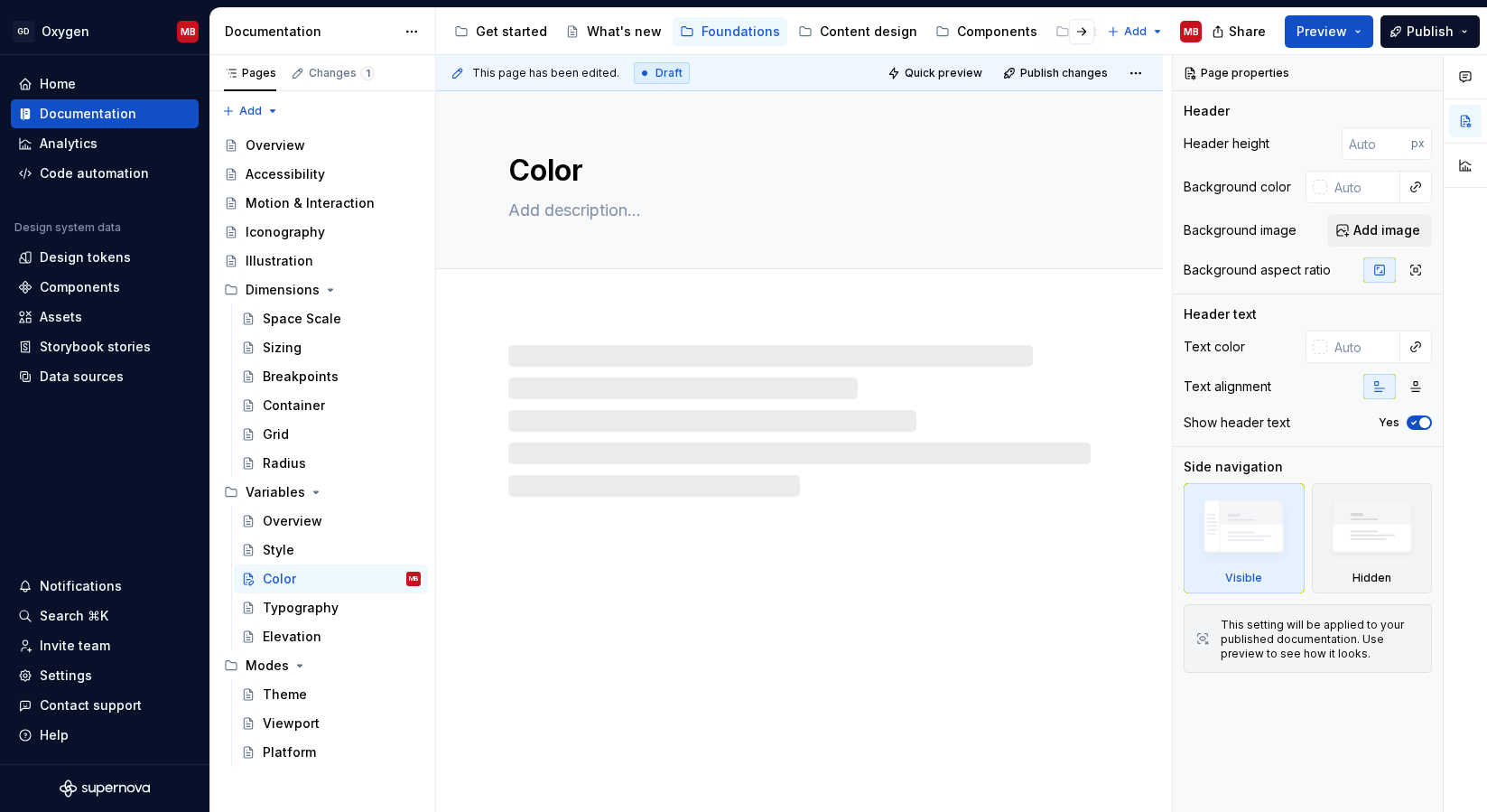
type textarea "*"
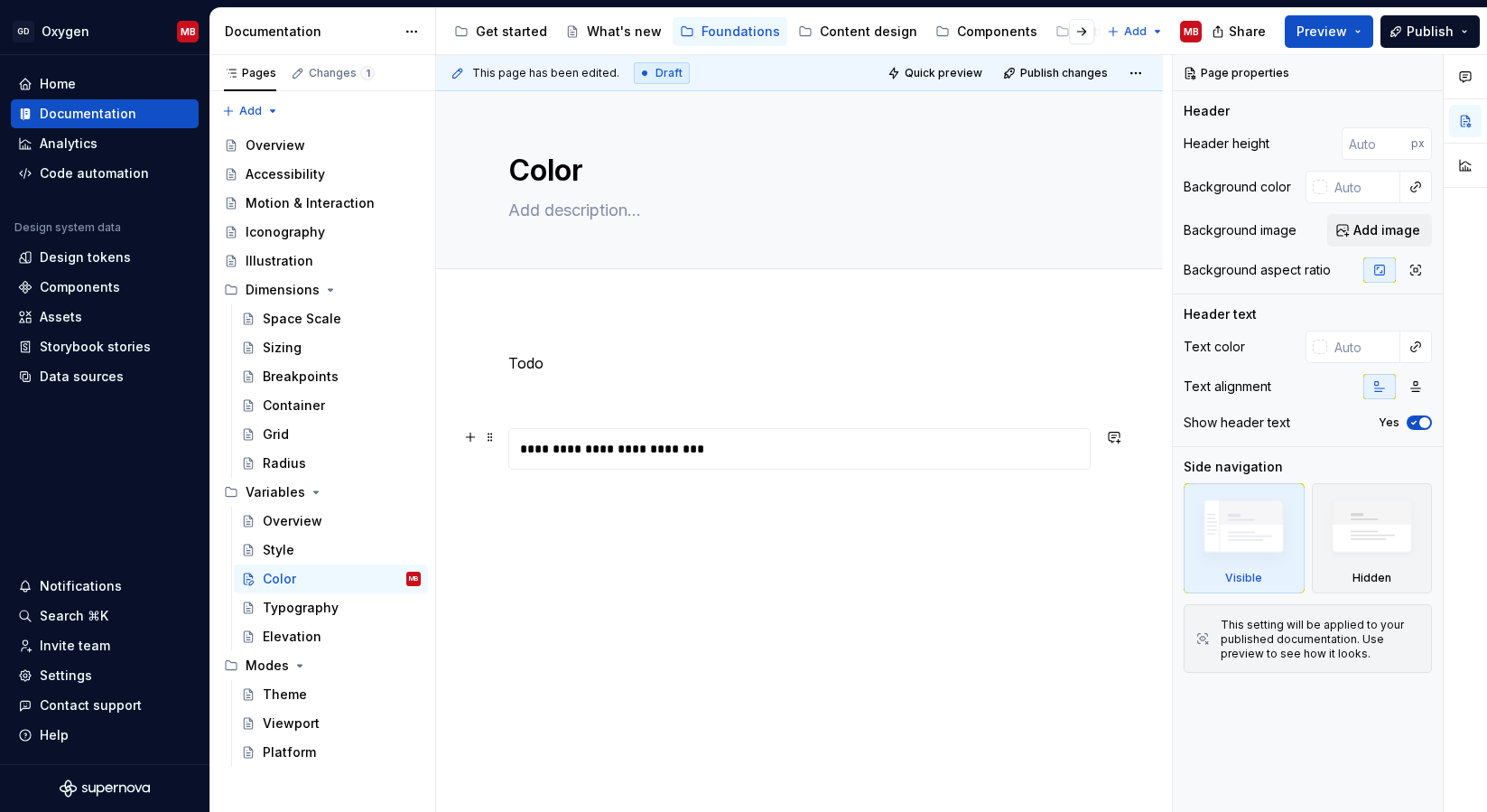
click at [561, 451] on div "**********" at bounding box center [804, 449] width 589 height 40
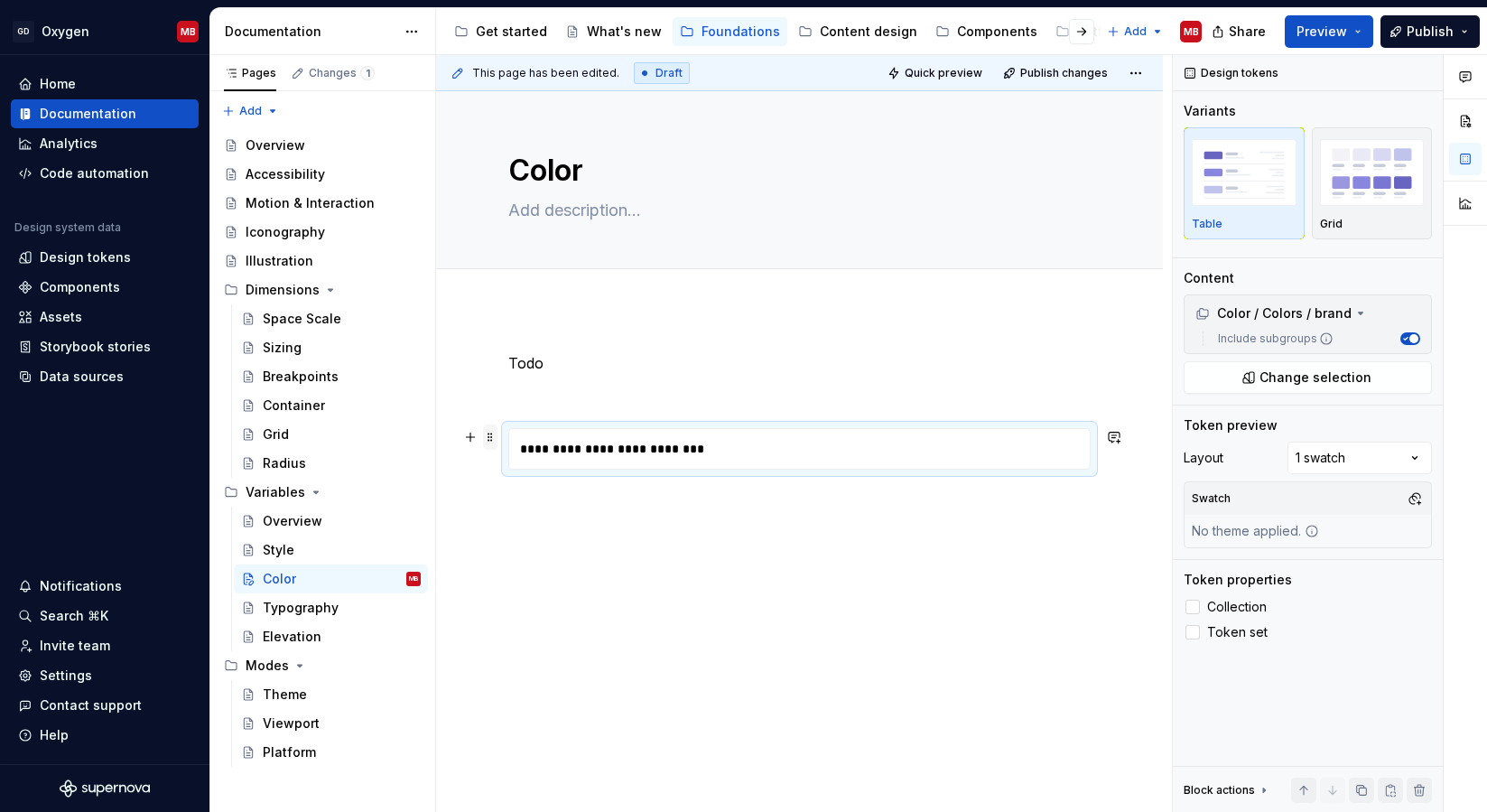
click at [485, 437] on span at bounding box center [490, 437] width 15 height 25
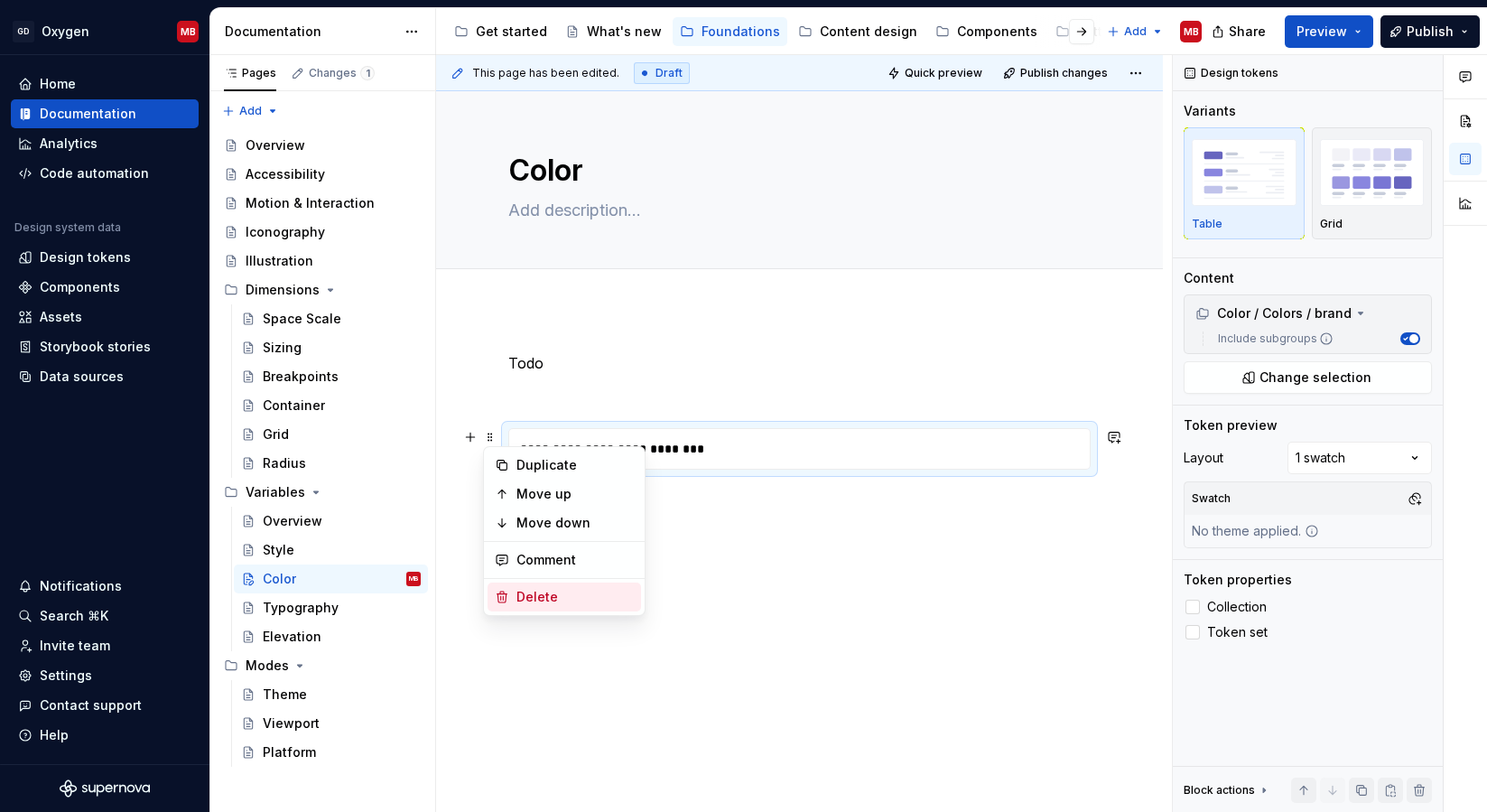
click at [532, 595] on div "Delete" at bounding box center [575, 596] width 117 height 18
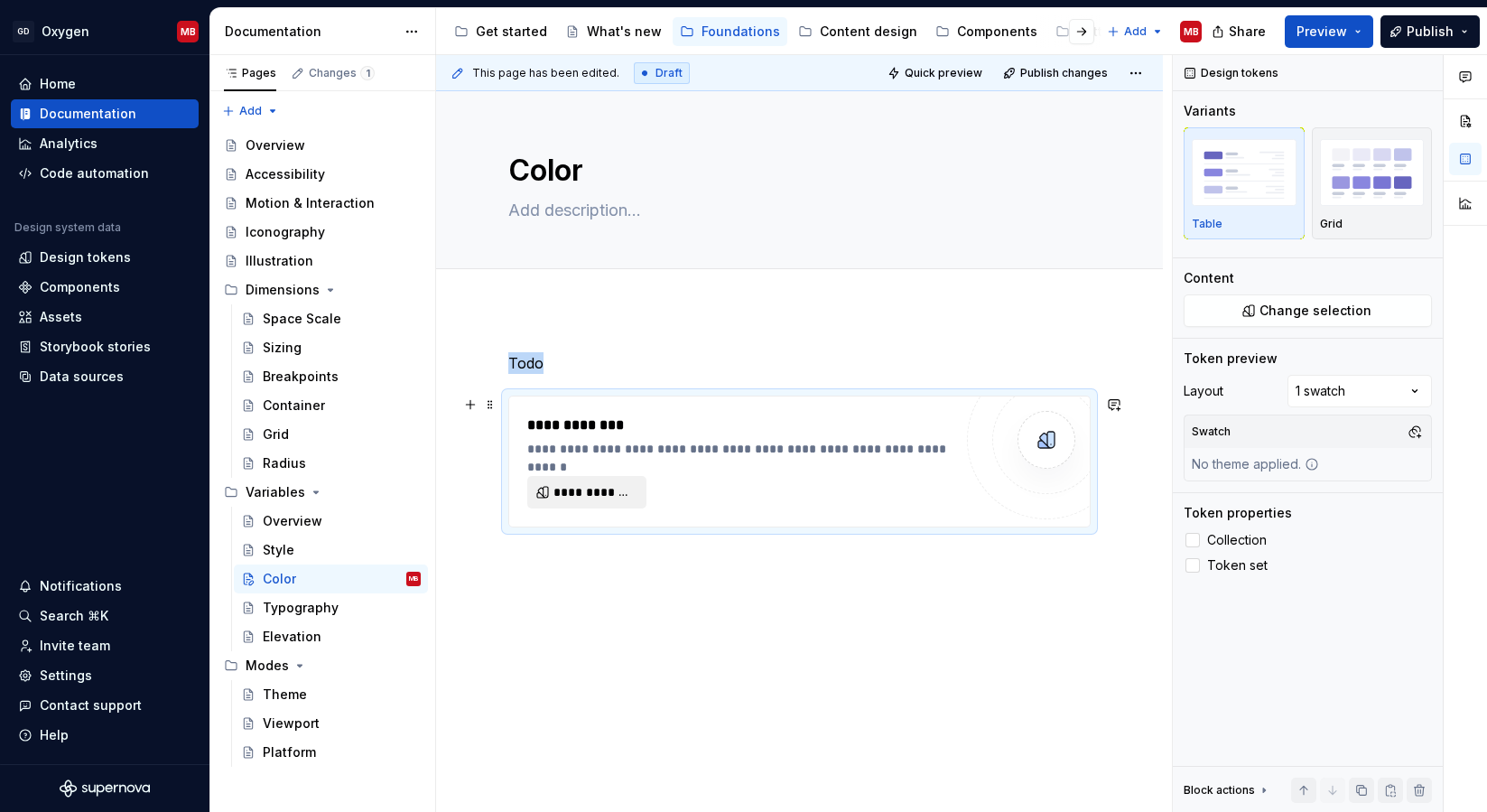
click at [600, 496] on span "**********" at bounding box center [594, 492] width 81 height 18
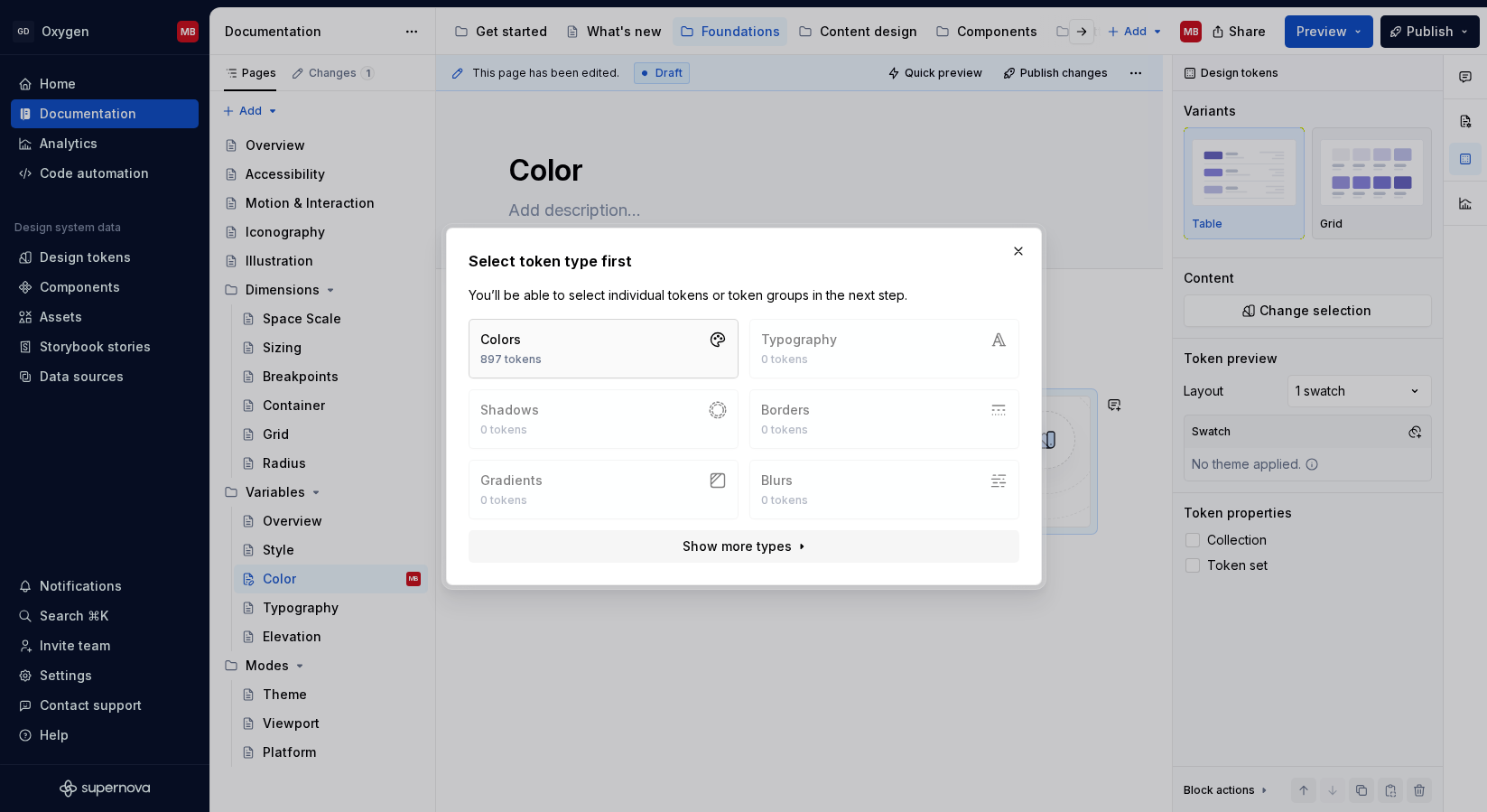
click at [675, 343] on button "Colors 897 tokens" at bounding box center [603, 348] width 270 height 60
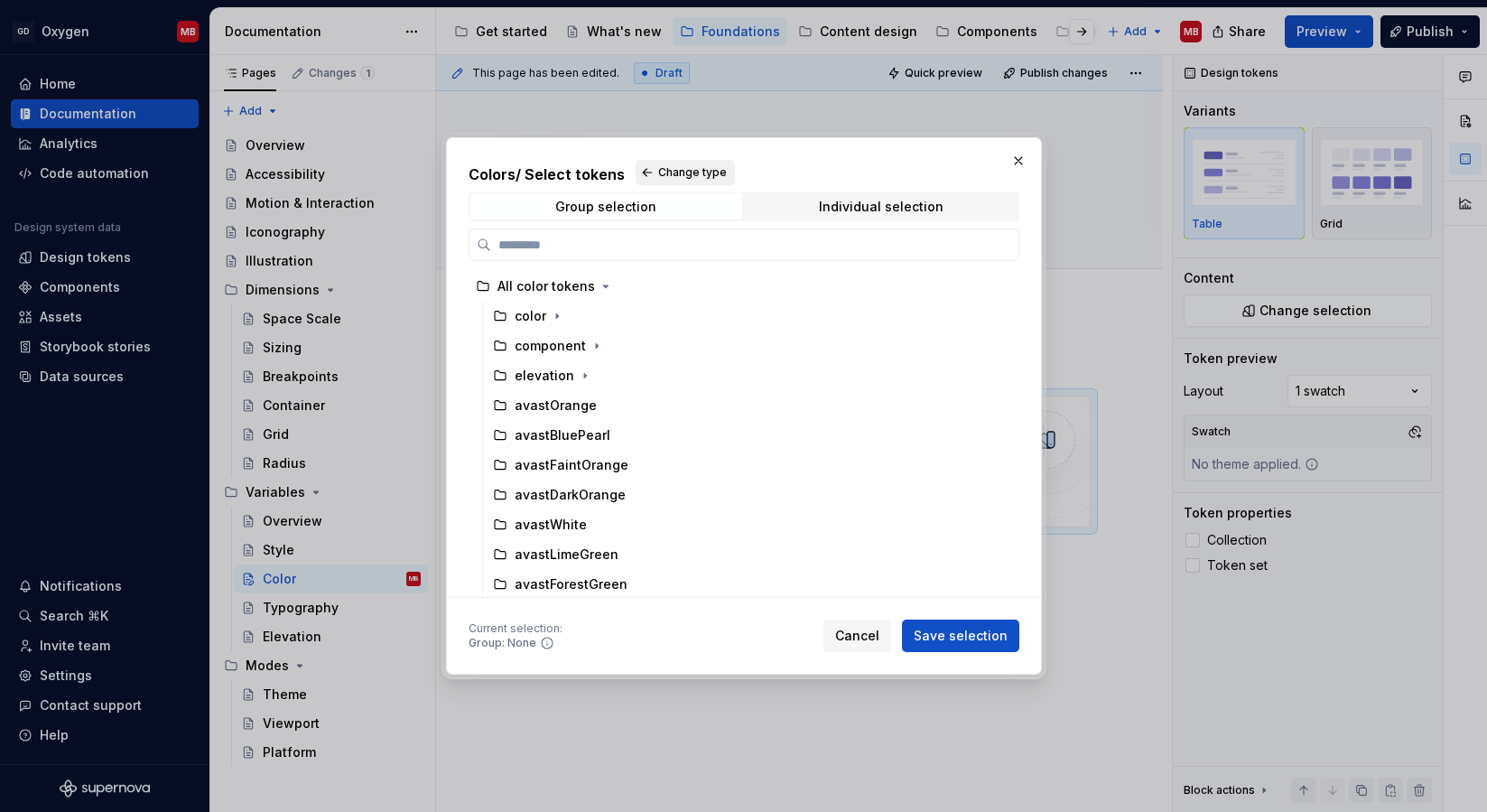
click at [659, 167] on span "Change type" at bounding box center [692, 173] width 68 height 15
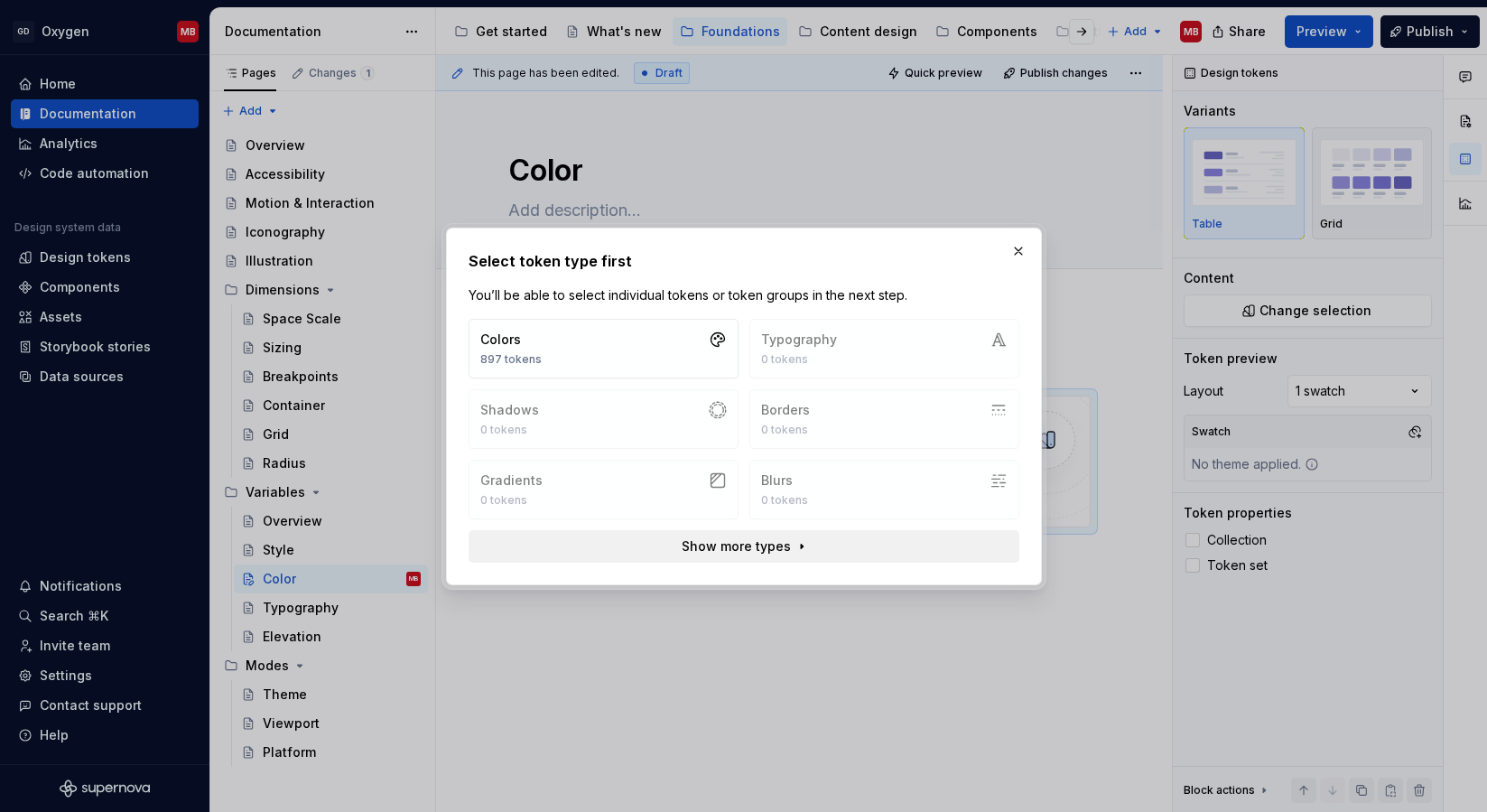
click at [764, 544] on span "Show more types" at bounding box center [737, 546] width 109 height 18
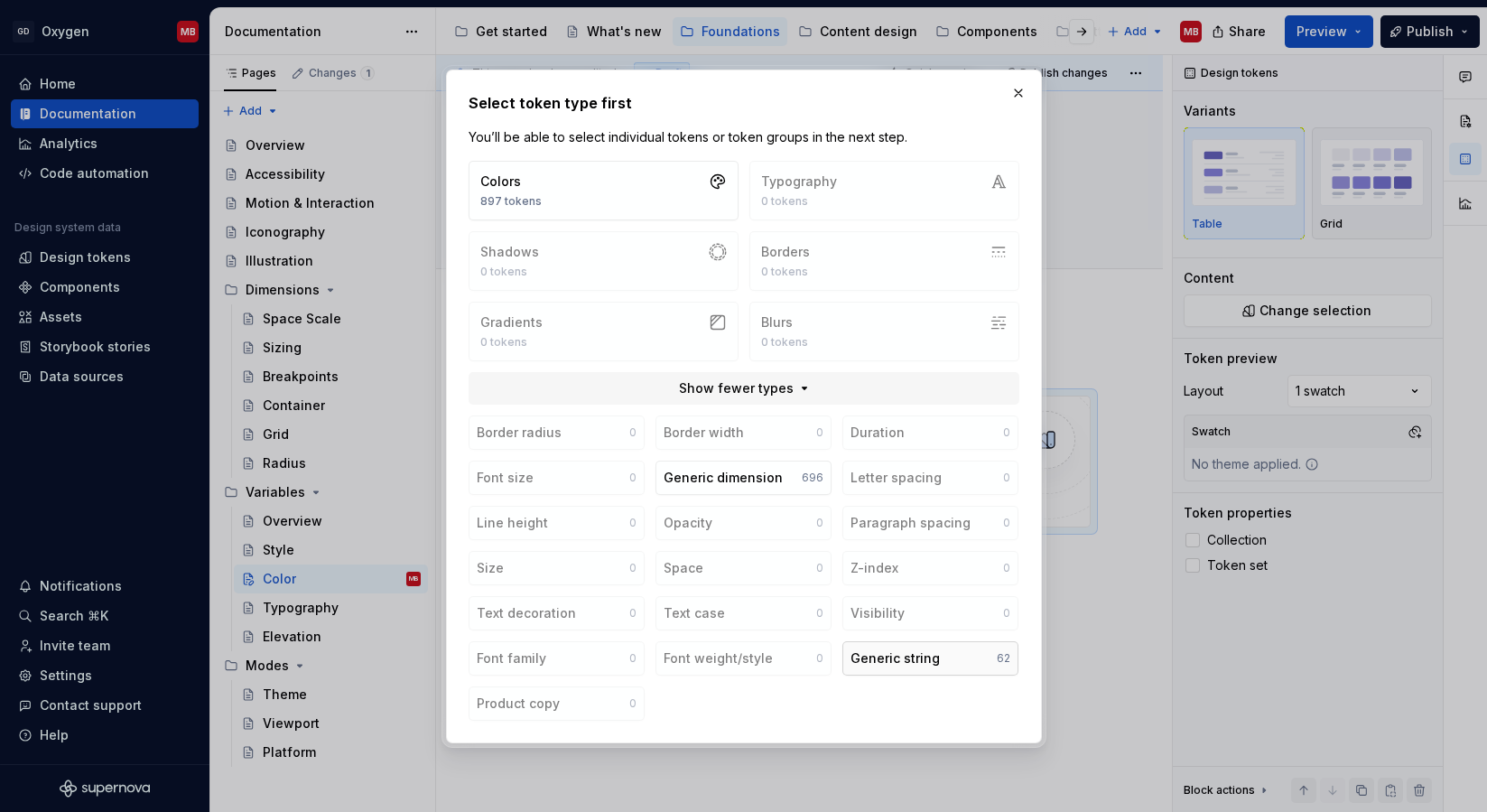
click at [939, 653] on button "Generic string 62" at bounding box center [930, 658] width 176 height 35
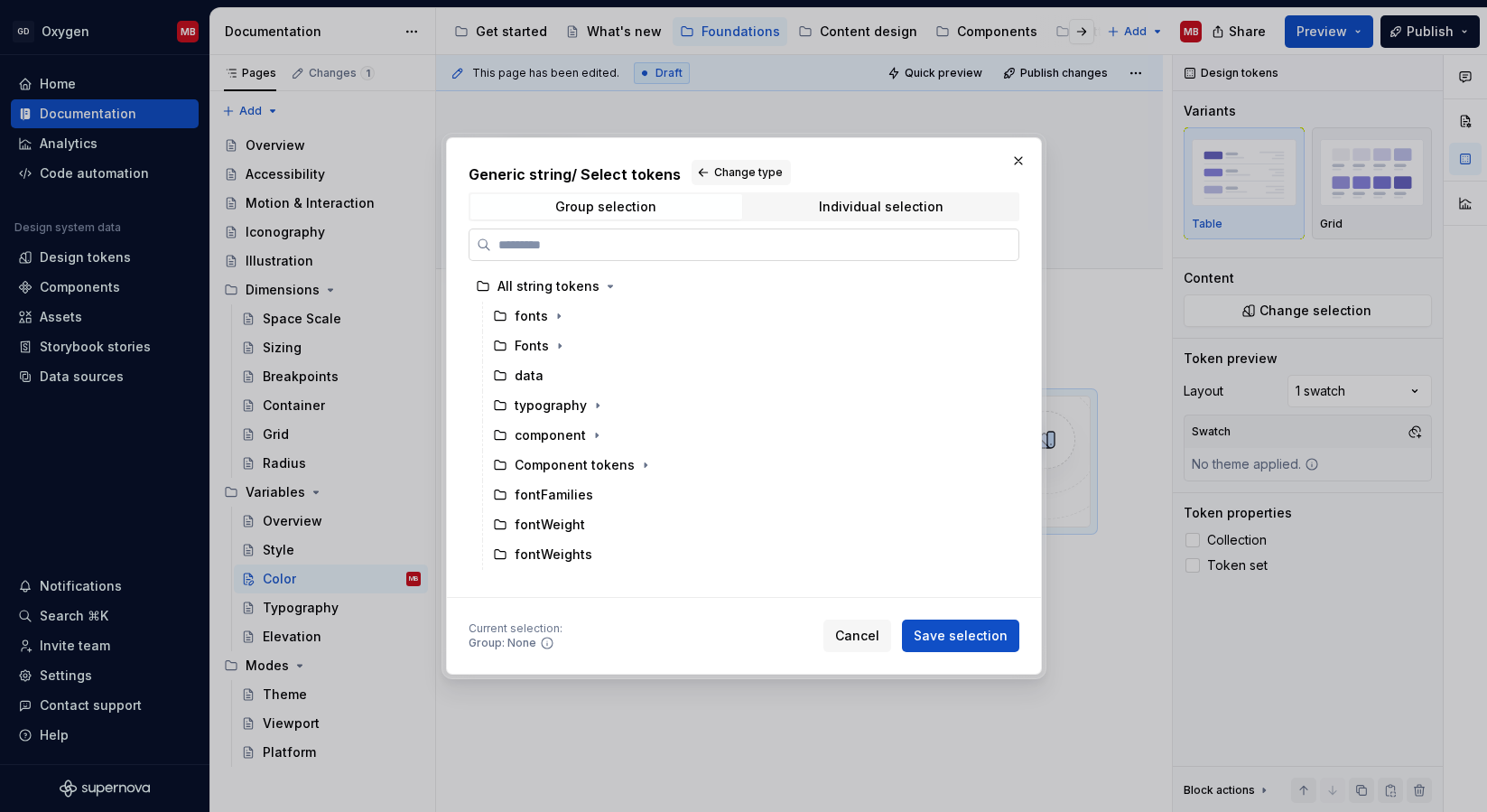
click at [558, 257] on label at bounding box center [744, 245] width 551 height 33
click at [558, 254] on input "search" at bounding box center [755, 245] width 527 height 18
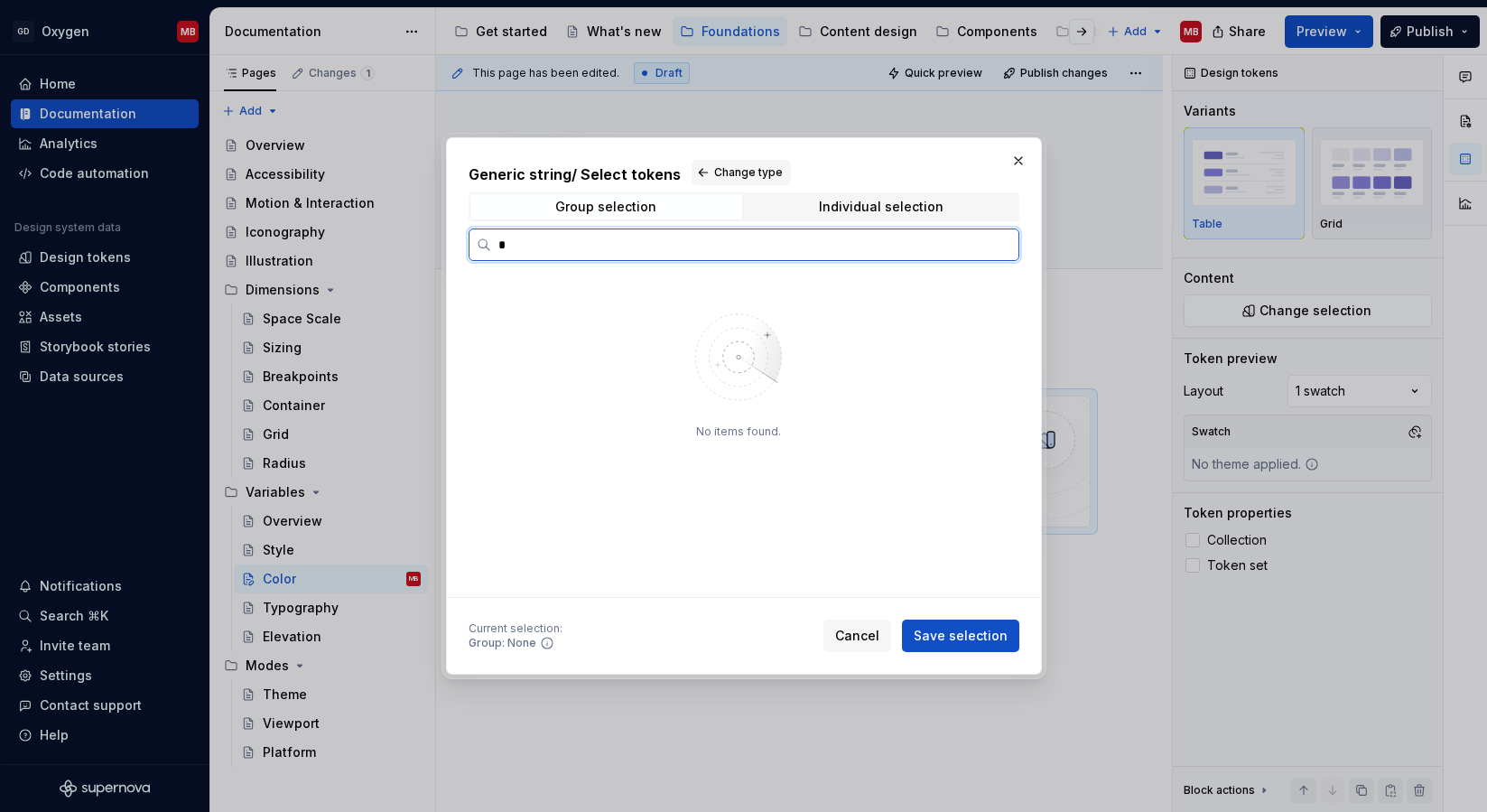
type input "*"
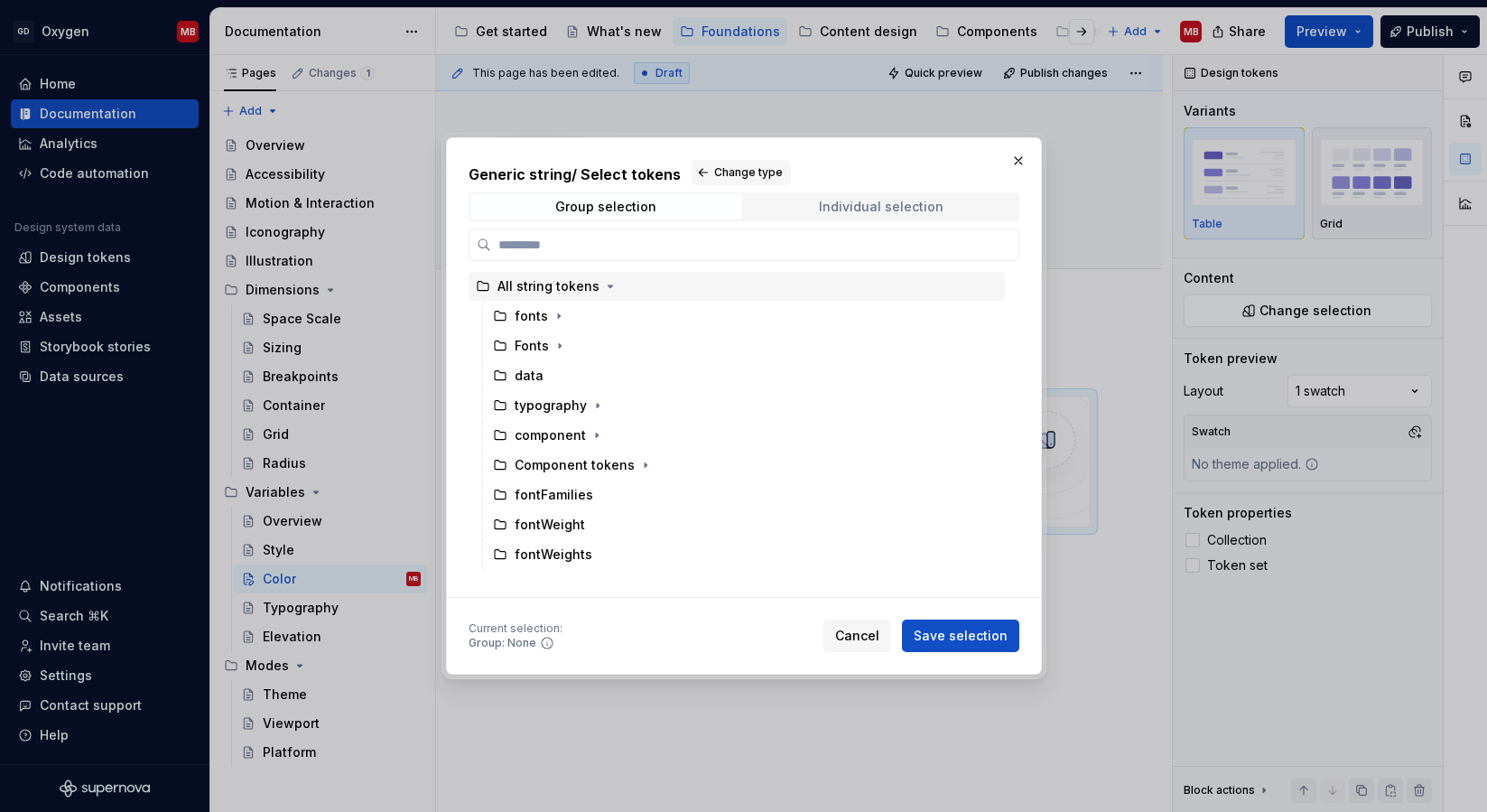
click at [802, 205] on span "Individual selection" at bounding box center [881, 206] width 272 height 25
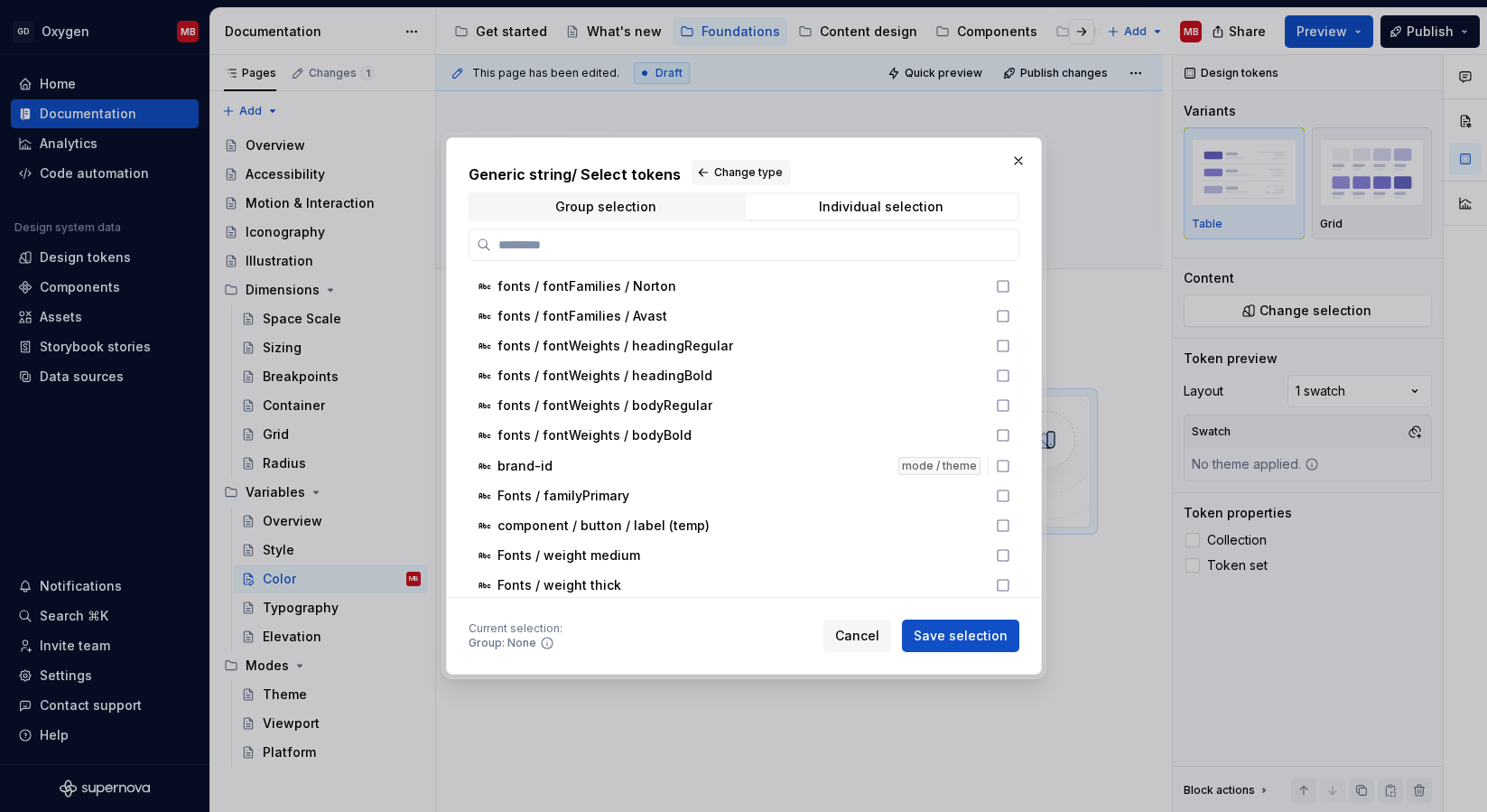
click at [587, 219] on div "Group selection Individual selection" at bounding box center [744, 206] width 551 height 29
click at [587, 193] on div "Group selection Individual selection" at bounding box center [744, 206] width 551 height 29
click at [575, 205] on div "Group selection" at bounding box center [606, 206] width 101 height 15
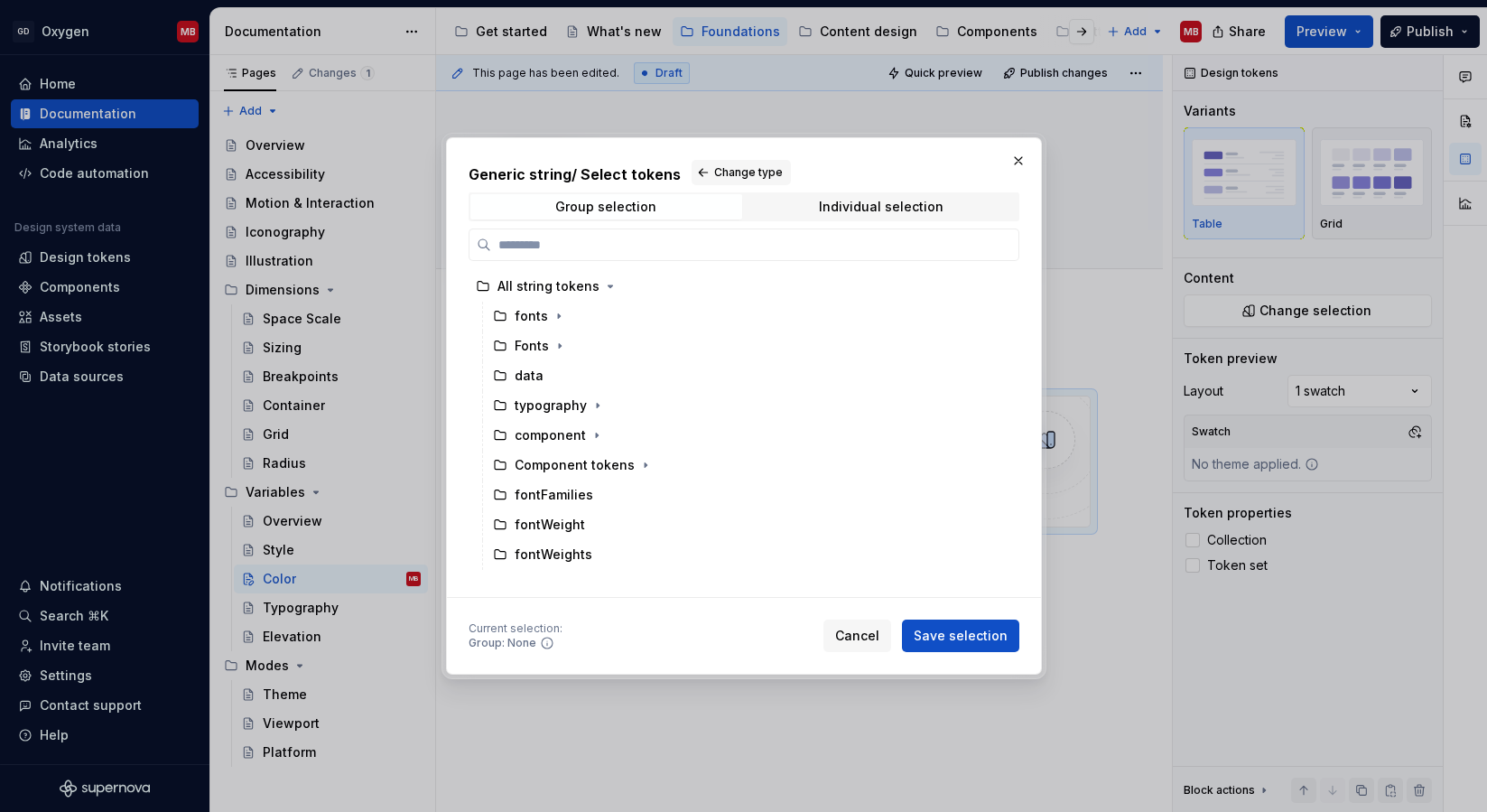
click at [685, 169] on h2 "Generic string / Select tokens Change type" at bounding box center [744, 173] width 551 height 25
click at [718, 169] on span "Change type" at bounding box center [748, 173] width 68 height 15
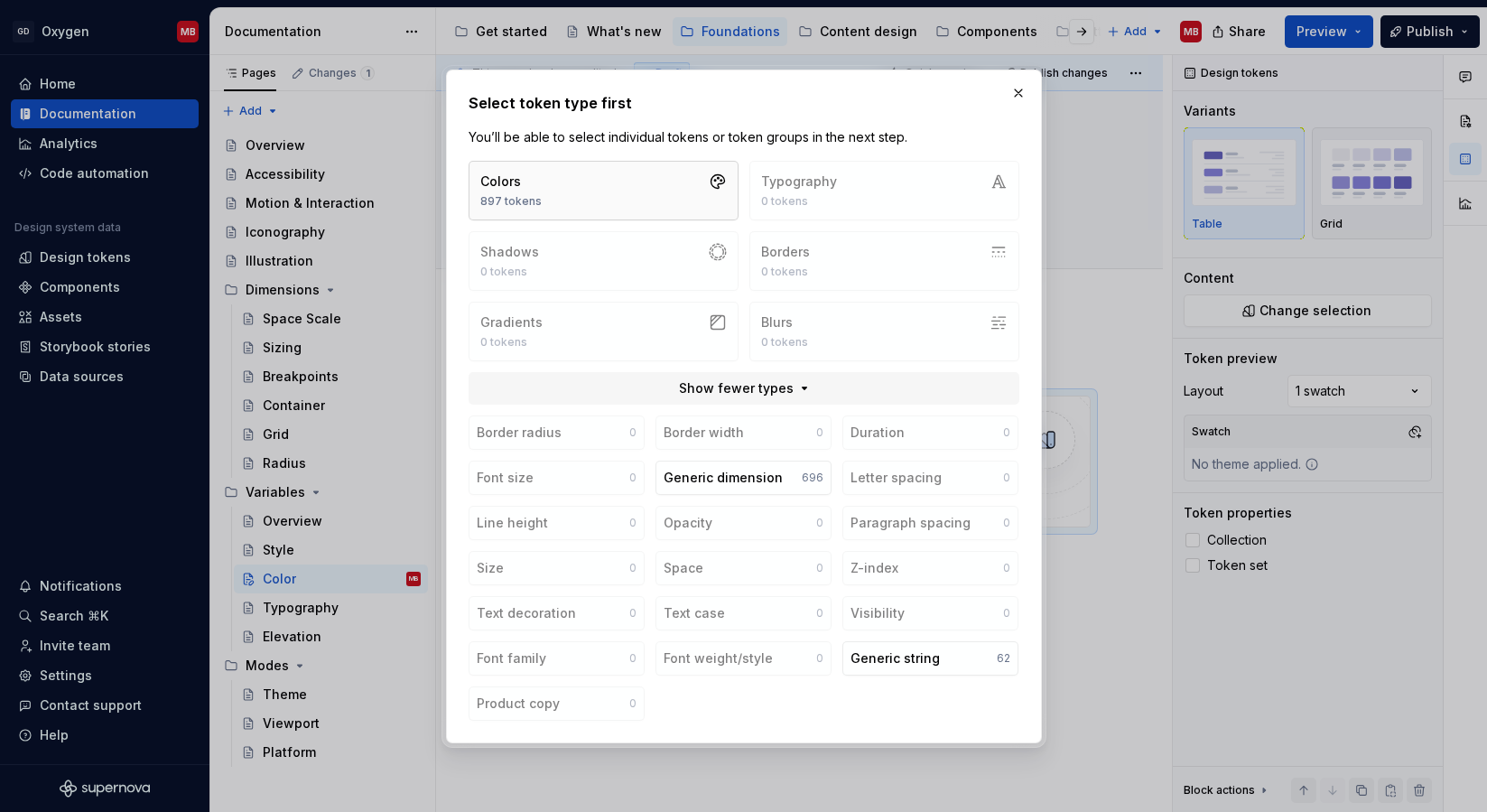
click at [678, 186] on button "Colors 897 tokens" at bounding box center [603, 191] width 270 height 60
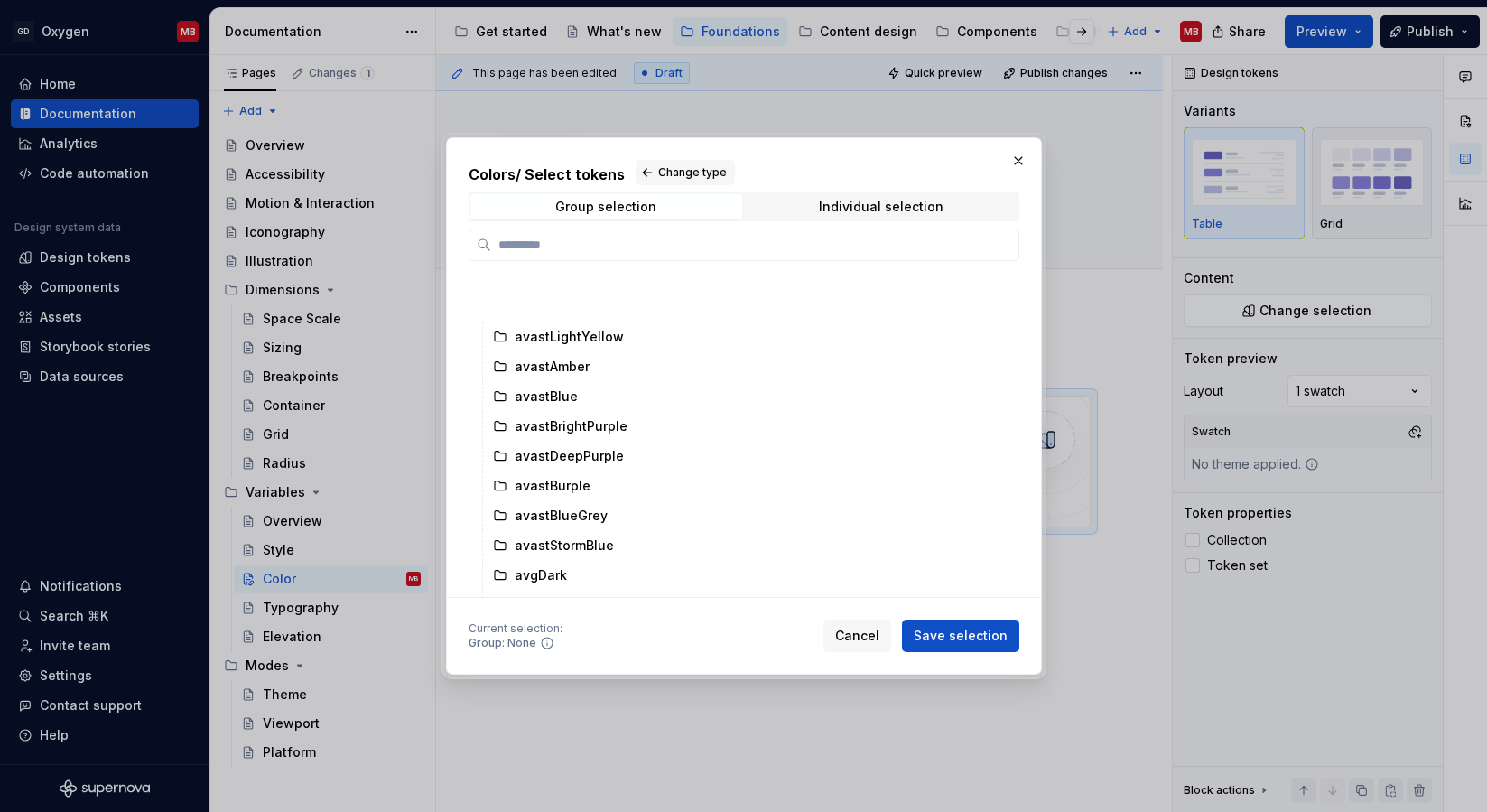
scroll to position [370, 0]
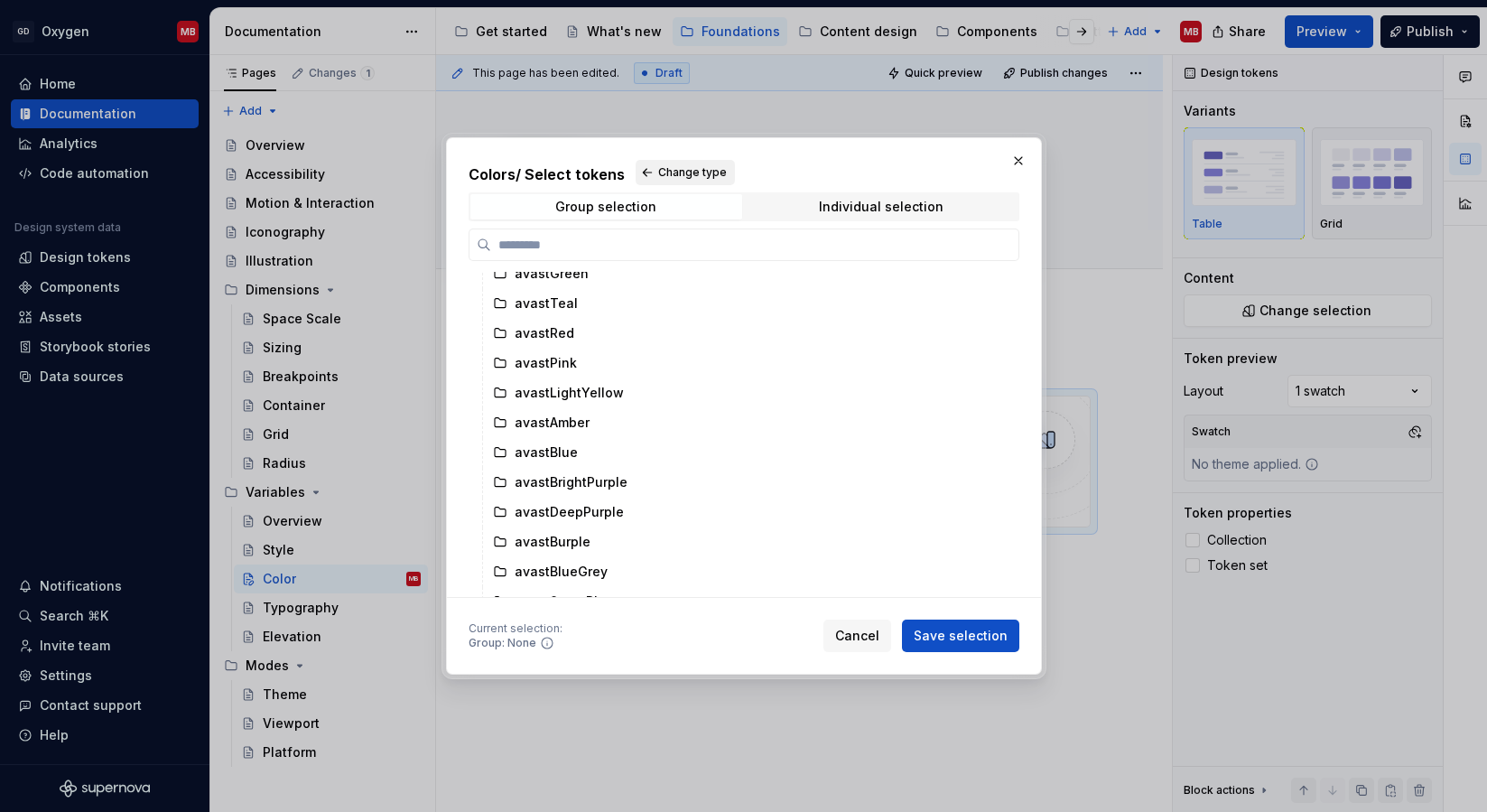
click at [662, 173] on span "Change type" at bounding box center [692, 173] width 68 height 15
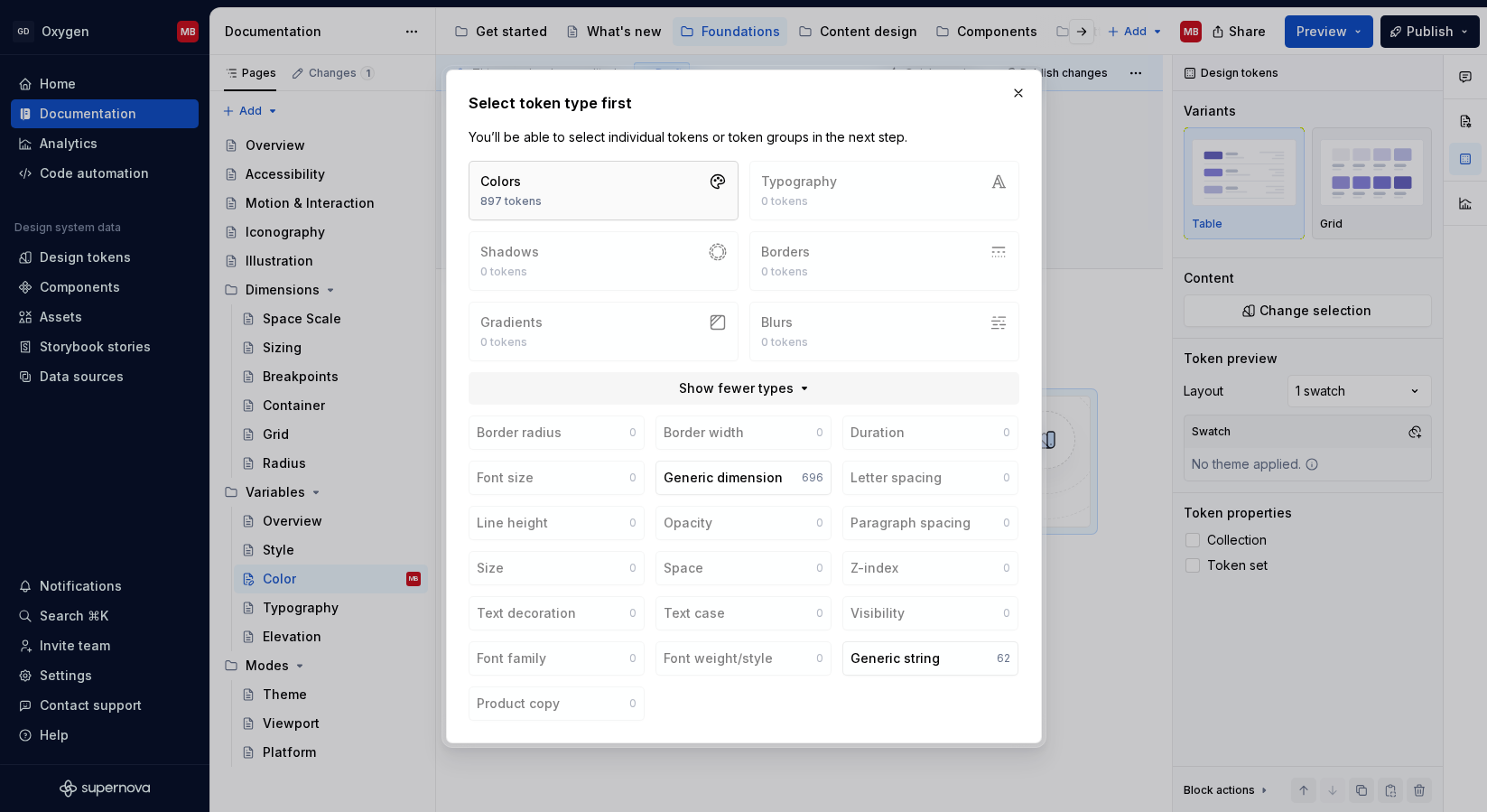
click at [668, 174] on button "Colors 897 tokens" at bounding box center [603, 191] width 270 height 60
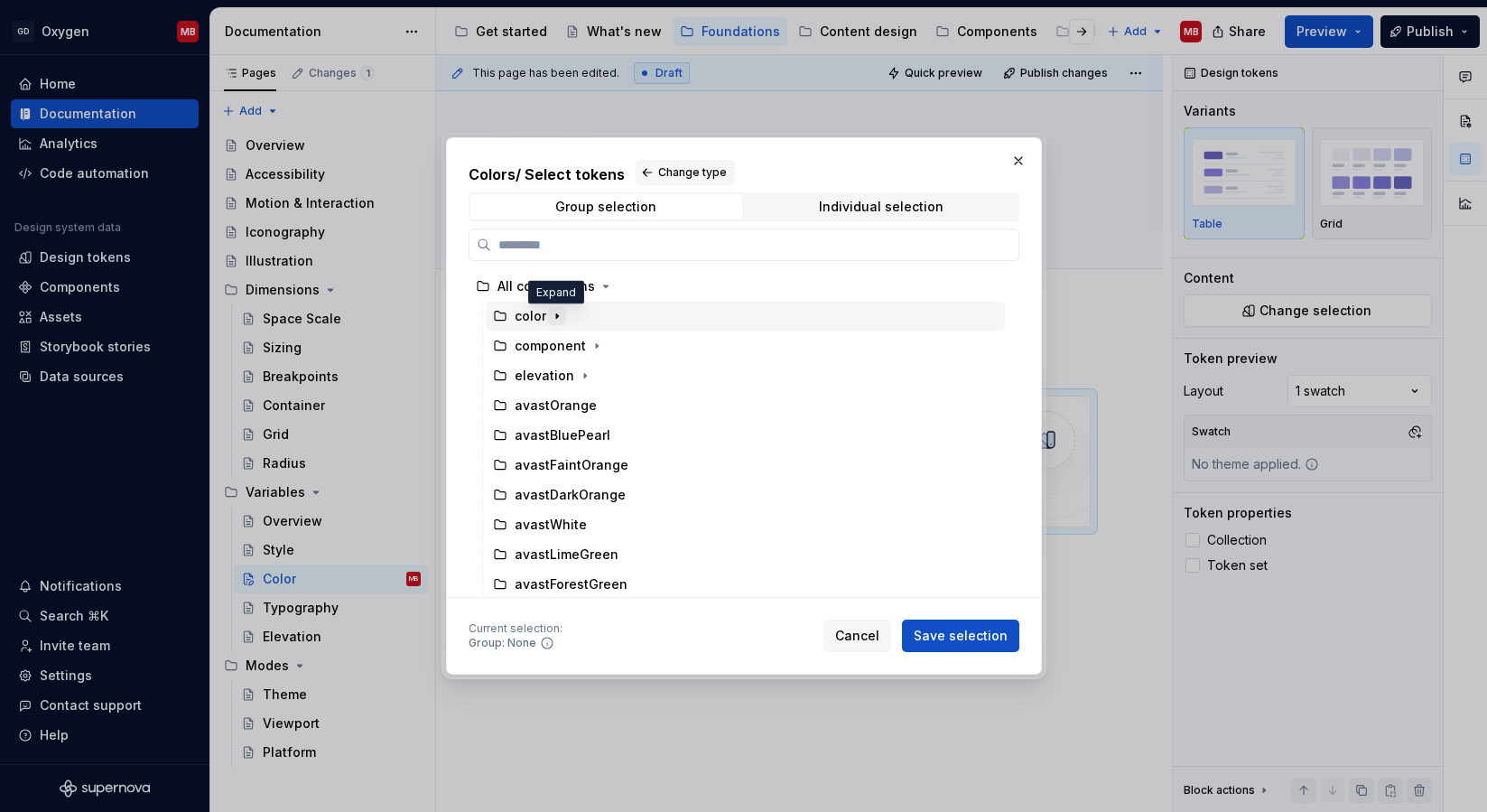
click at [554, 313] on icon "button" at bounding box center [558, 316] width 15 height 15
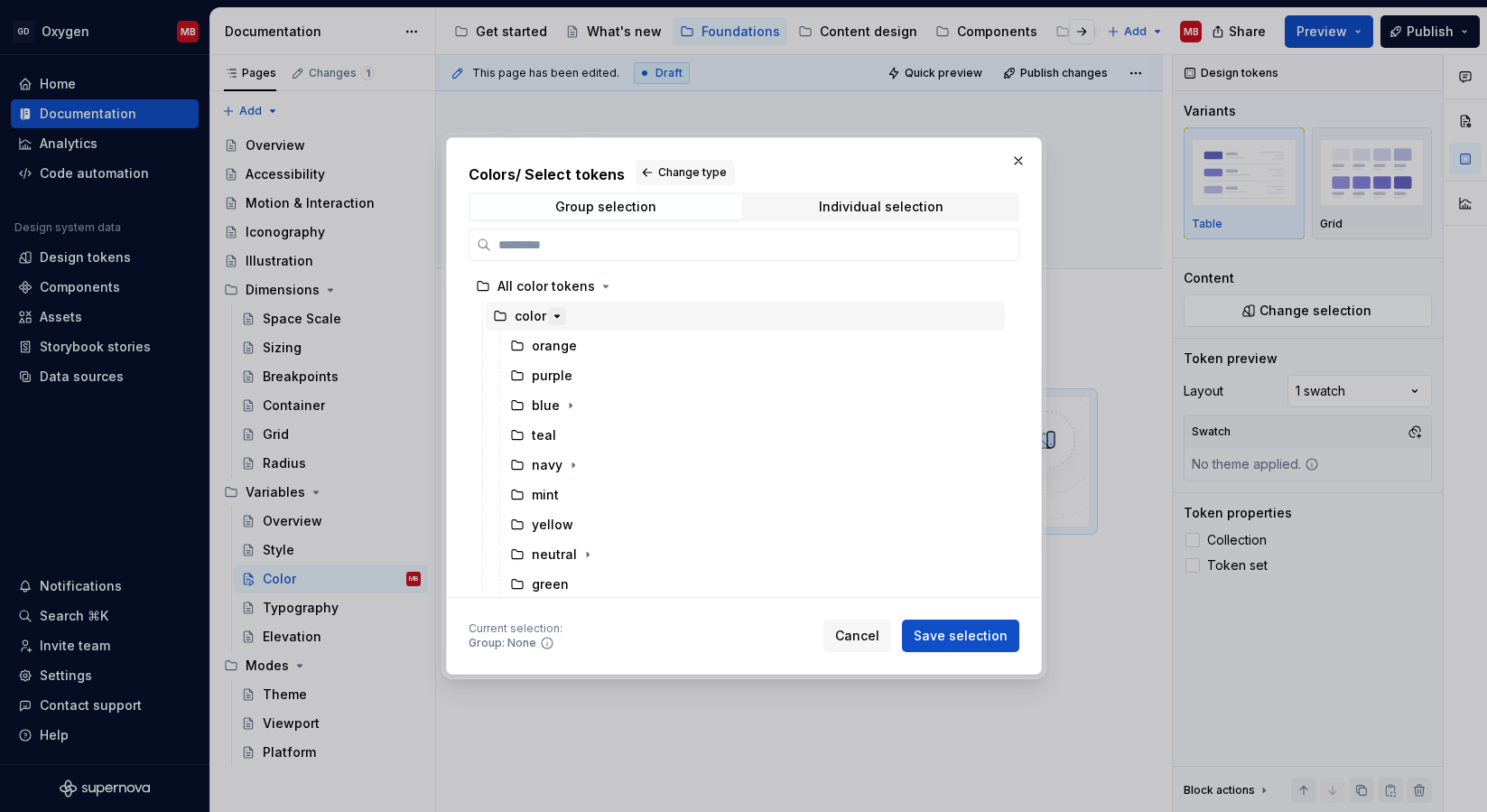
click at [558, 308] on button "button" at bounding box center [558, 316] width 18 height 18
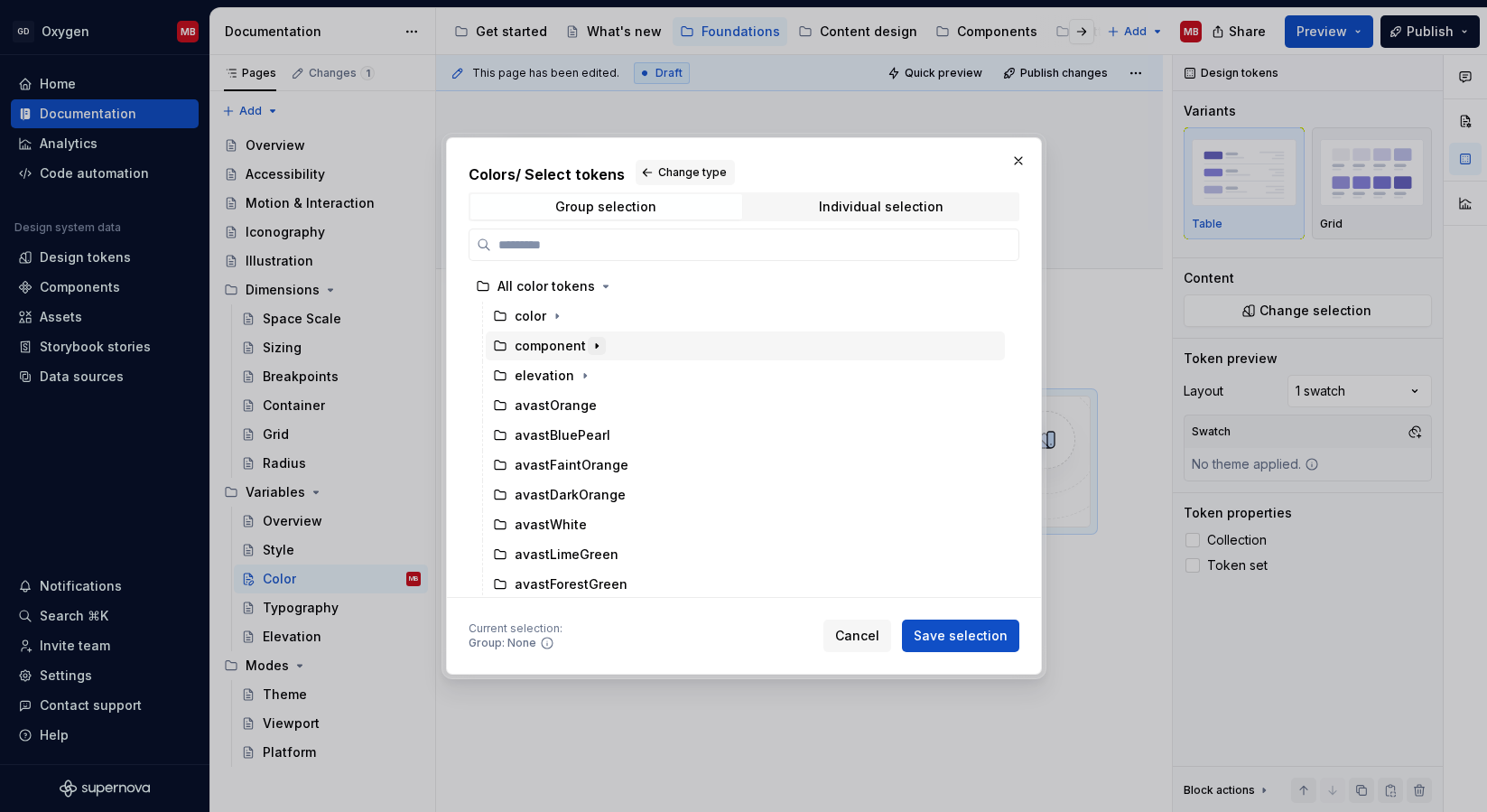
click at [596, 346] on icon "button" at bounding box center [597, 346] width 2 height 5
click at [577, 377] on icon "button" at bounding box center [583, 376] width 15 height 15
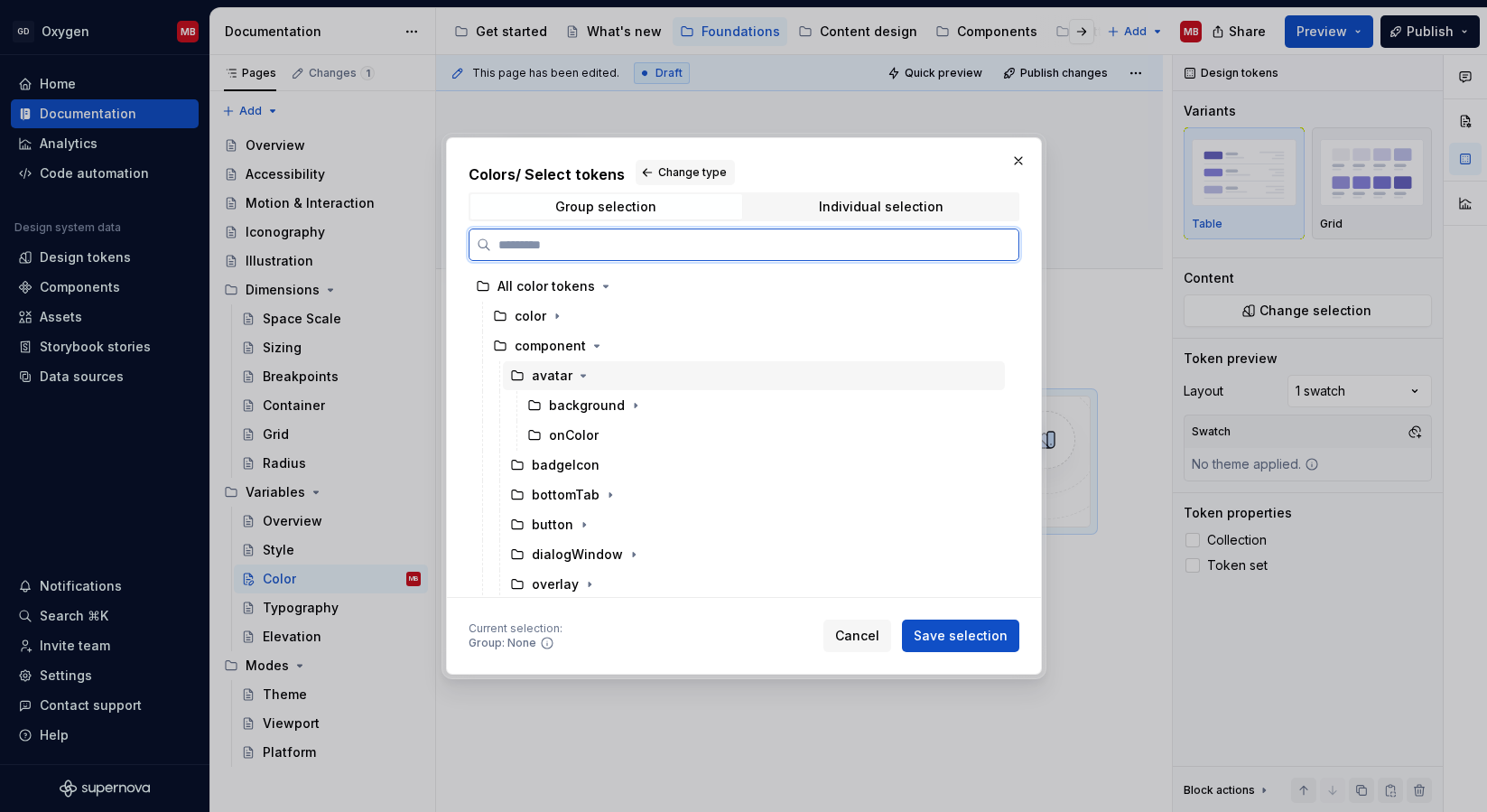
click at [557, 377] on div "avatar" at bounding box center [552, 376] width 41 height 18
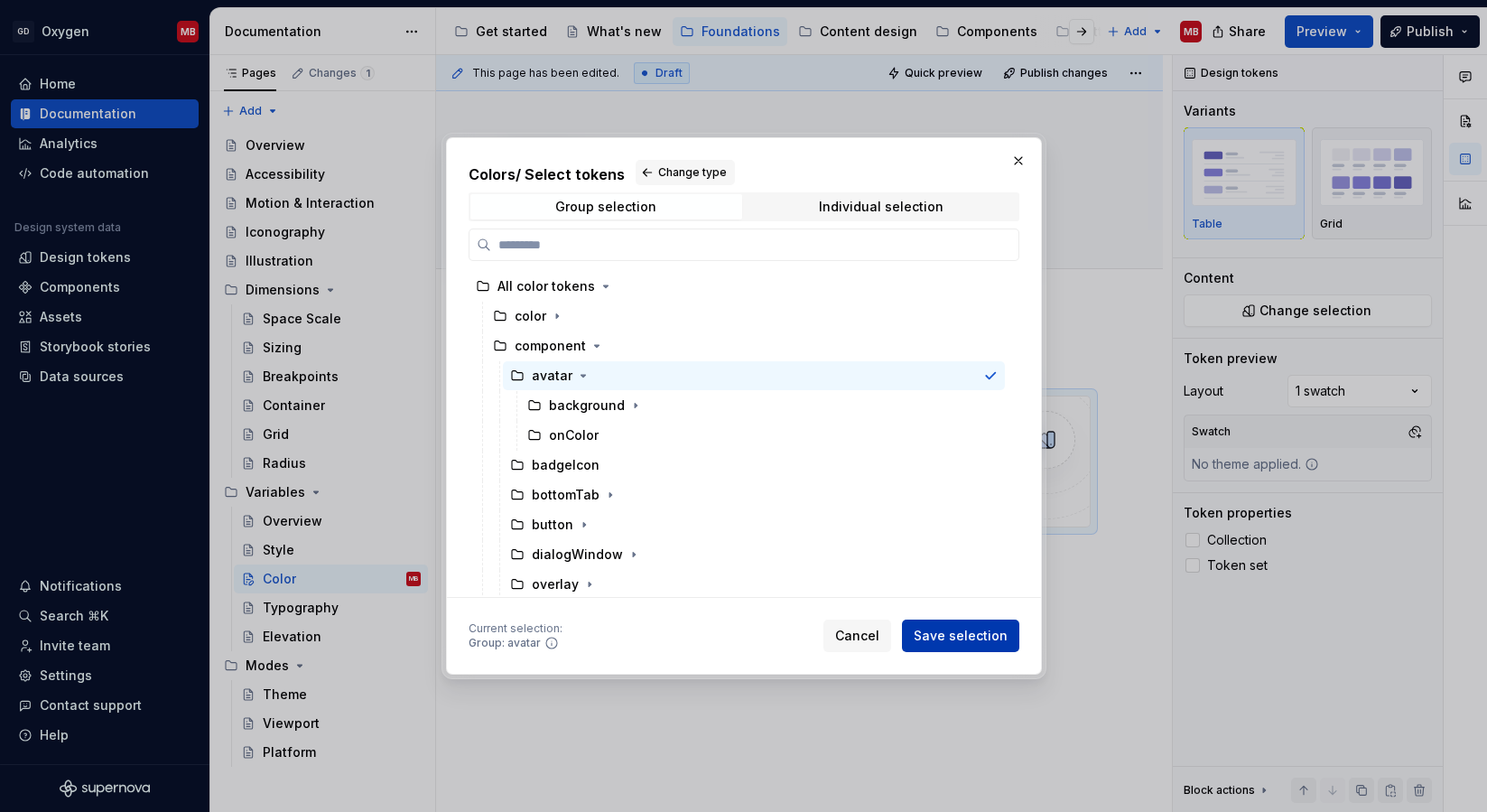
click at [978, 647] on button "Save selection" at bounding box center [960, 636] width 117 height 33
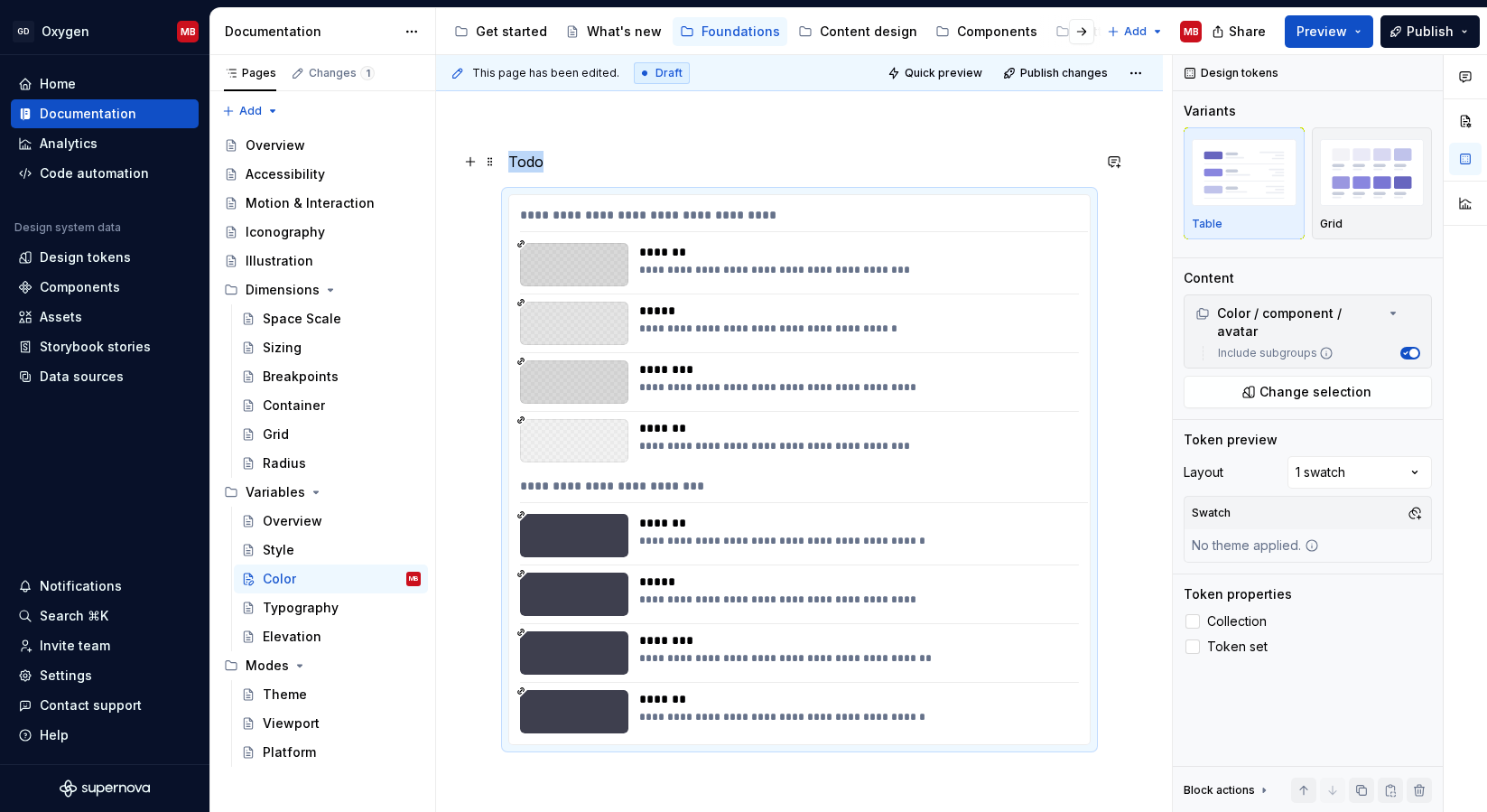
scroll to position [0, 0]
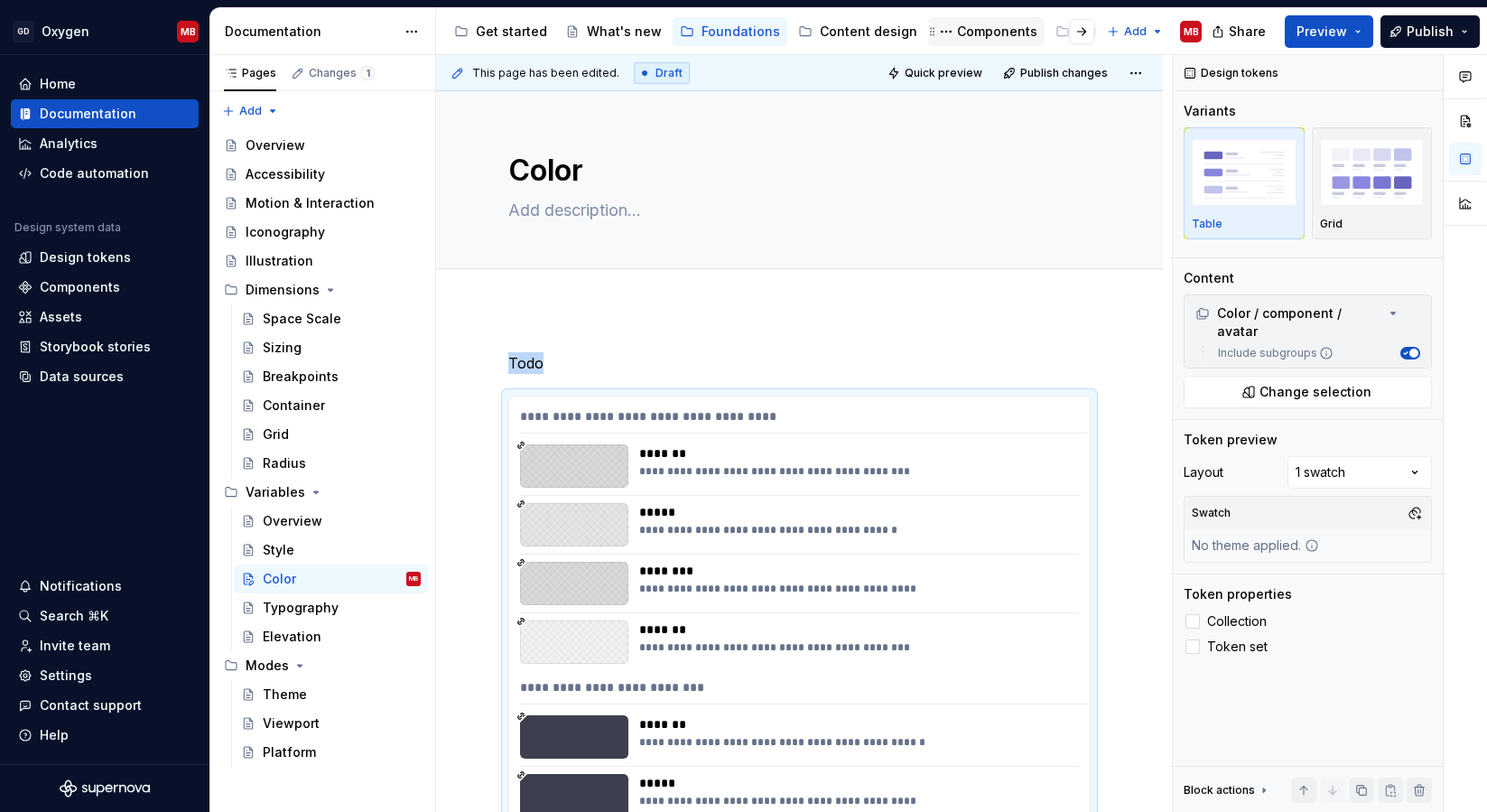
click at [957, 34] on div "Components" at bounding box center [997, 32] width 80 height 18
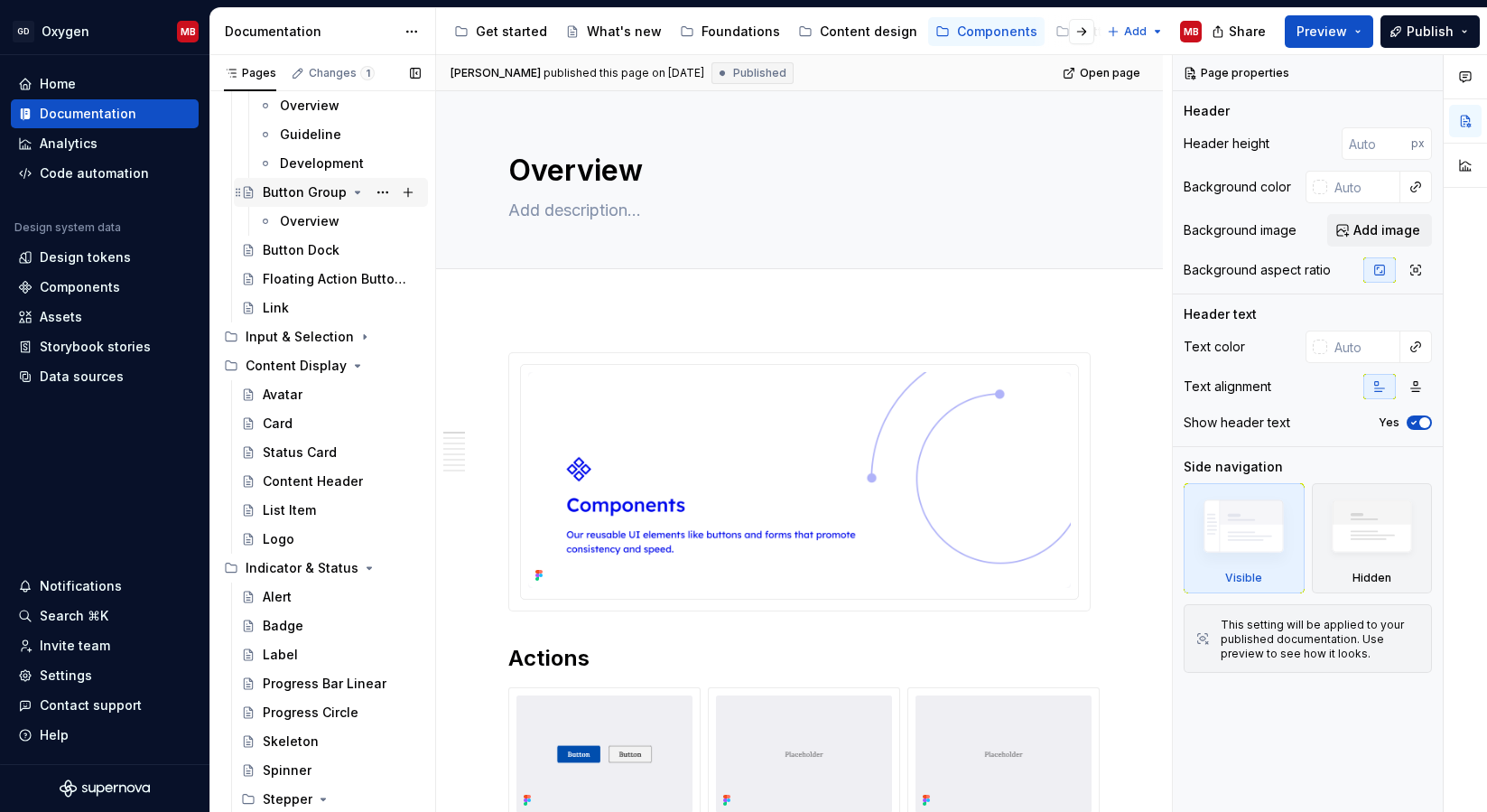
scroll to position [192, 0]
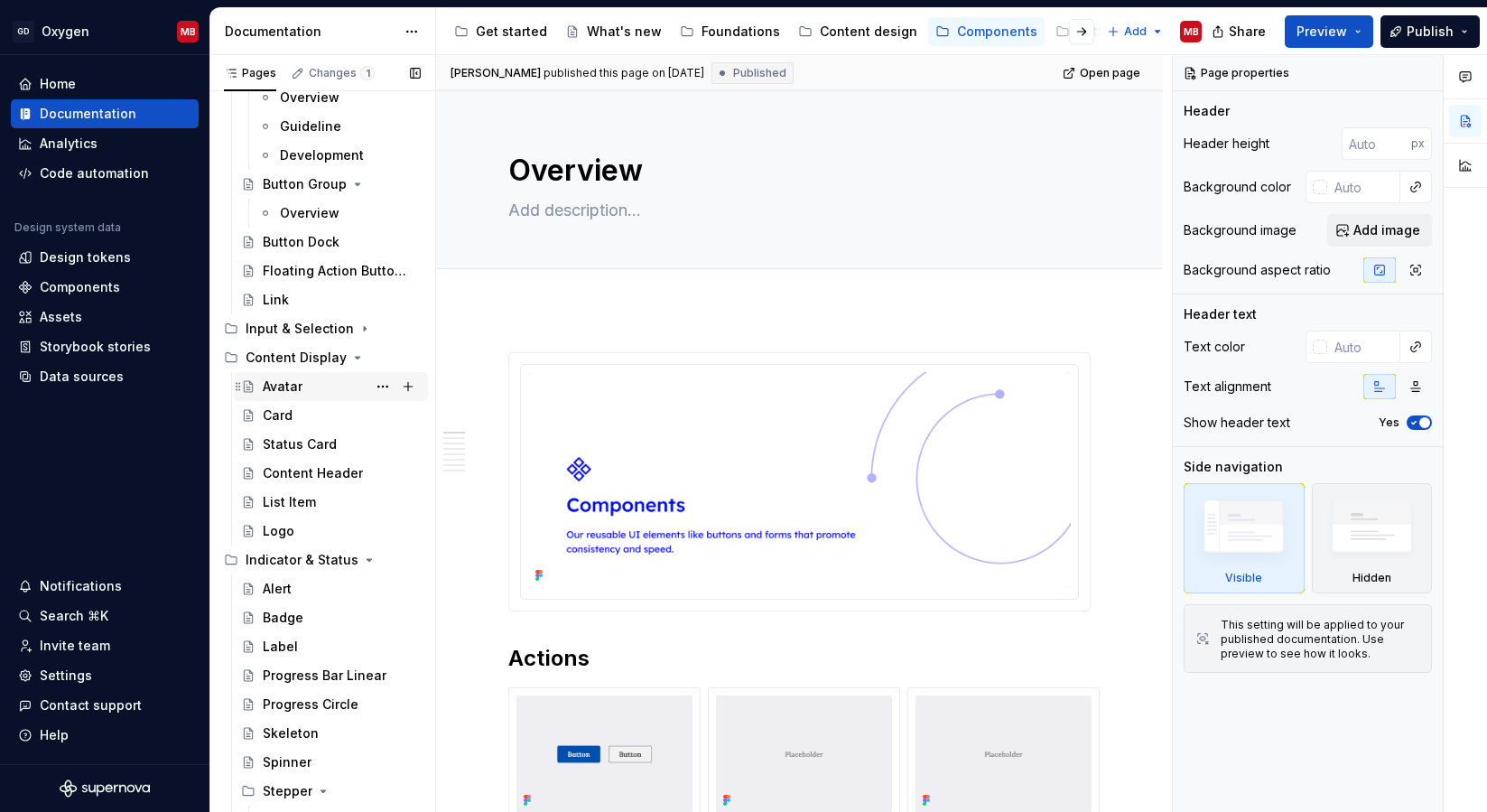
click at [278, 393] on div "Avatar" at bounding box center [283, 386] width 40 height 18
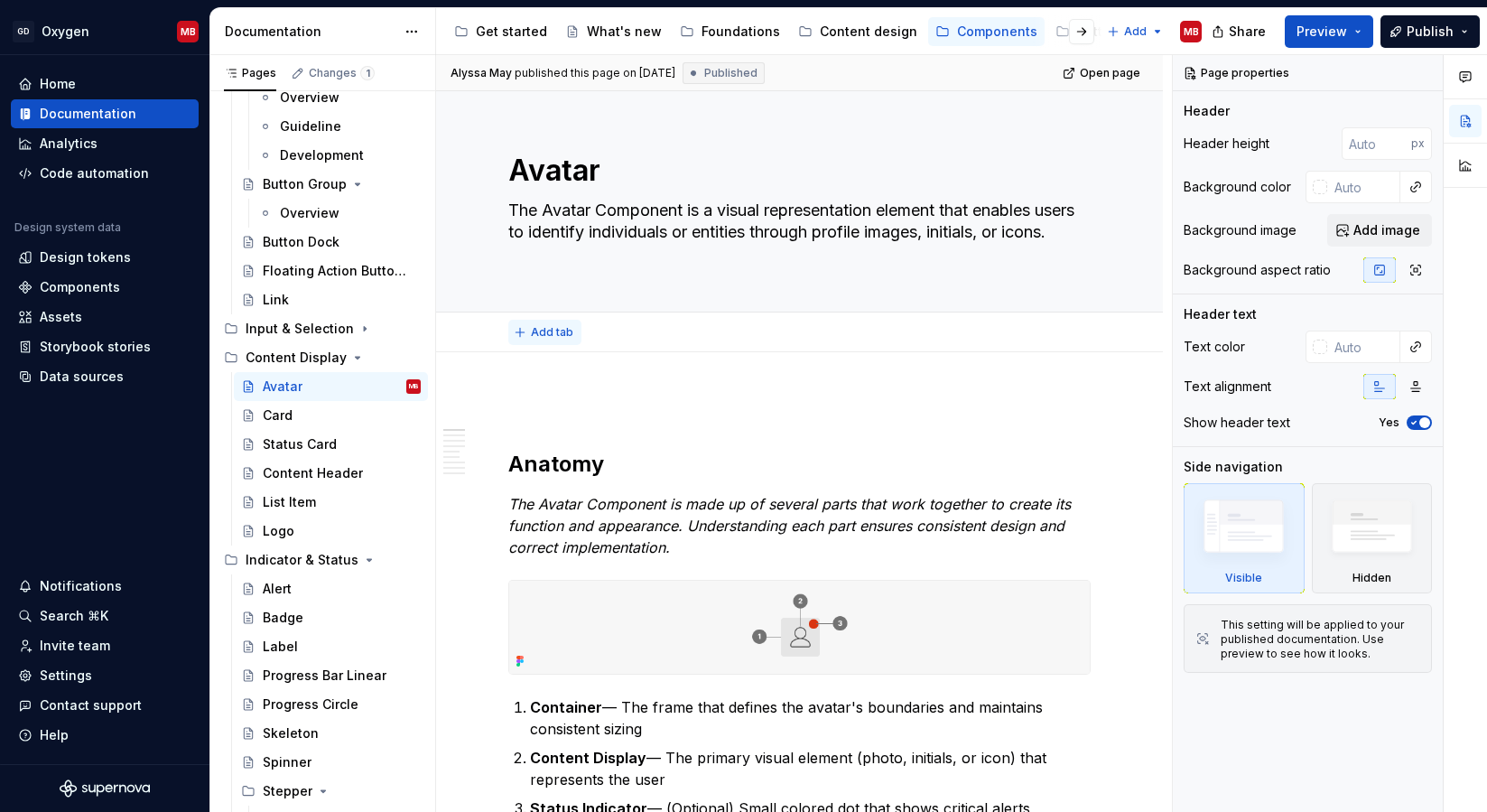
type textarea "*"
click at [548, 328] on span "Add tab" at bounding box center [552, 332] width 43 height 15
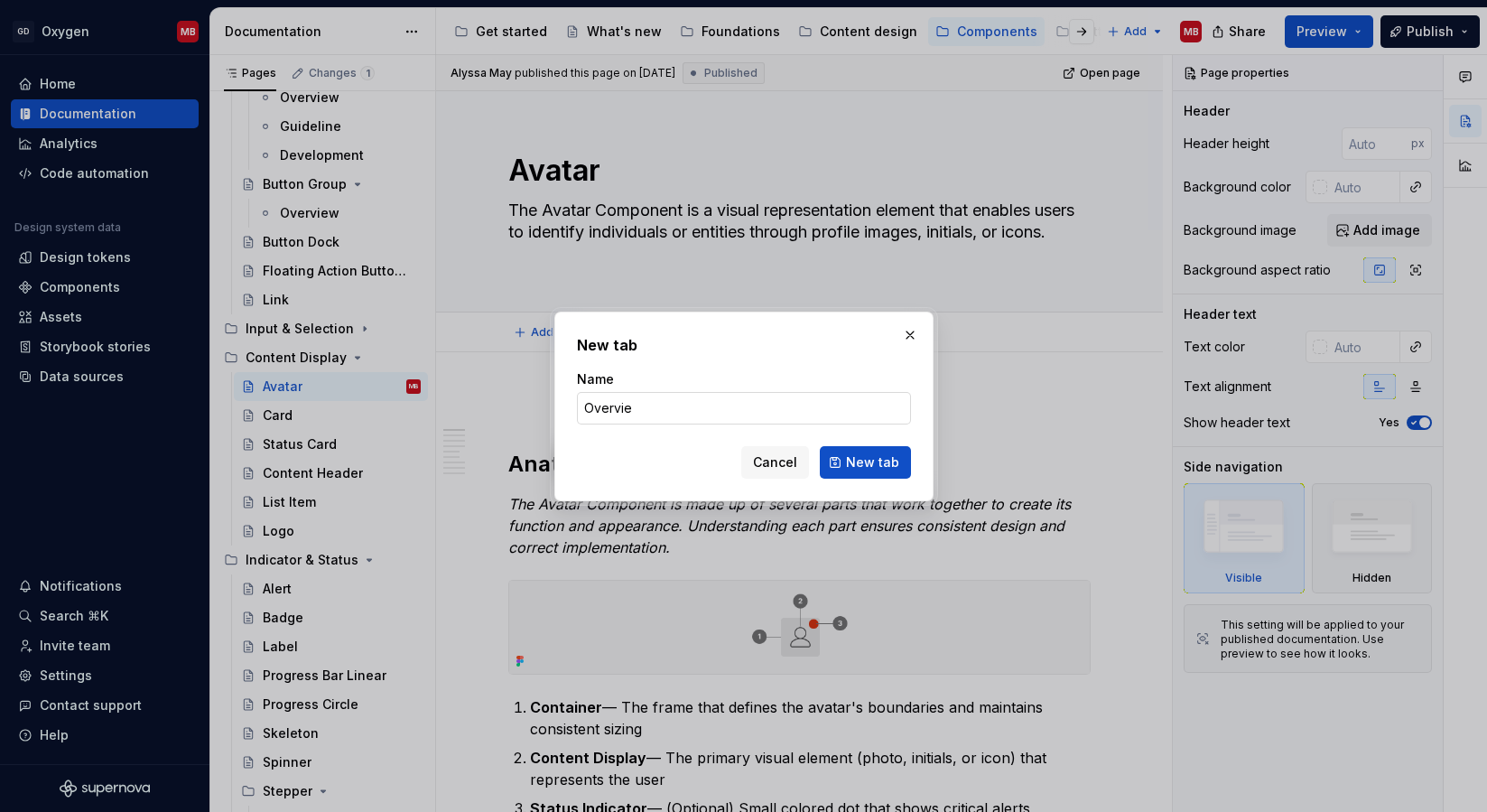
type input "Overview"
click button "New tab" at bounding box center [865, 462] width 91 height 33
type textarea "*"
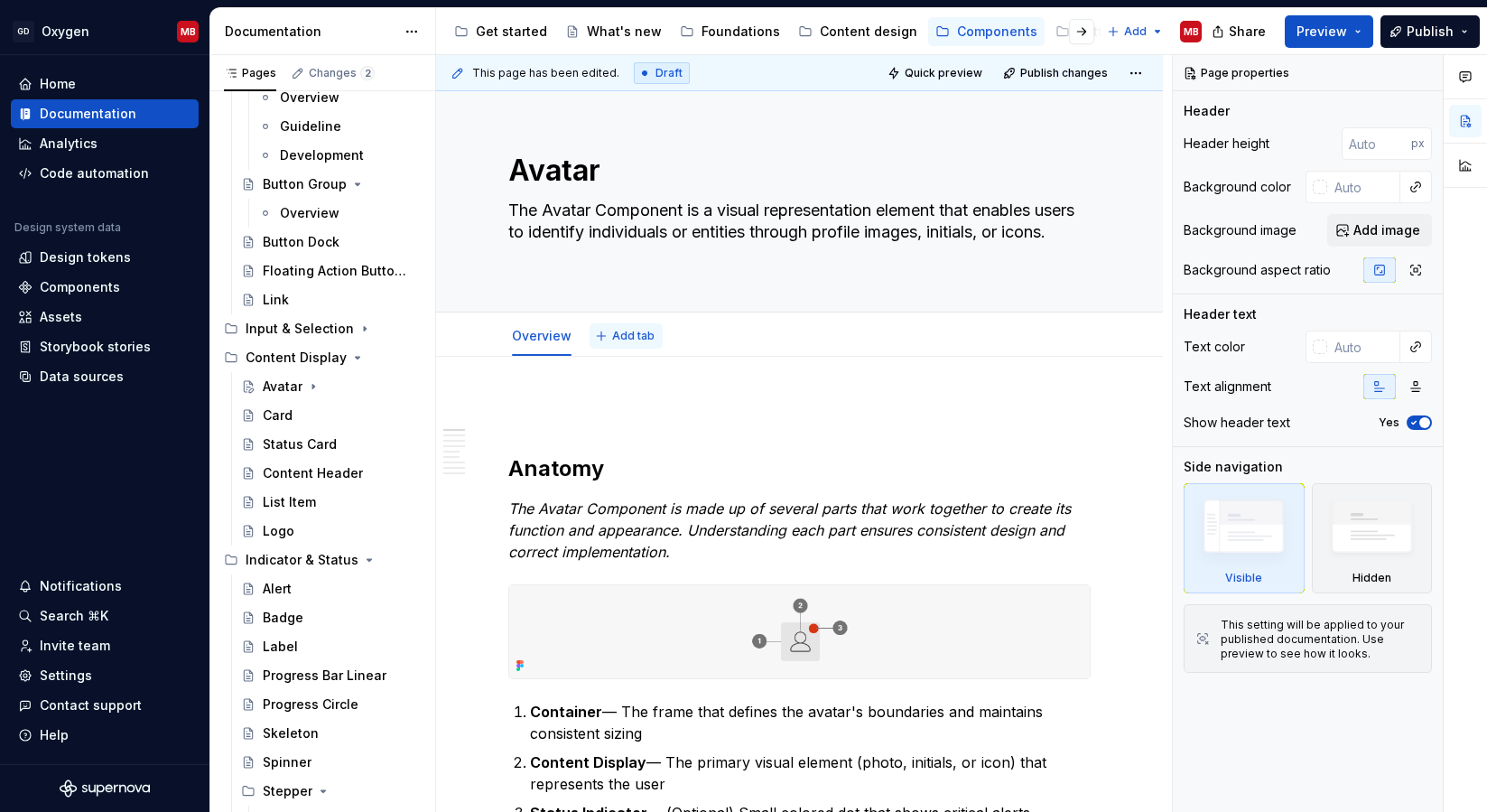
click at [625, 333] on span "Add tab" at bounding box center [633, 336] width 43 height 15
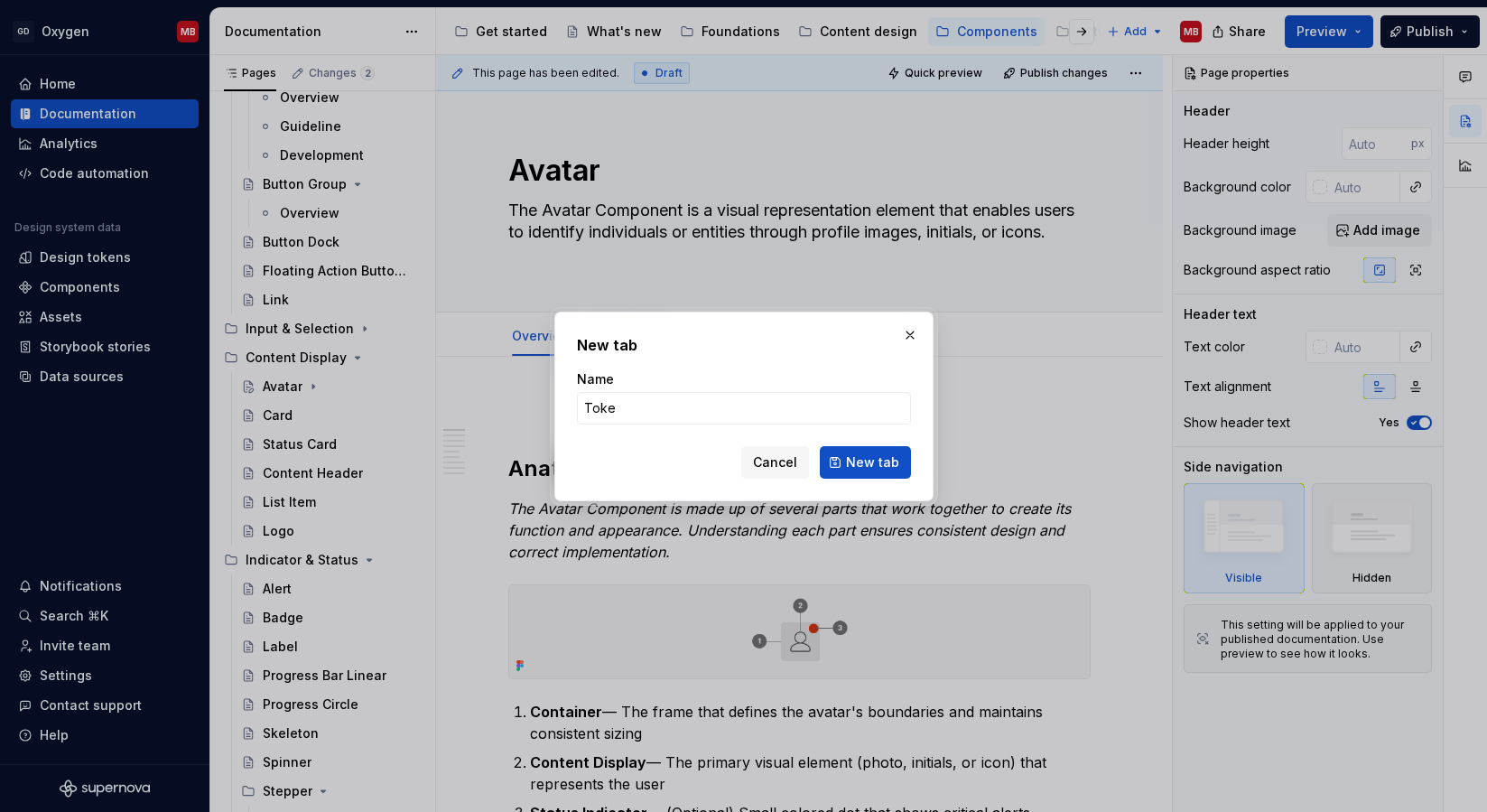
type input "Token"
type textarea "*"
type input "Tokens"
click button "New tab" at bounding box center [865, 462] width 91 height 33
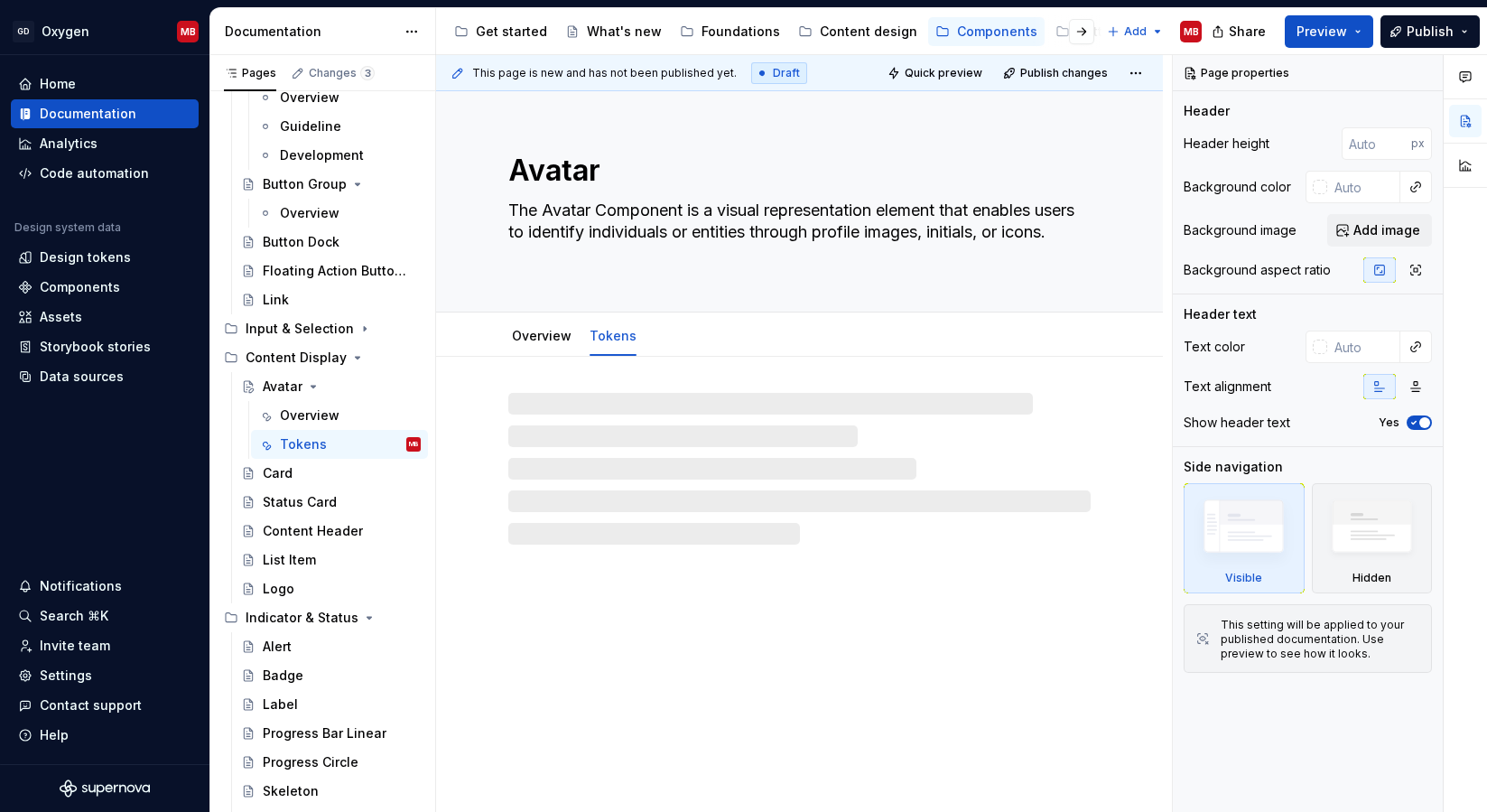
type textarea "*"
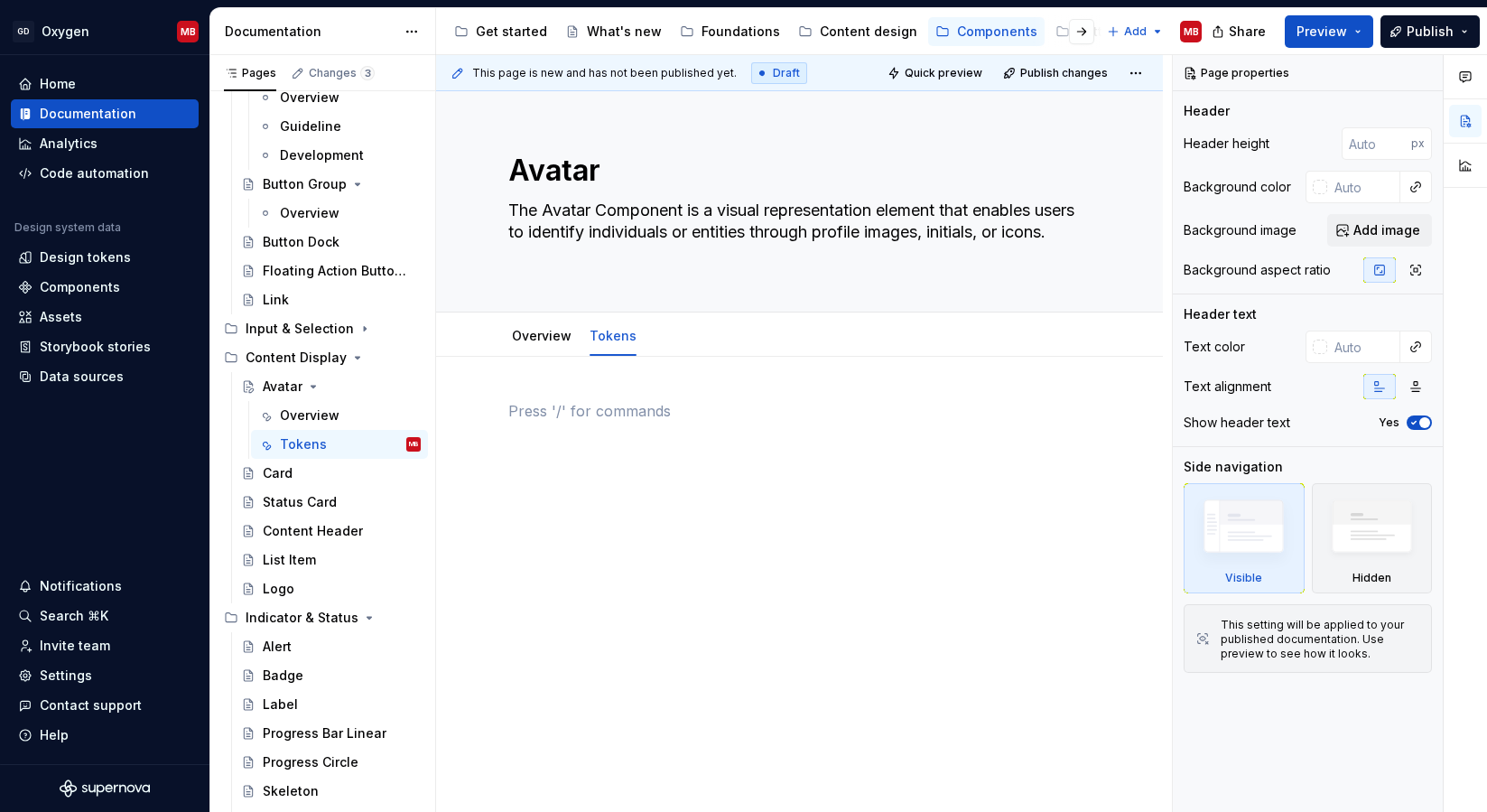
click at [541, 404] on p at bounding box center [799, 411] width 582 height 22
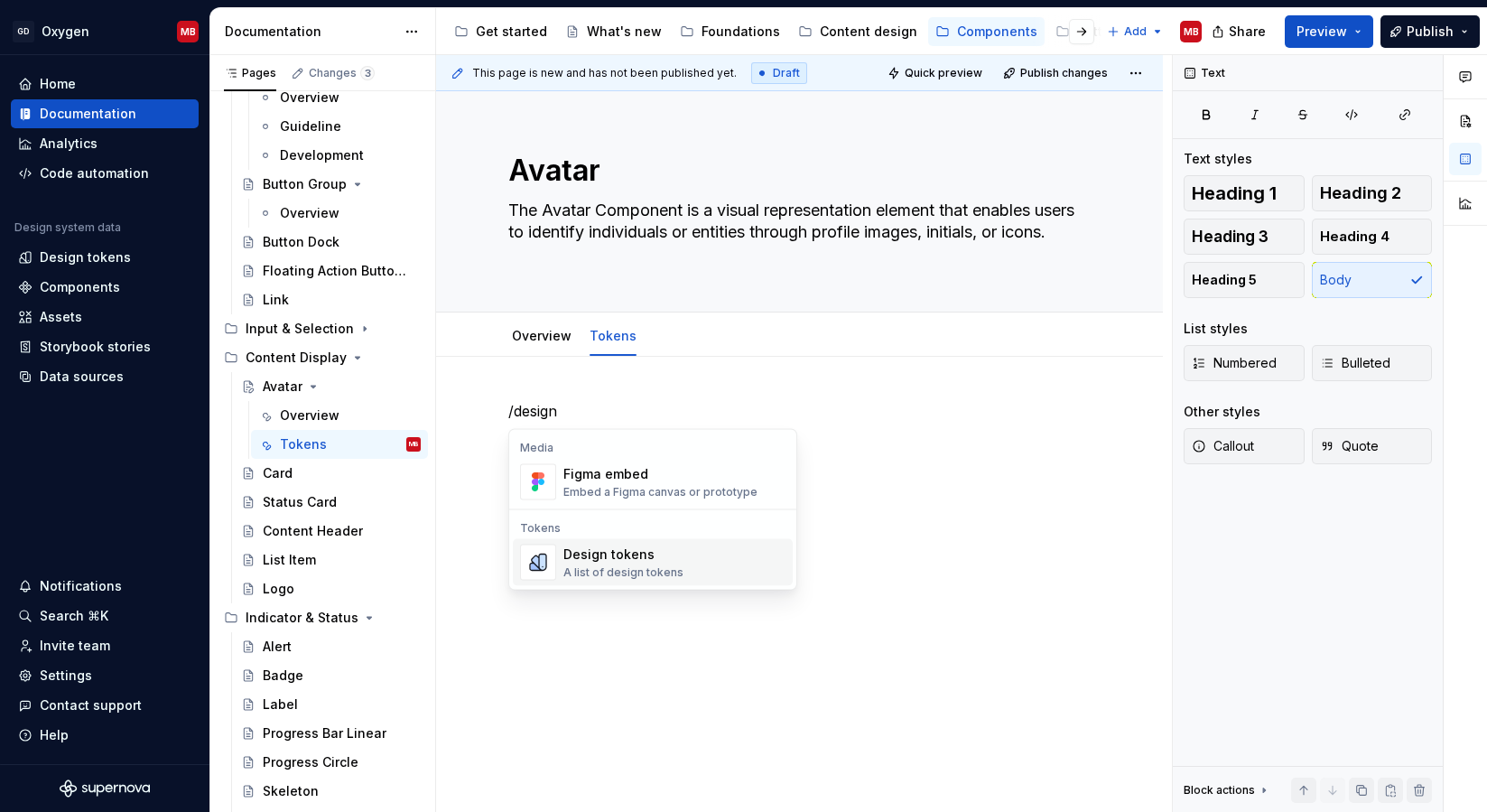
click at [606, 566] on div "A list of design tokens" at bounding box center [624, 573] width 120 height 15
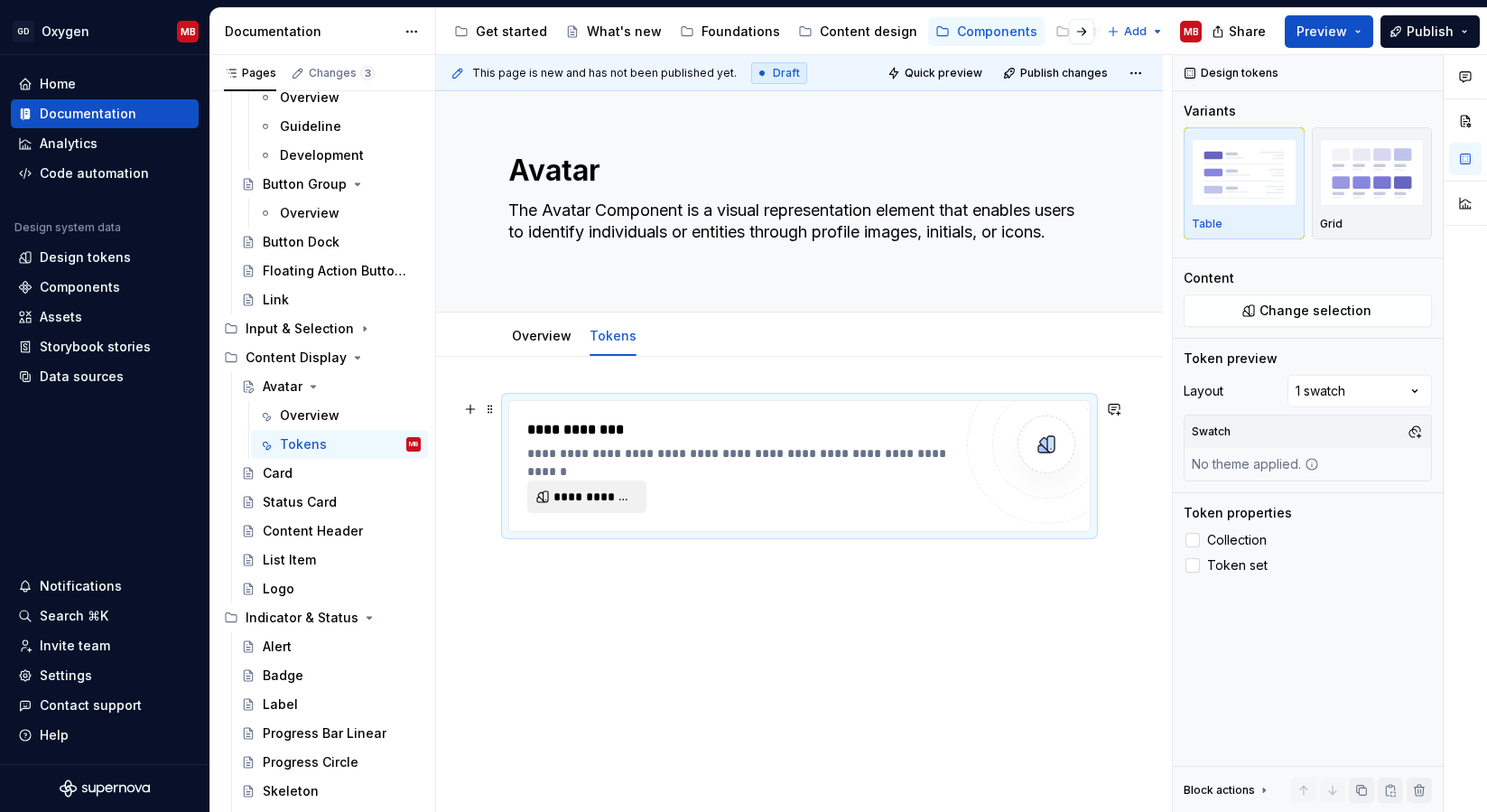
click at [628, 491] on span "**********" at bounding box center [594, 496] width 81 height 18
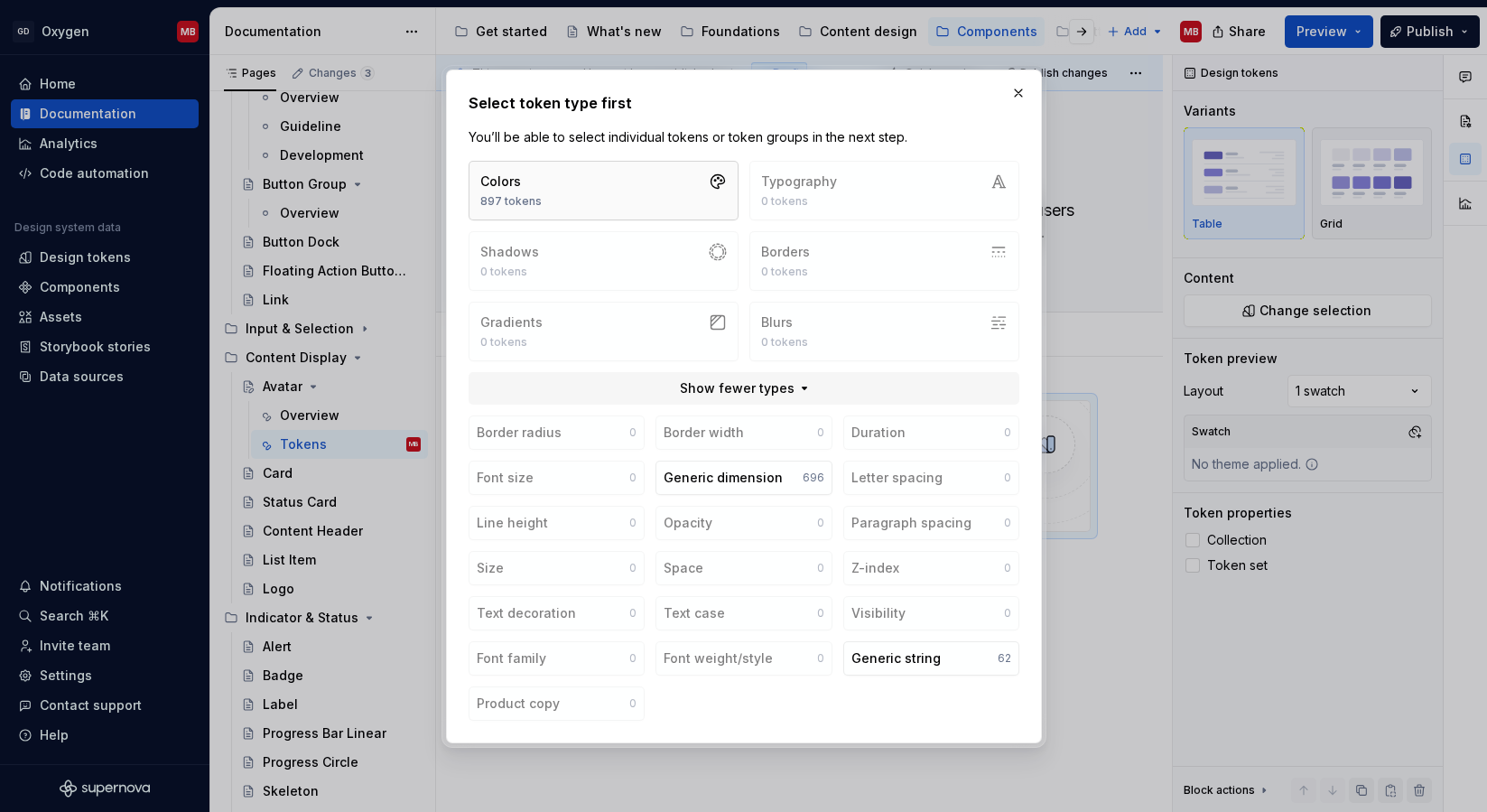
click at [619, 193] on button "Colors 897 tokens" at bounding box center [603, 191] width 270 height 60
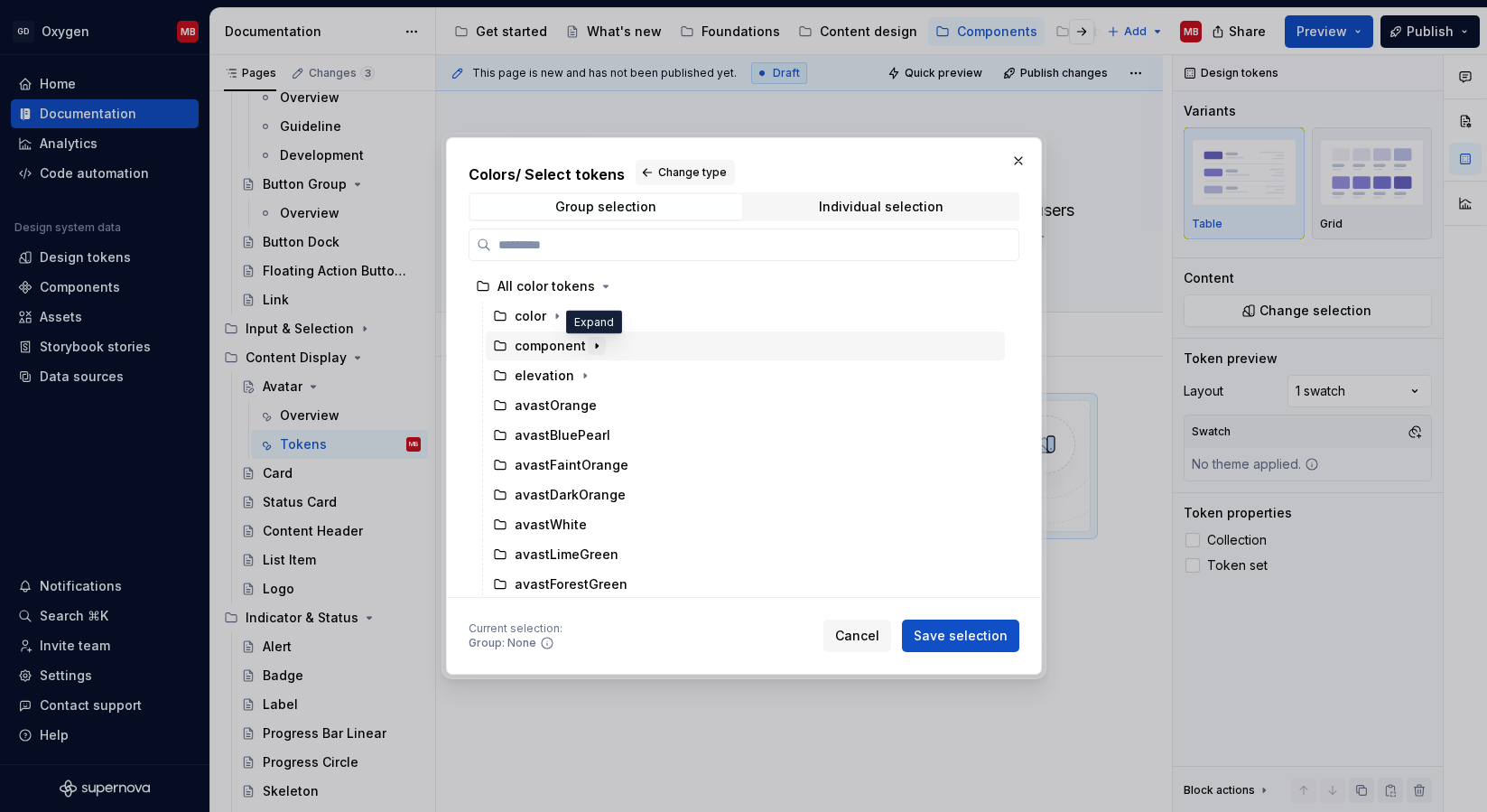
click at [590, 345] on icon "button" at bounding box center [597, 346] width 15 height 15
click at [578, 372] on icon "button" at bounding box center [583, 376] width 15 height 15
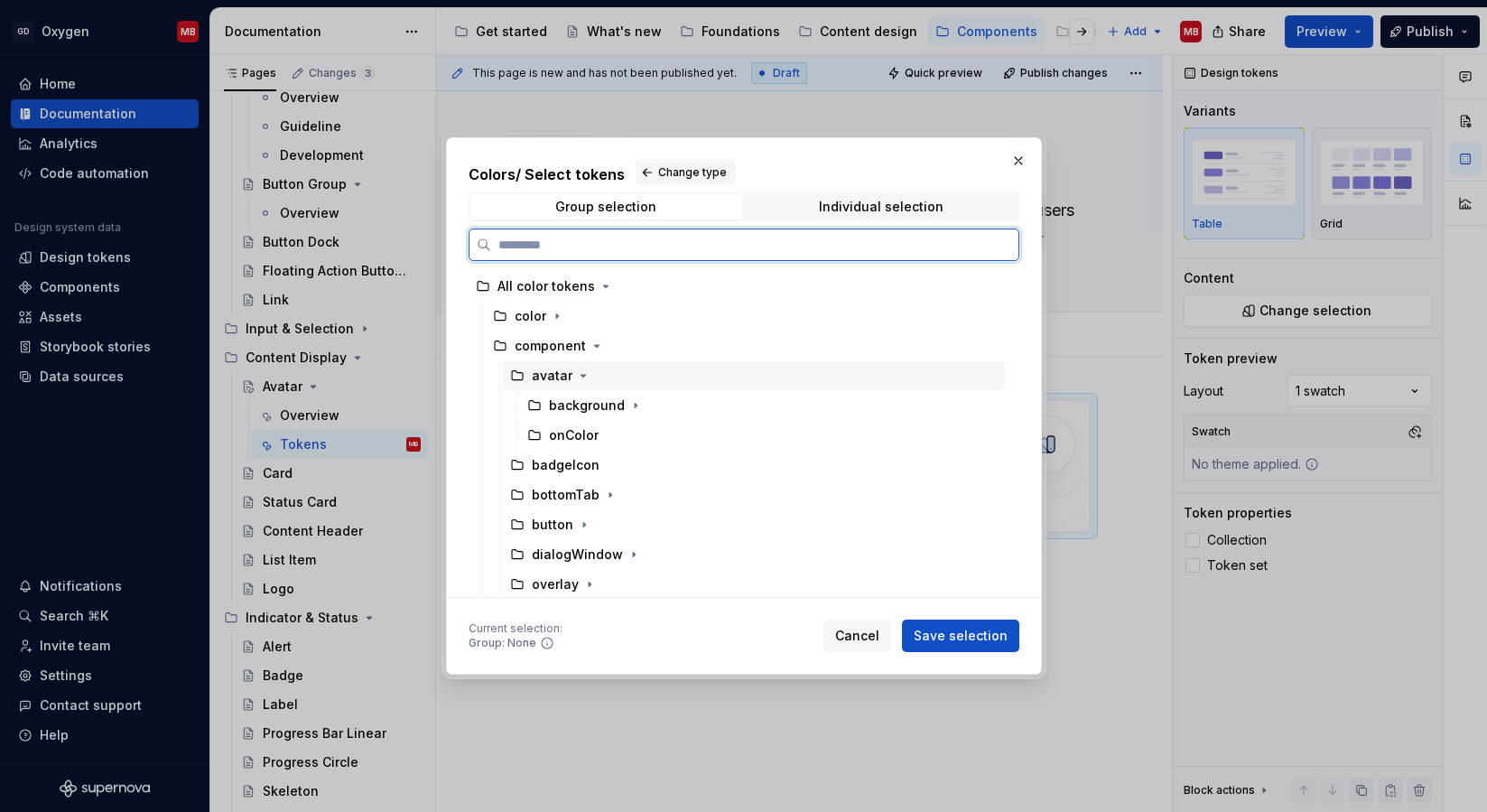
click at [548, 376] on div "avatar" at bounding box center [552, 376] width 41 height 18
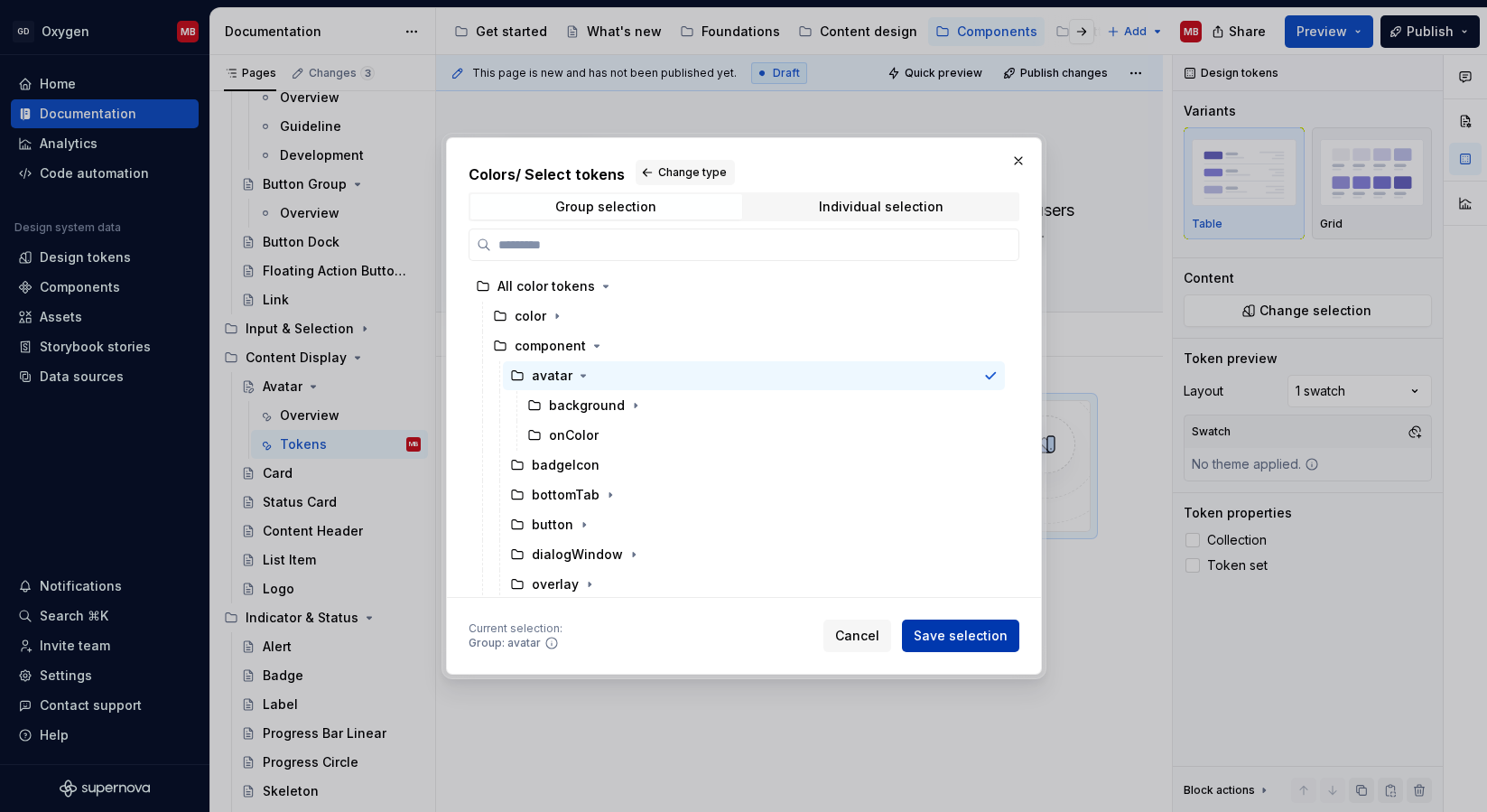
click at [956, 633] on span "Save selection" at bounding box center [960, 636] width 94 height 18
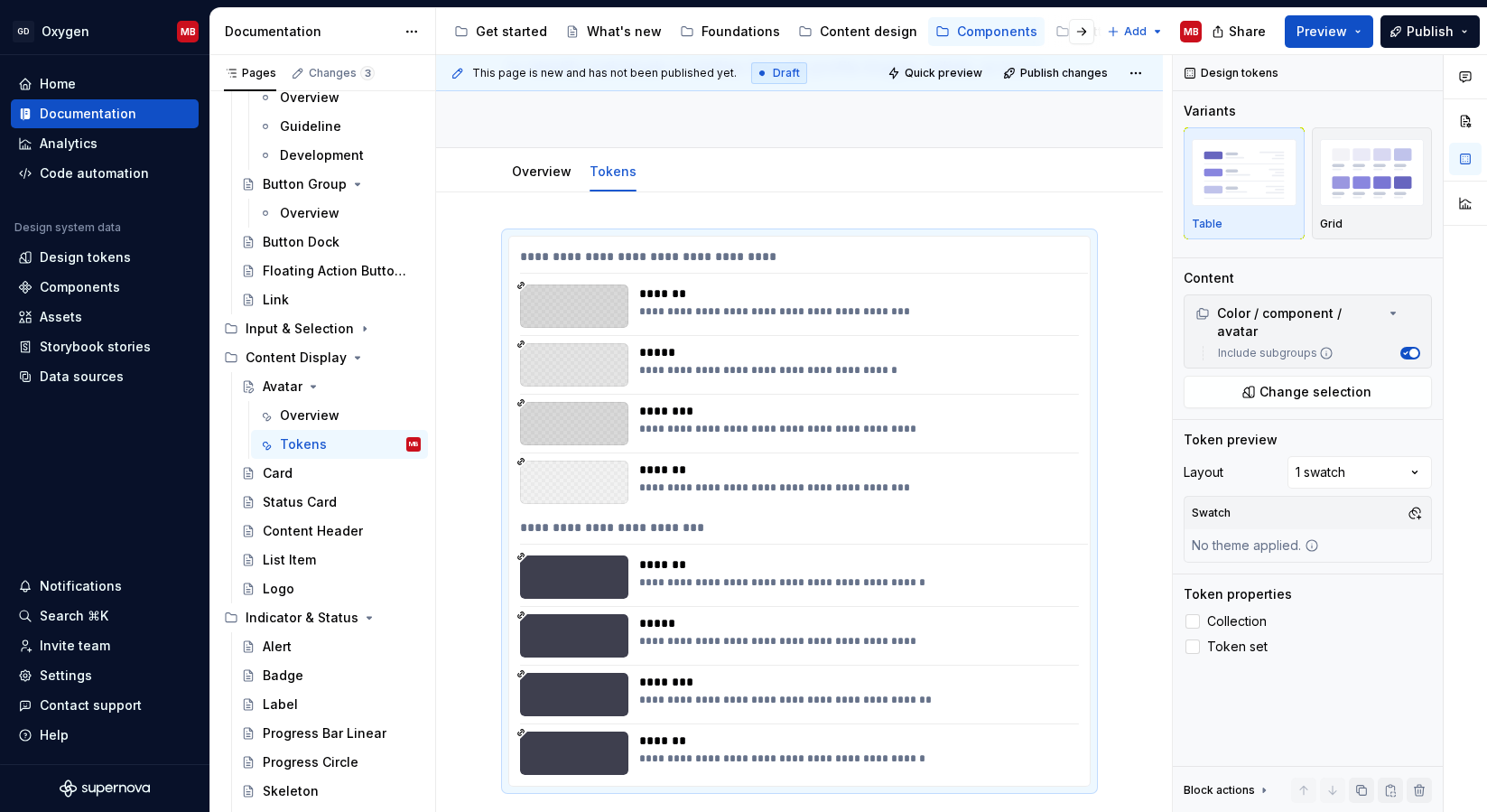
scroll to position [37, 0]
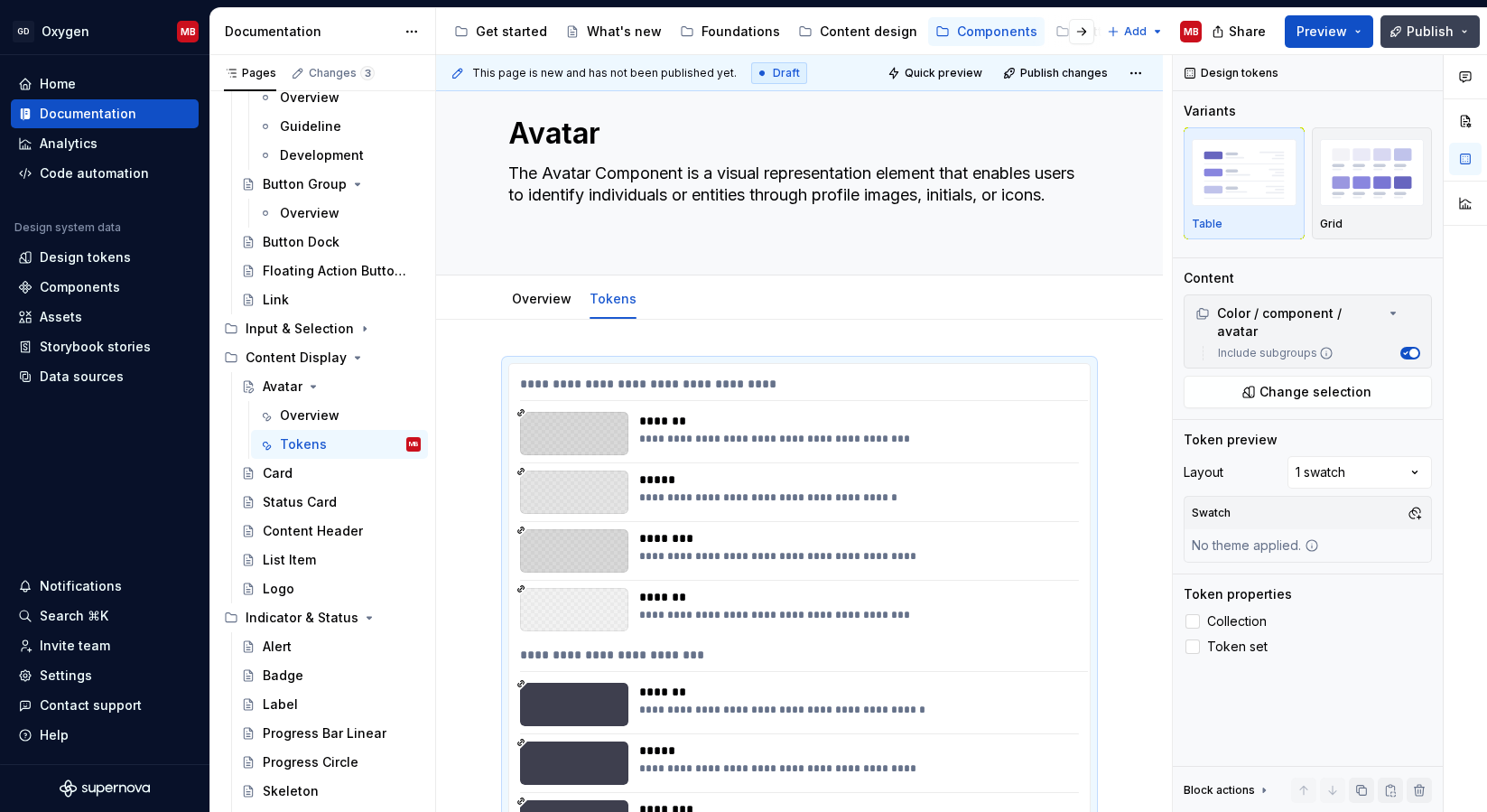
click at [1431, 23] on span "Publish" at bounding box center [1431, 32] width 47 height 18
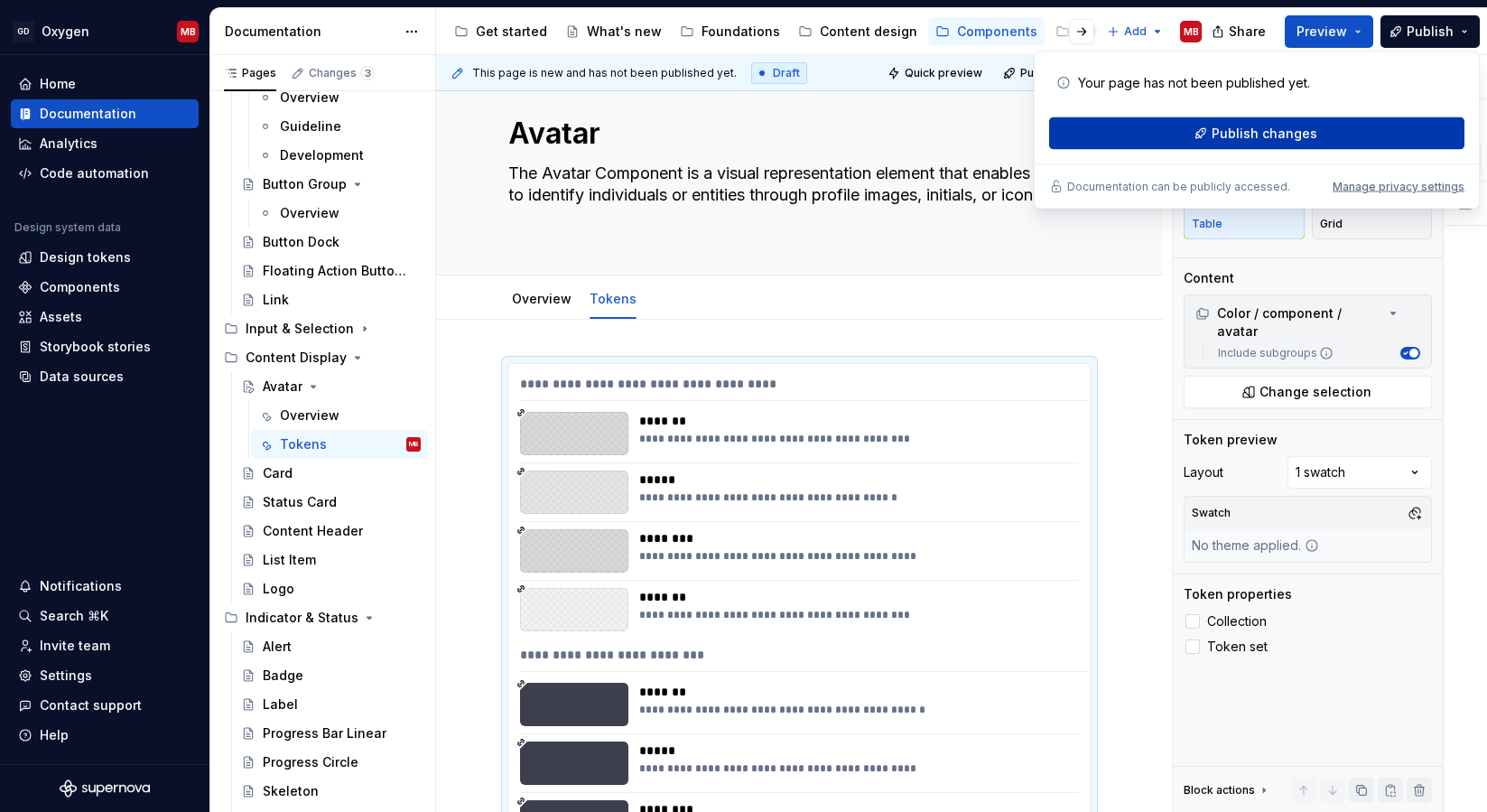
click at [1277, 128] on span "Publish changes" at bounding box center [1264, 134] width 105 height 18
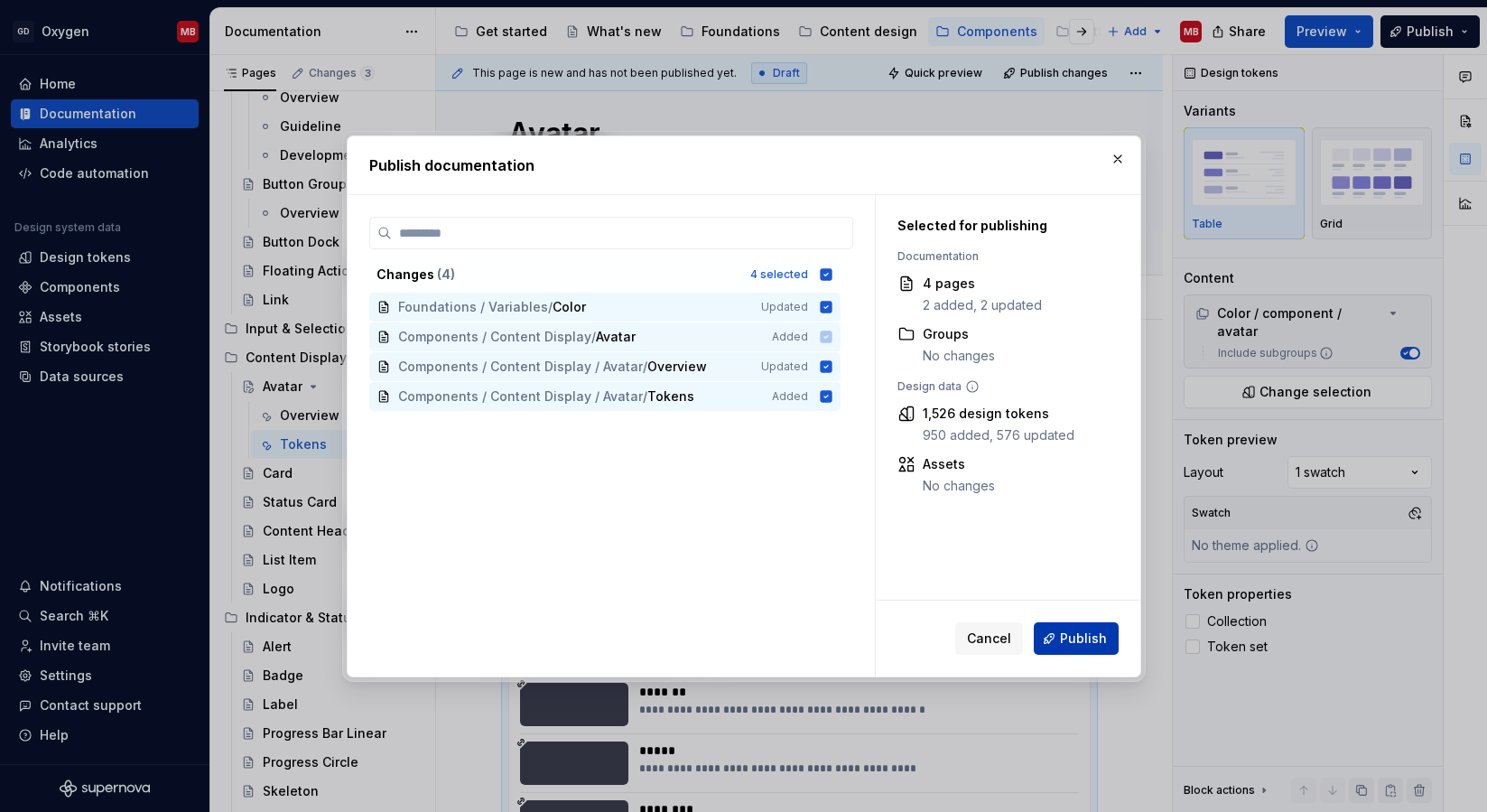
click at [1094, 637] on span "Publish" at bounding box center [1084, 638] width 47 height 18
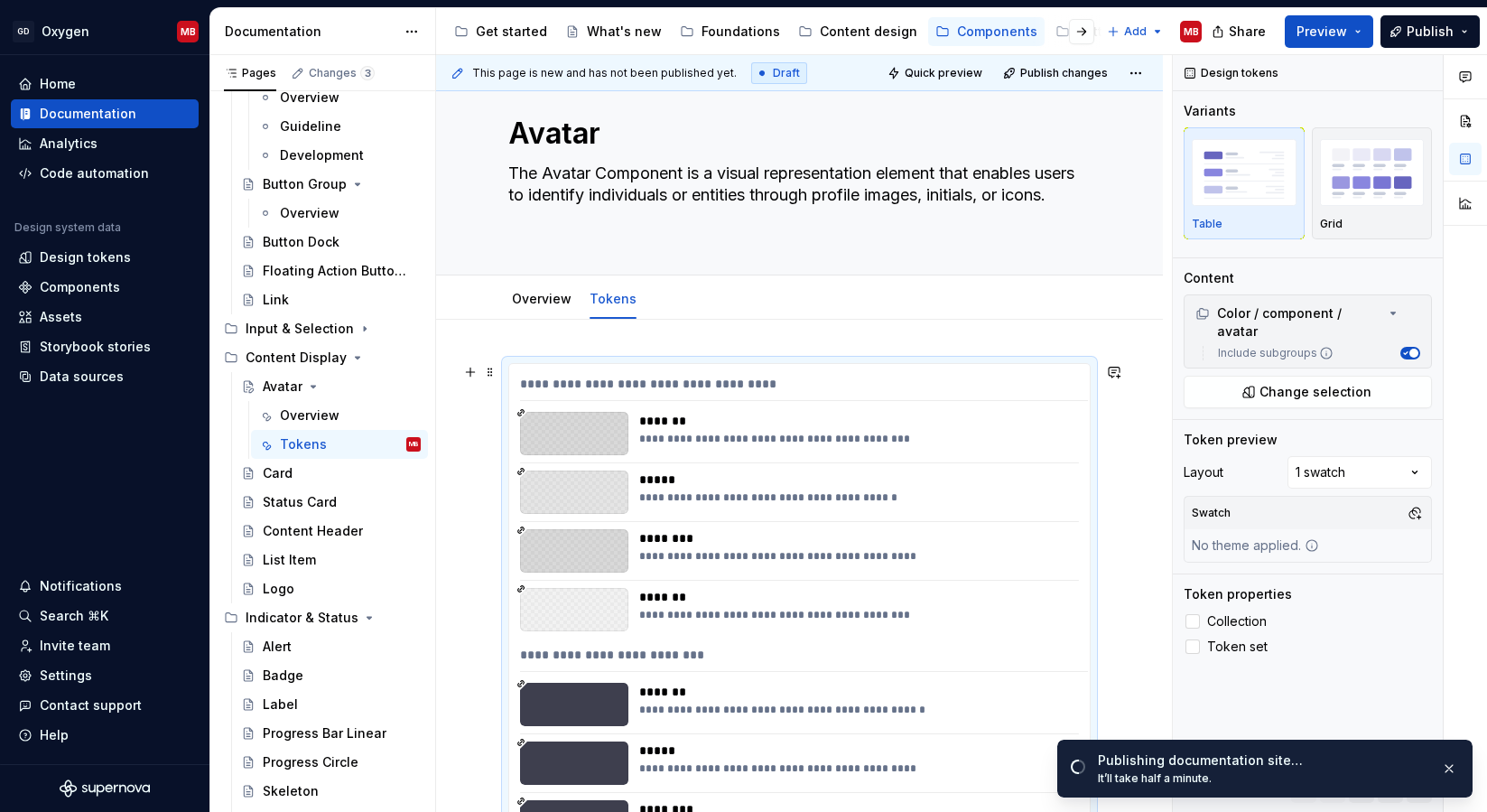
scroll to position [82, 0]
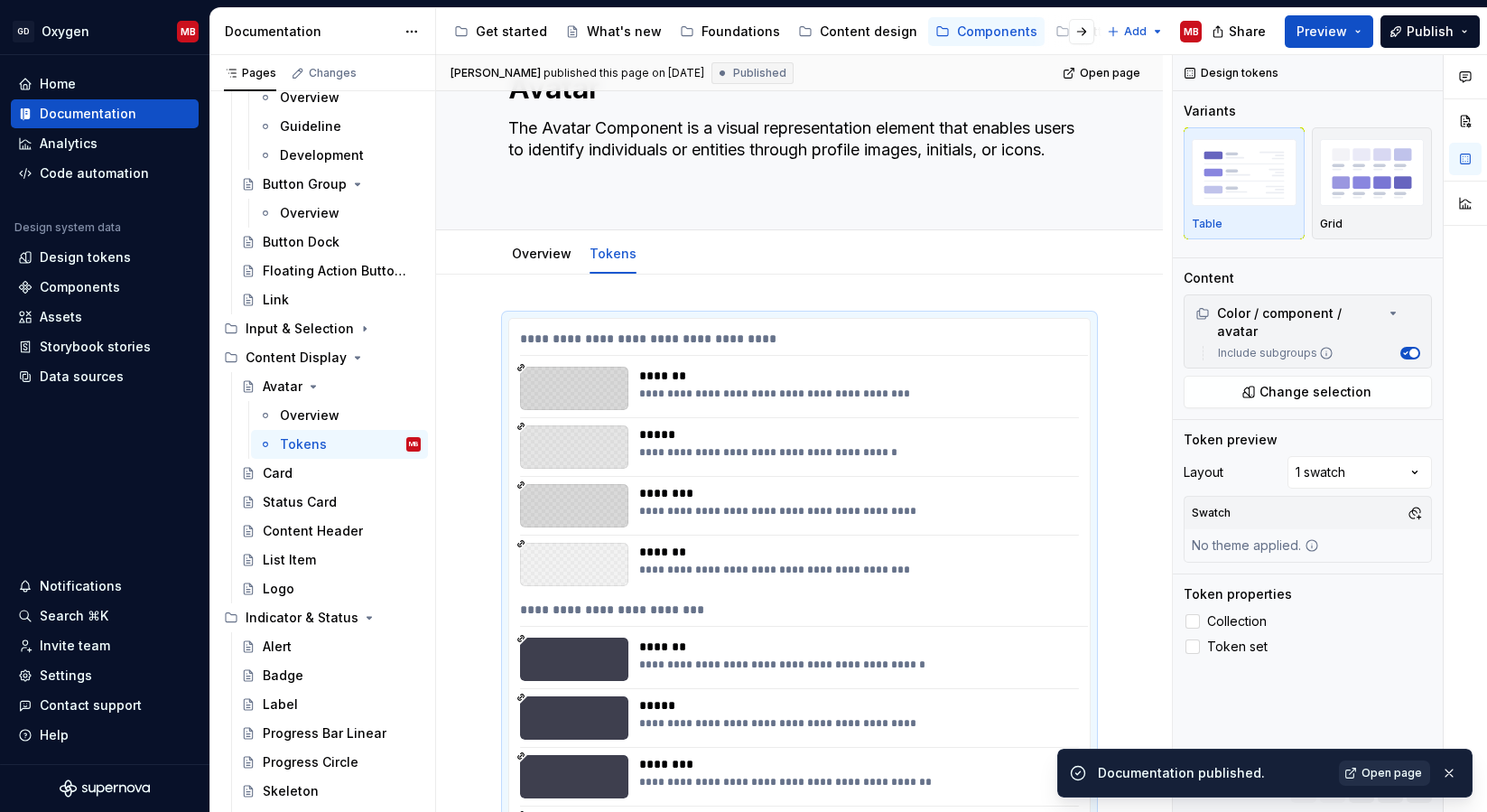
click at [1384, 773] on span "Open page" at bounding box center [1392, 773] width 61 height 15
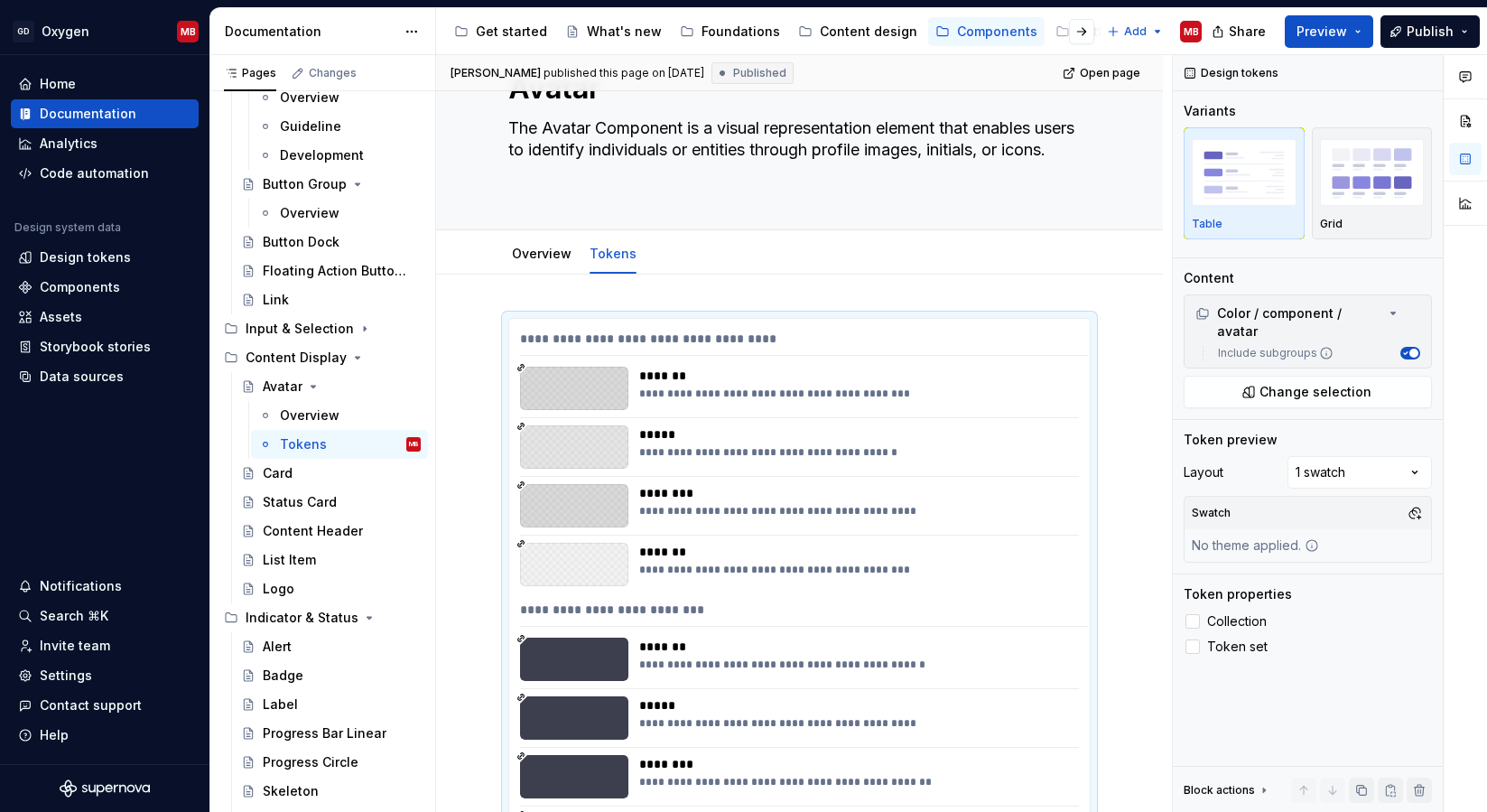
type textarea "*"
